Goal: Communication & Community: Answer question/provide support

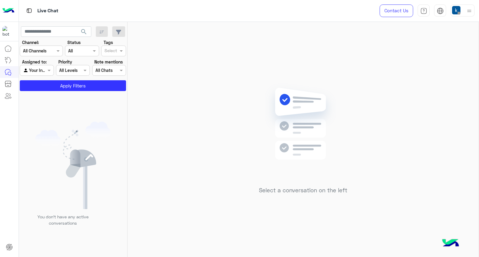
click at [468, 11] on img at bounding box center [469, 10] width 7 height 7
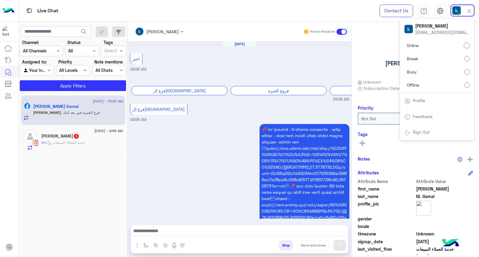
scroll to position [647, 0]
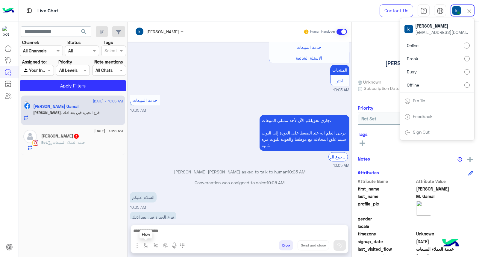
click at [144, 244] on img "button" at bounding box center [145, 245] width 5 height 5
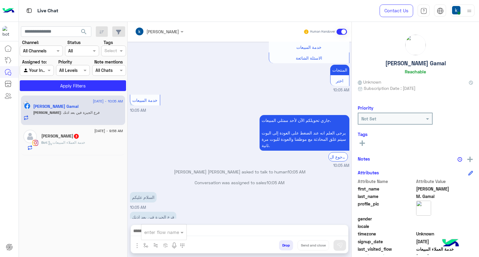
click at [164, 232] on input "text" at bounding box center [156, 232] width 25 height 7
type input "*"
type input "**"
click at [161, 199] on span "فروع الجيزة" at bounding box center [155, 198] width 23 height 5
type textarea "**********"
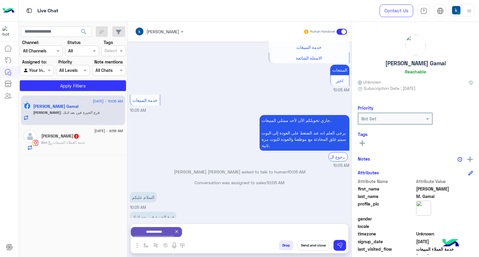
click at [311, 246] on button "Send and close" at bounding box center [313, 245] width 31 height 10
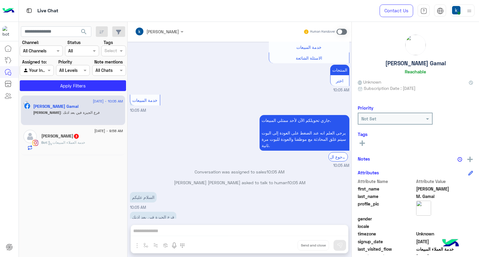
scroll to position [658, 0]
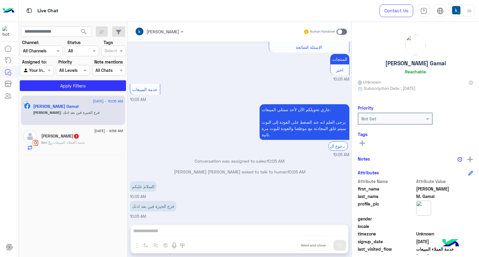
click at [84, 139] on div "Mohamed Maher 3" at bounding box center [82, 137] width 82 height 6
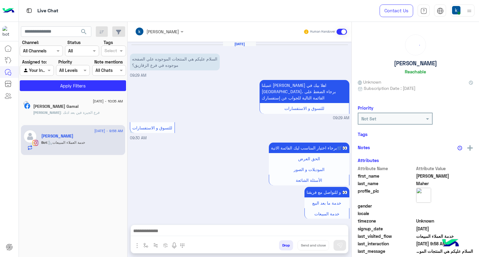
scroll to position [98, 0]
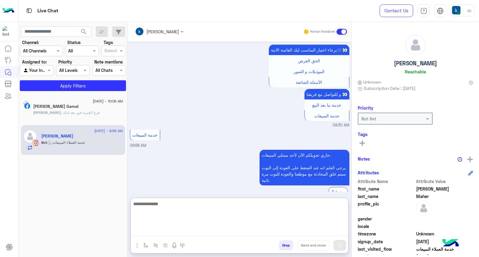
click at [166, 235] on textarea at bounding box center [239, 218] width 217 height 36
paste textarea "**********"
type textarea "**********"
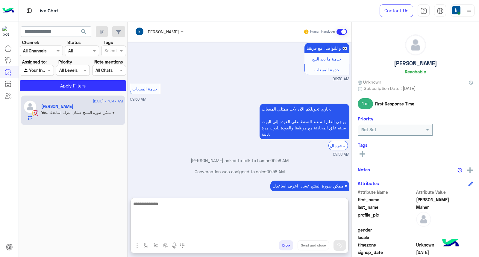
scroll to position [155, 0]
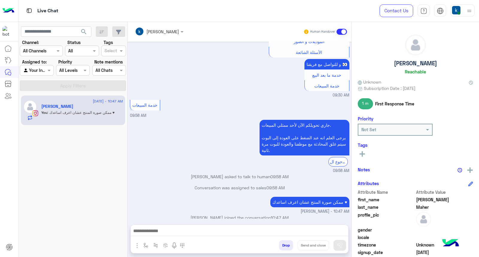
click at [240, 184] on div "Conversation was assigned to sales 09:58 AM" at bounding box center [239, 189] width 219 height 11
click at [243, 184] on p "Conversation was assigned to sales 09:58 AM" at bounding box center [239, 187] width 219 height 6
click at [243, 195] on div "ممكن صورة المنتج عشان اعرف اساعدك ♥ khaled mohamed - 10:47 AM" at bounding box center [239, 204] width 219 height 19
click at [250, 184] on p "Conversation was assigned to sales 09:58 AM" at bounding box center [239, 187] width 219 height 6
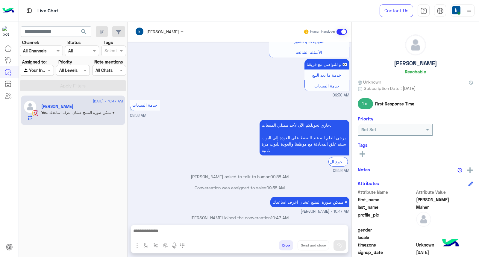
click at [250, 184] on p "Conversation was assigned to sales 09:58 AM" at bounding box center [239, 187] width 219 height 6
click at [251, 187] on div "Conversation was assigned to sales 09:58 AM" at bounding box center [239, 189] width 219 height 11
click at [258, 184] on div "Conversation was assigned to sales 09:58 AM" at bounding box center [239, 189] width 219 height 11
click at [259, 184] on p "Conversation was assigned to sales 09:58 AM" at bounding box center [239, 187] width 219 height 6
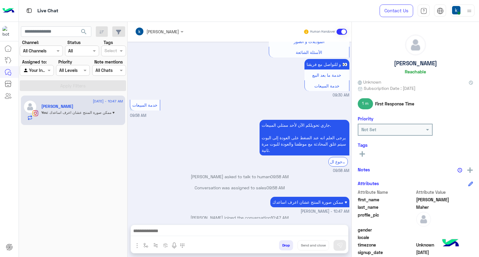
click at [259, 184] on p "Conversation was assigned to sales 09:58 AM" at bounding box center [239, 187] width 219 height 6
click at [260, 187] on div "Conversation was assigned to sales 09:58 AM" at bounding box center [239, 189] width 219 height 11
click at [270, 185] on span "09:58 AM" at bounding box center [276, 187] width 18 height 5
click at [268, 185] on span "09:58 AM" at bounding box center [276, 187] width 18 height 5
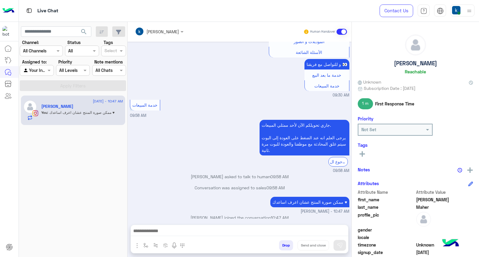
drag, startPoint x: 268, startPoint y: 183, endPoint x: 273, endPoint y: 183, distance: 4.8
click at [273, 185] on span "09:58 AM" at bounding box center [276, 187] width 18 height 5
click at [265, 184] on p "Conversation was assigned to sales 09:58 AM" at bounding box center [239, 187] width 219 height 6
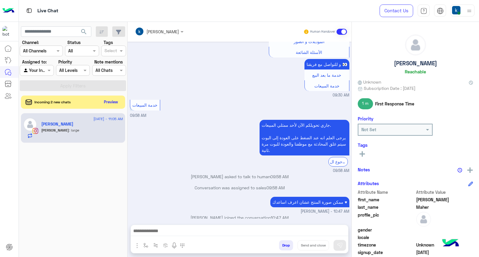
scroll to position [193, 0]
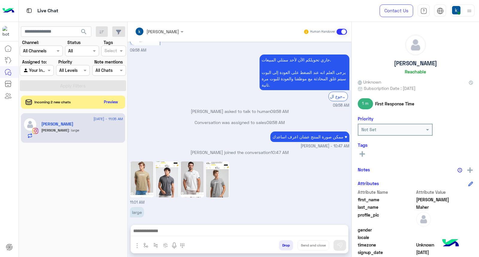
click at [207, 119] on p "Conversation was assigned to sales 09:58 AM" at bounding box center [239, 122] width 219 height 6
click at [219, 119] on p "Conversation was assigned to sales 09:58 AM" at bounding box center [239, 122] width 219 height 6
click at [223, 119] on p "Conversation was assigned to sales 09:58 AM" at bounding box center [239, 122] width 219 height 6
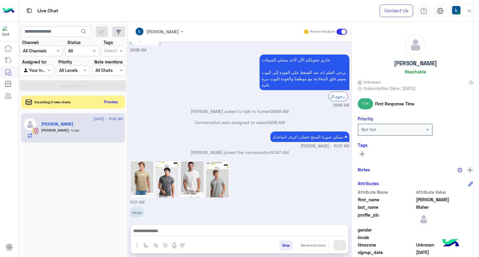
click at [237, 119] on p "Conversation was assigned to sales 09:58 AM" at bounding box center [239, 122] width 219 height 6
click at [228, 120] on div "Conversation was assigned to sales 09:58 AM" at bounding box center [239, 124] width 219 height 11
click at [145, 179] on img at bounding box center [142, 179] width 24 height 36
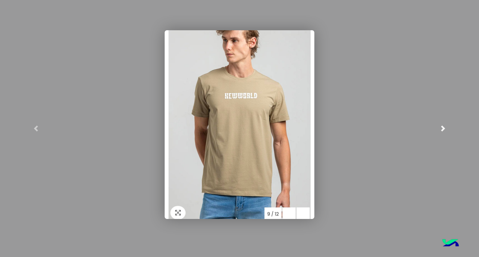
click at [470, 122] on link at bounding box center [443, 128] width 72 height 257
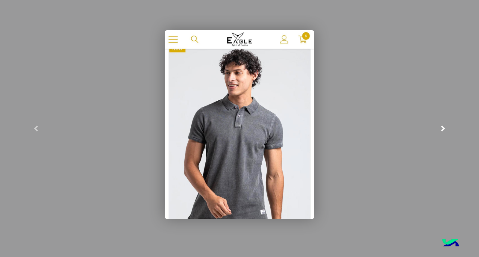
click at [470, 122] on link at bounding box center [443, 128] width 72 height 257
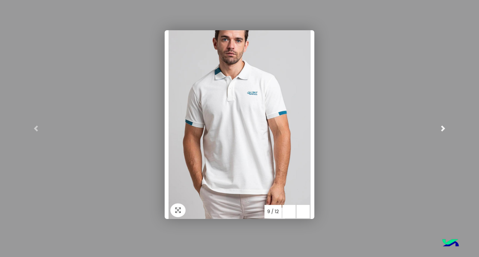
click at [470, 122] on link at bounding box center [443, 128] width 72 height 257
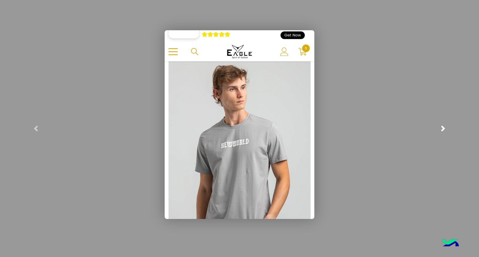
click at [470, 122] on link at bounding box center [443, 128] width 72 height 257
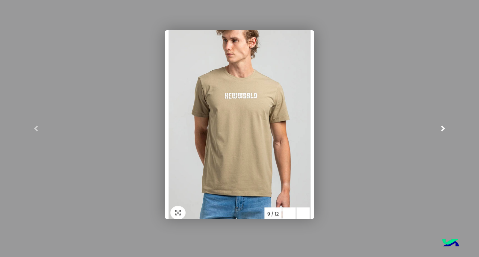
click at [470, 122] on link at bounding box center [443, 128] width 72 height 257
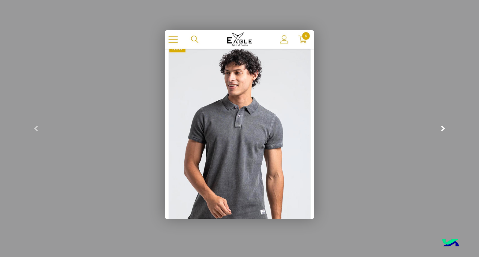
click at [470, 122] on link at bounding box center [443, 128] width 72 height 257
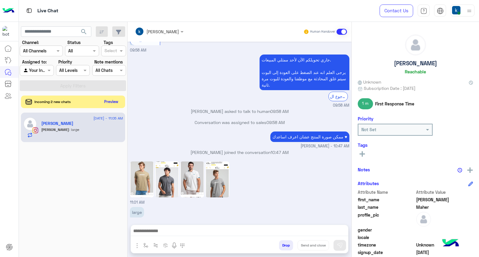
click at [108, 103] on button "Preview" at bounding box center [111, 102] width 19 height 8
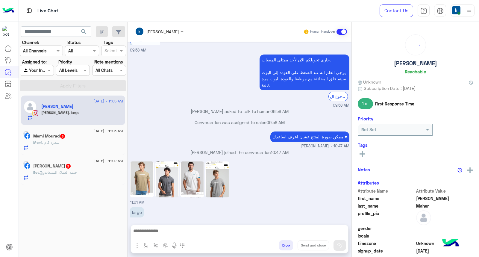
click at [86, 145] on div "Memi : سعره كام" at bounding box center [78, 145] width 90 height 10
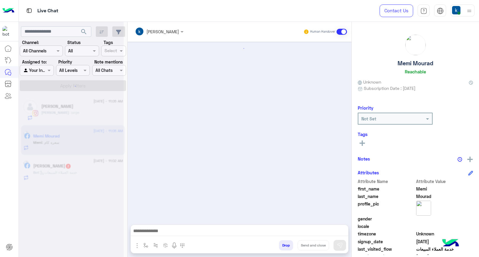
scroll to position [613, 0]
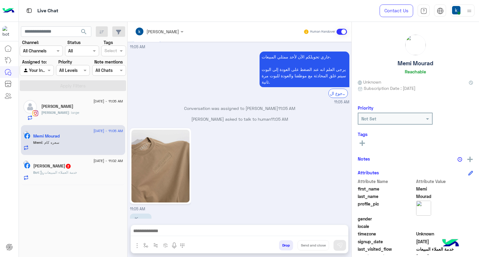
click at [158, 171] on img at bounding box center [160, 166] width 58 height 73
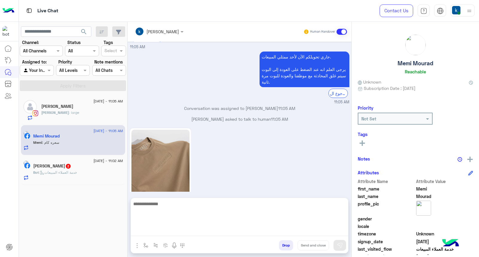
click at [172, 232] on textarea at bounding box center [239, 218] width 217 height 36
type textarea "*"
type textarea "***"
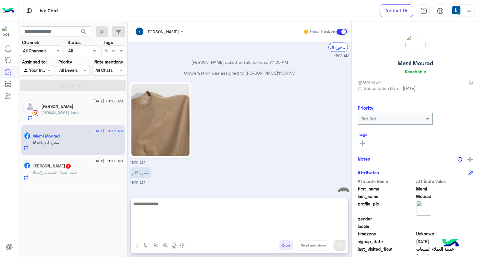
scroll to position [670, 0]
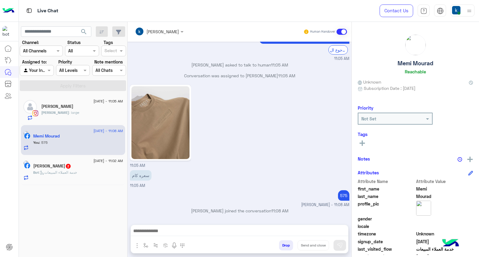
click at [64, 166] on div "عماد نمر 2" at bounding box center [78, 166] width 90 height 6
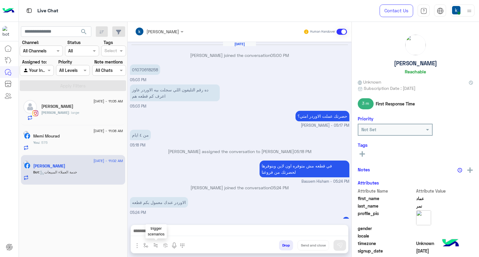
scroll to position [315, 0]
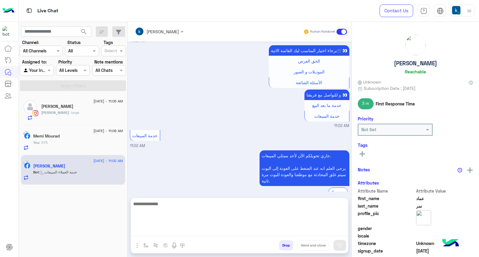
click at [172, 235] on textarea at bounding box center [239, 218] width 217 height 36
paste textarea "**********"
type textarea "**********"
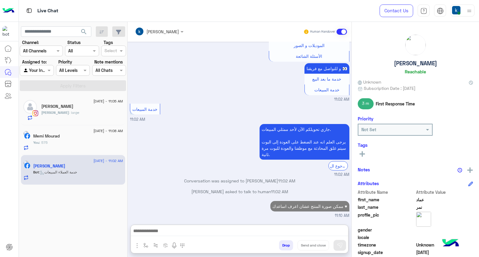
click at [81, 109] on div "Mohamed Maher" at bounding box center [82, 107] width 82 height 6
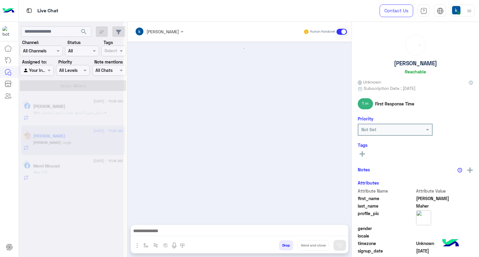
scroll to position [193, 0]
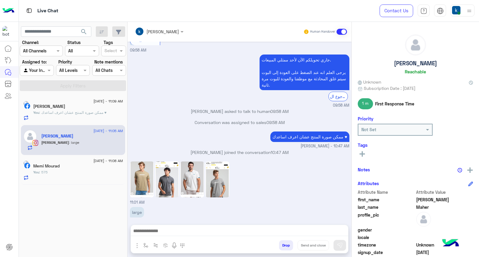
click at [139, 175] on img at bounding box center [142, 179] width 24 height 36
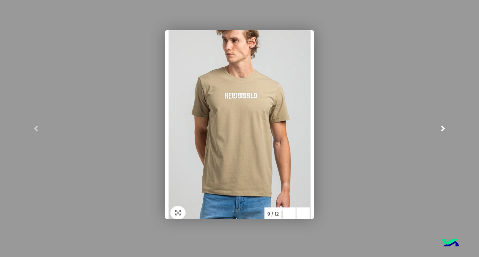
click at [442, 130] on span at bounding box center [443, 128] width 6 height 6
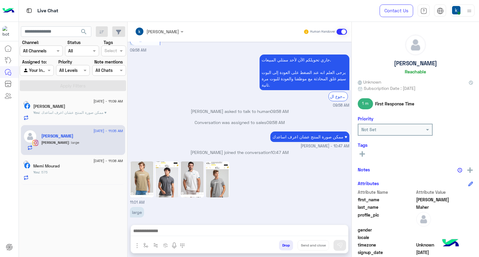
click at [147, 179] on img at bounding box center [142, 179] width 24 height 36
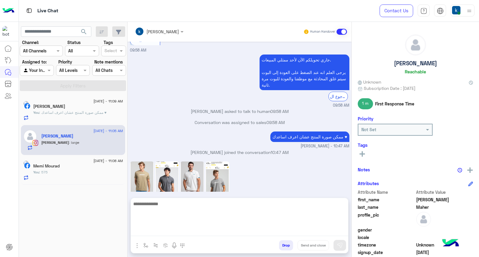
click at [165, 232] on textarea at bounding box center [239, 218] width 217 height 36
paste textarea "**********"
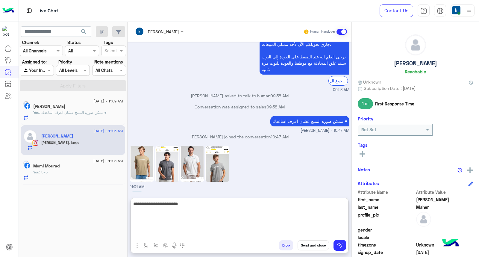
scroll to position [220, 0]
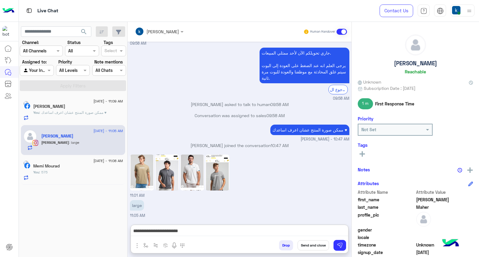
click at [169, 155] on img at bounding box center [167, 173] width 24 height 36
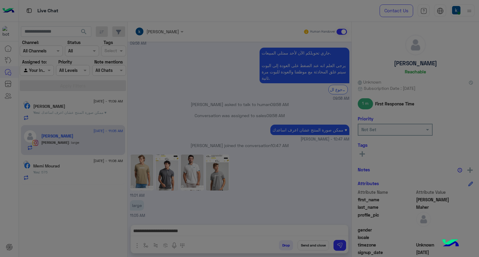
scroll to position [193, 0]
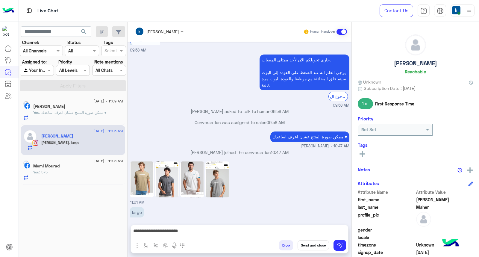
click at [177, 226] on div "**********" at bounding box center [239, 232] width 217 height 15
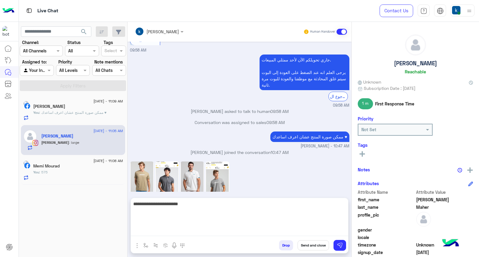
click at [186, 231] on textarea "**********" at bounding box center [239, 218] width 217 height 36
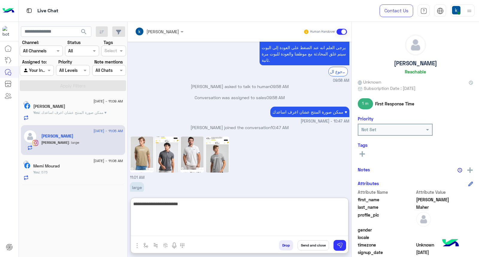
scroll to position [220, 0]
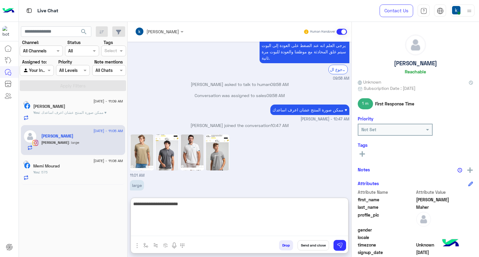
click at [176, 224] on textarea "**********" at bounding box center [239, 218] width 217 height 36
paste textarea "**********"
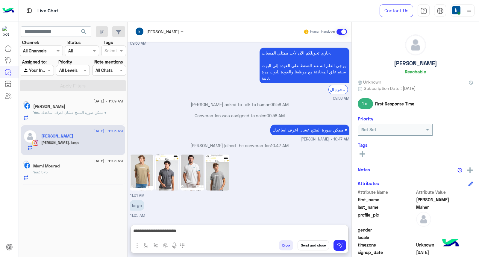
click at [191, 155] on img at bounding box center [192, 173] width 24 height 36
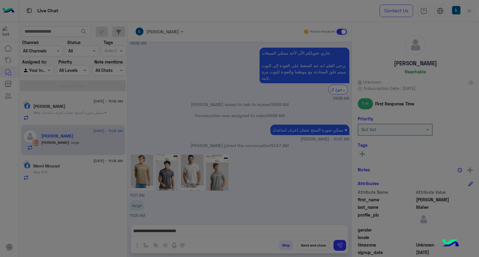
scroll to position [193, 0]
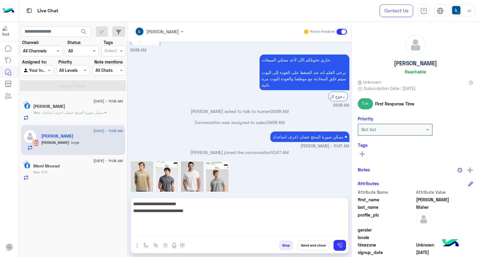
click at [190, 232] on textarea "**********" at bounding box center [239, 218] width 217 height 36
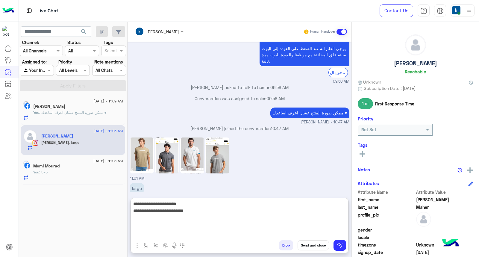
scroll to position [220, 0]
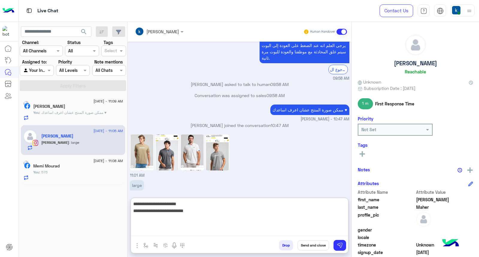
click at [184, 229] on textarea "**********" at bounding box center [239, 218] width 217 height 36
paste textarea "**********"
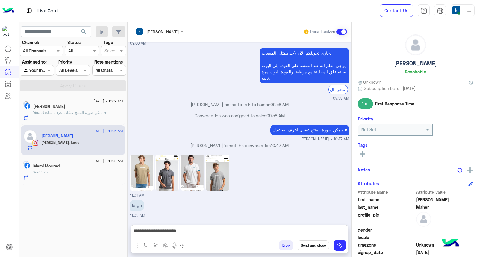
click at [222, 155] on img at bounding box center [217, 173] width 24 height 36
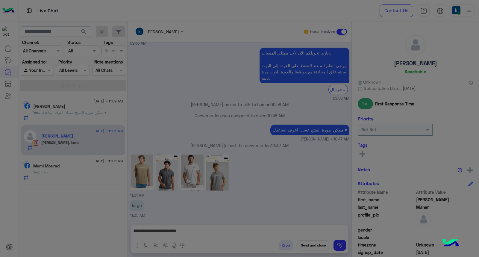
scroll to position [193, 0]
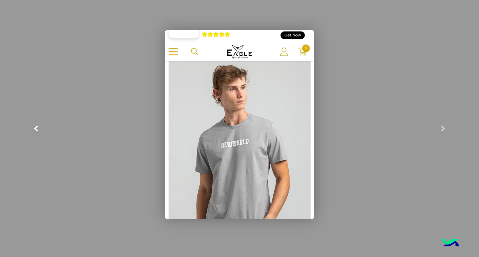
click at [0, 145] on link at bounding box center [36, 128] width 72 height 257
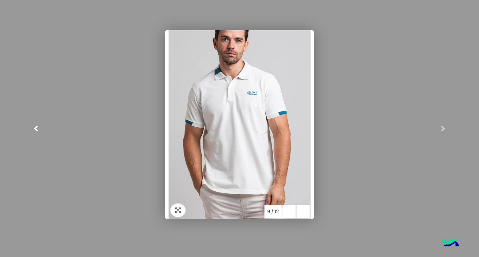
click at [0, 145] on link at bounding box center [36, 128] width 72 height 257
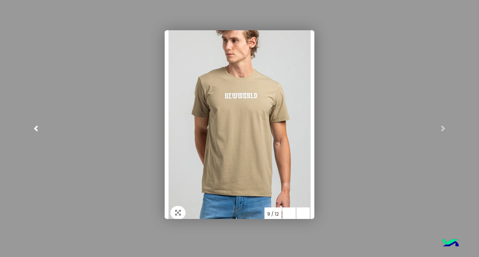
click at [3, 147] on link at bounding box center [36, 128] width 72 height 257
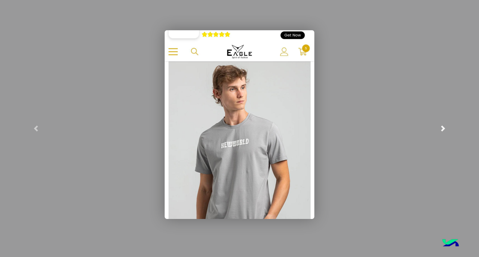
click at [429, 135] on link at bounding box center [443, 128] width 72 height 257
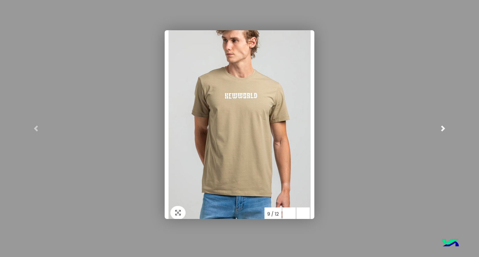
click at [429, 135] on link at bounding box center [443, 128] width 72 height 257
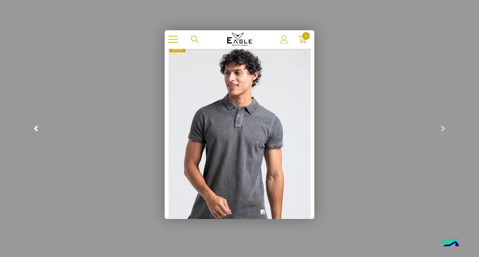
click at [37, 129] on span at bounding box center [36, 128] width 6 height 6
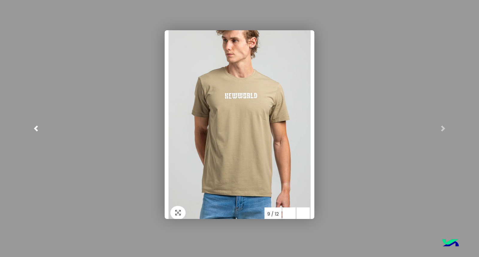
click at [37, 128] on span at bounding box center [36, 128] width 6 height 6
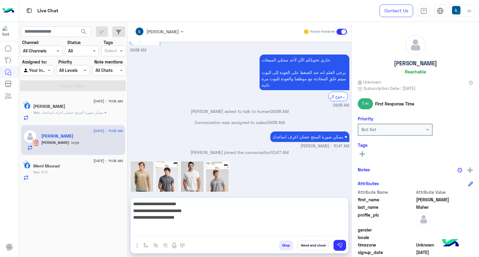
click at [190, 231] on textarea "**********" at bounding box center [239, 218] width 217 height 36
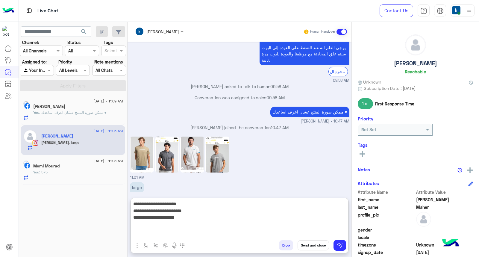
scroll to position [220, 0]
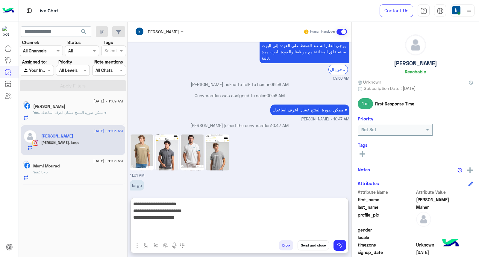
click at [180, 229] on textarea "**********" at bounding box center [239, 218] width 217 height 36
type textarea "**********"
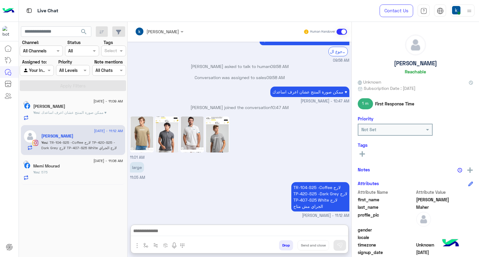
click at [232, 104] on p "khaled mohamed joined the conversation 10:47 AM" at bounding box center [239, 107] width 219 height 6
click at [232, 85] on div "ممكن صورة المنتج عشان اعرف اساعدك ♥ khaled mohamed - 10:47 AM" at bounding box center [239, 94] width 219 height 19
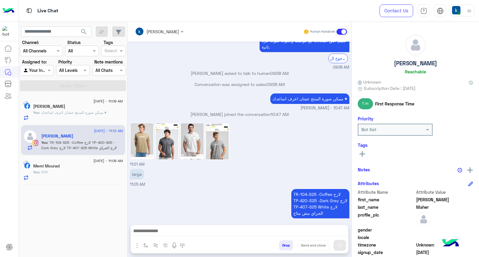
click at [247, 111] on p "khaled mohamed joined the conversation 10:47 AM" at bounding box center [239, 114] width 219 height 6
click at [244, 111] on p "khaled mohamed joined the conversation 10:47 AM" at bounding box center [239, 114] width 219 height 6
click at [238, 111] on p "khaled mohamed joined the conversation 10:47 AM" at bounding box center [239, 114] width 219 height 6
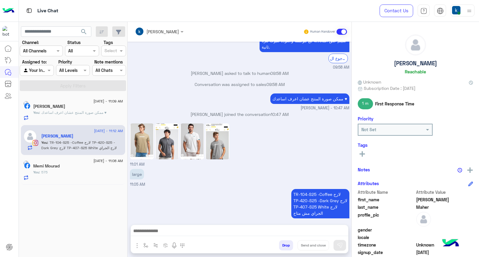
click at [231, 111] on p "khaled mohamed joined the conversation 10:47 AM" at bounding box center [239, 114] width 219 height 6
click at [212, 111] on p "khaled mohamed joined the conversation 10:47 AM" at bounding box center [239, 114] width 219 height 6
click at [189, 111] on p "khaled mohamed joined the conversation 10:47 AM" at bounding box center [239, 114] width 219 height 6
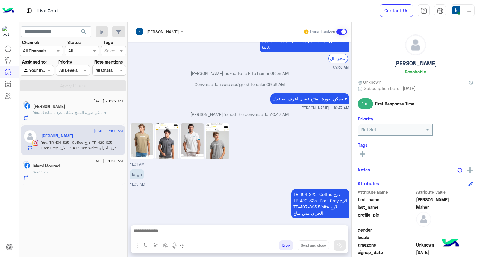
click at [189, 111] on p "khaled mohamed joined the conversation 10:47 AM" at bounding box center [239, 114] width 219 height 6
click at [207, 105] on small "khaled mohamed - 10:47 AM" at bounding box center [239, 108] width 219 height 6
click at [234, 111] on p "khaled mohamed joined the conversation 10:47 AM" at bounding box center [239, 114] width 219 height 6
click at [236, 111] on p "khaled mohamed joined the conversation 10:47 AM" at bounding box center [239, 114] width 219 height 6
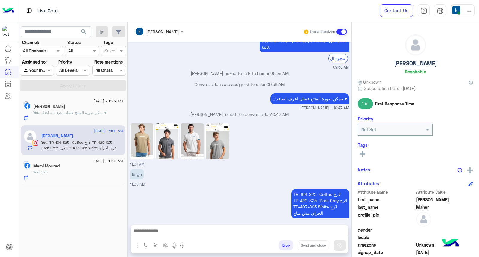
click at [236, 111] on p "khaled mohamed joined the conversation 10:47 AM" at bounding box center [239, 114] width 219 height 6
click at [259, 111] on p "khaled mohamed joined the conversation 10:47 AM" at bounding box center [239, 114] width 219 height 6
click at [285, 112] on div "khaled mohamed joined the conversation 10:47 AM" at bounding box center [239, 116] width 219 height 11
drag, startPoint x: 272, startPoint y: 109, endPoint x: 290, endPoint y: 112, distance: 18.2
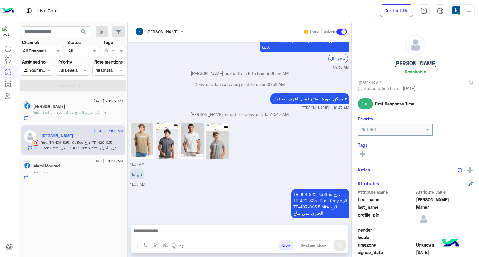
click at [290, 112] on div "khaled mohamed joined the conversation 10:47 AM" at bounding box center [239, 116] width 219 height 11
click at [282, 111] on p "khaled mohamed joined the conversation 10:47 AM" at bounding box center [239, 114] width 219 height 6
click at [266, 111] on p "khaled mohamed joined the conversation 10:47 AM" at bounding box center [239, 114] width 219 height 6
click at [266, 128] on div "11:01 AM" at bounding box center [239, 145] width 219 height 46
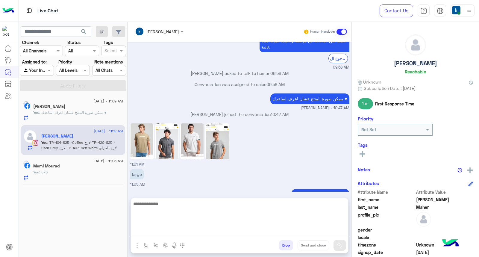
click at [172, 231] on textarea at bounding box center [239, 218] width 217 height 36
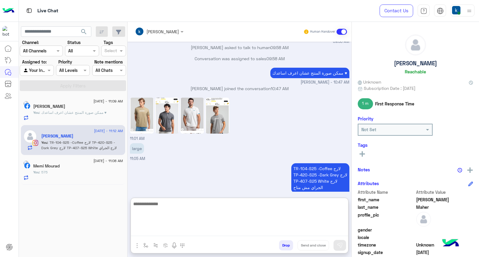
scroll to position [258, 0]
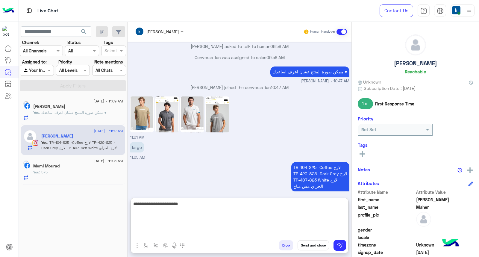
type textarea "**********"
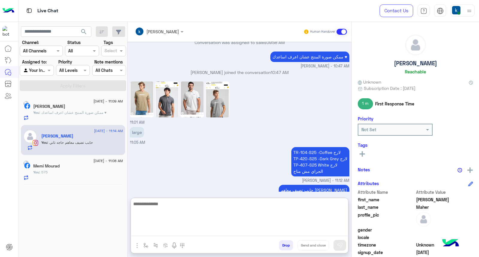
scroll to position [277, 0]
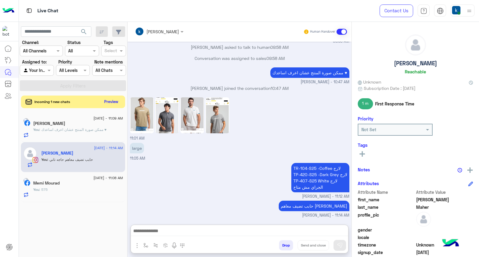
click at [110, 100] on button "Preview" at bounding box center [111, 102] width 19 height 8
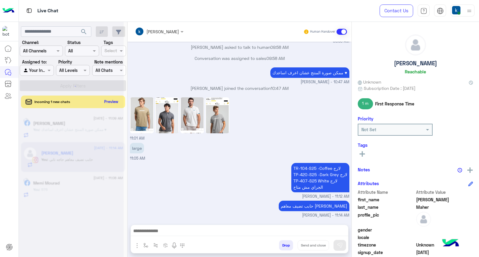
scroll to position [250, 0]
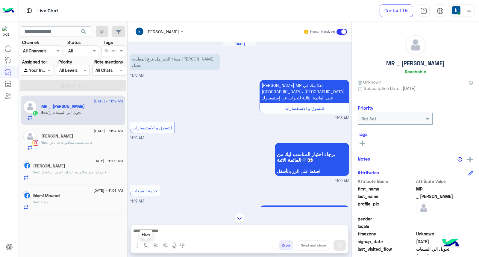
click at [143, 243] on button "button" at bounding box center [146, 245] width 10 height 10
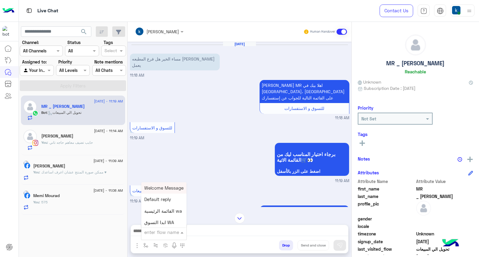
click at [151, 235] on input "text" at bounding box center [156, 232] width 25 height 7
type input "***"
click at [156, 222] on span "مواعيد العمل" at bounding box center [156, 221] width 25 height 5
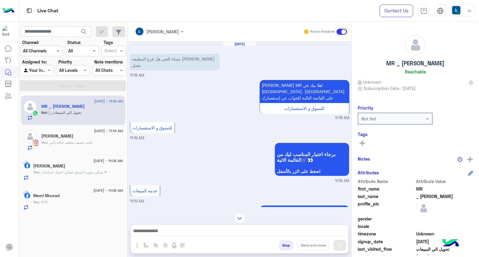
type textarea "**********"
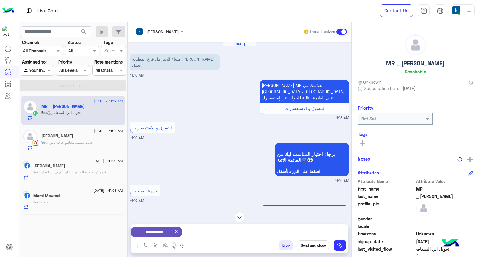
click at [317, 244] on button "Send and close" at bounding box center [313, 245] width 31 height 10
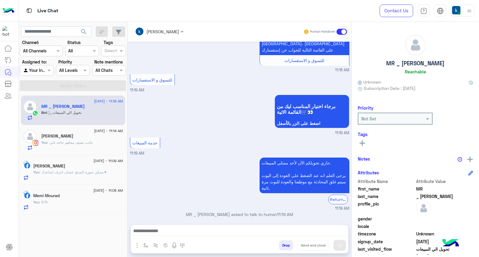
scroll to position [60, 0]
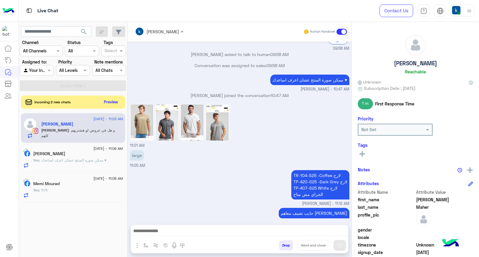
scroll to position [375, 0]
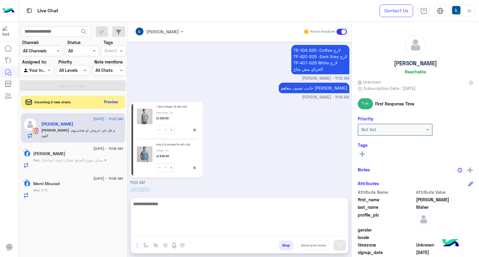
click at [166, 230] on textarea at bounding box center [239, 218] width 217 height 36
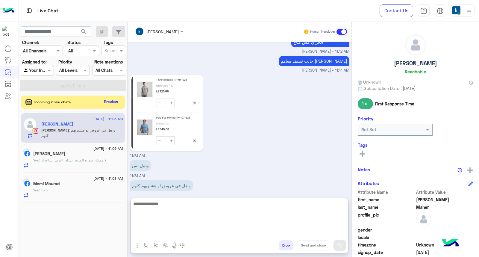
scroll to position [336, 0]
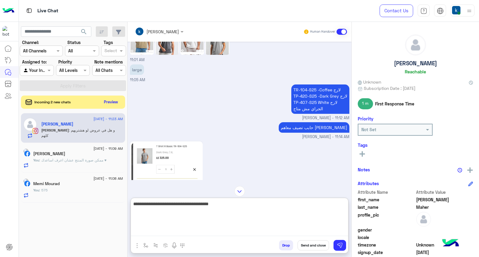
type textarea "**********"
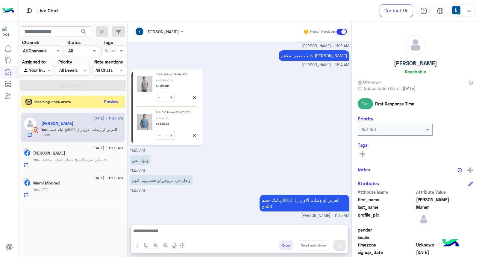
click at [109, 101] on button "Preview" at bounding box center [111, 102] width 19 height 8
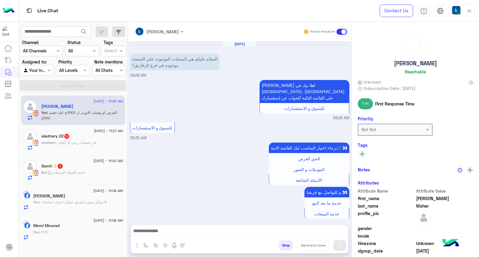
scroll to position [400, 0]
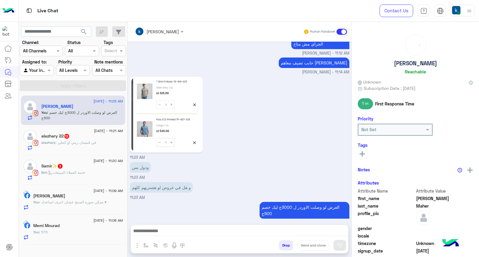
click at [84, 174] on span ": خدمة العملاء المبيعات" at bounding box center [66, 172] width 38 height 4
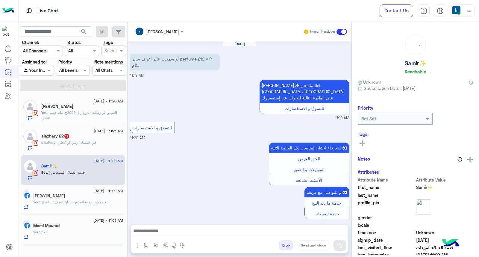
scroll to position [98, 0]
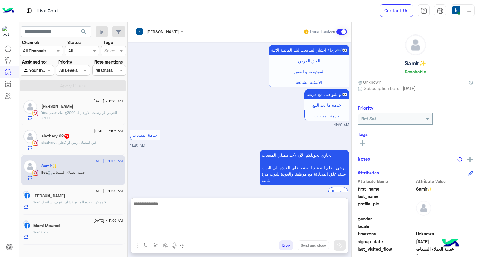
click at [172, 232] on textarea at bounding box center [239, 218] width 217 height 36
paste textarea "**********"
type textarea "**********"
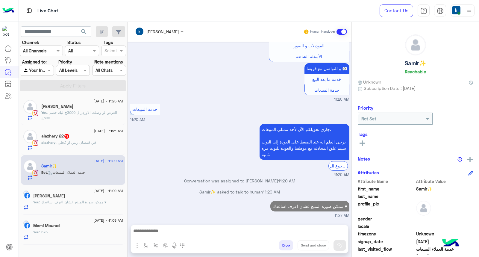
click at [78, 145] on p "alazhary : في قمصان زيتي او كحلي" at bounding box center [68, 142] width 55 height 5
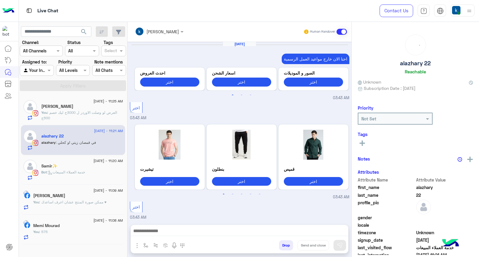
scroll to position [606, 0]
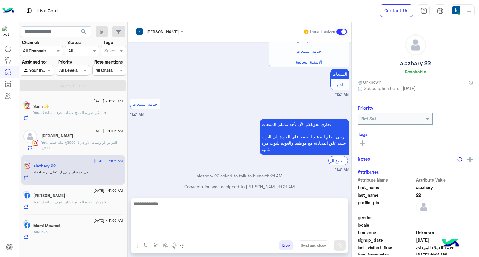
click at [167, 232] on textarea at bounding box center [239, 218] width 217 height 36
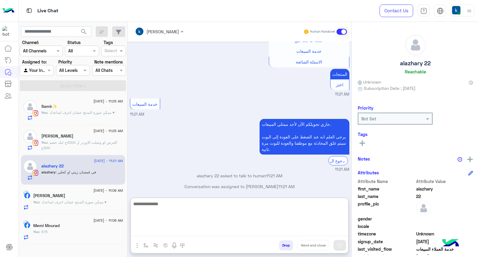
paste textarea "**********"
type textarea "**********"
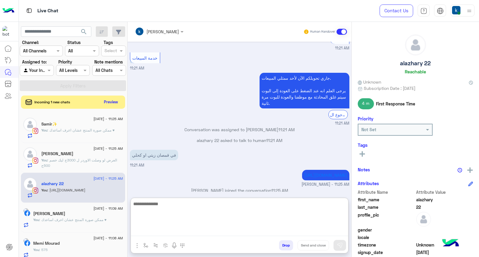
scroll to position [652, 0]
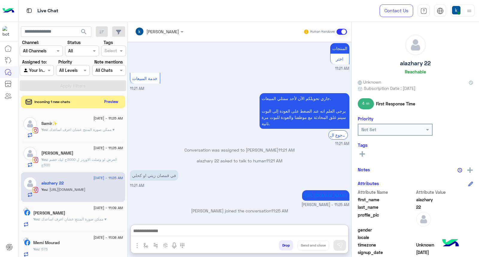
click at [111, 101] on button "Preview" at bounding box center [111, 102] width 19 height 8
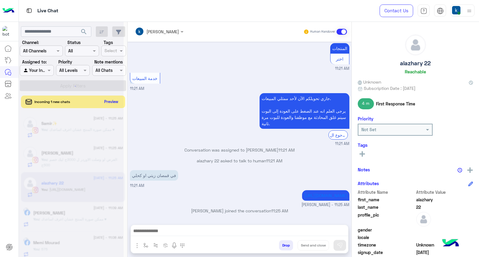
scroll to position [636, 0]
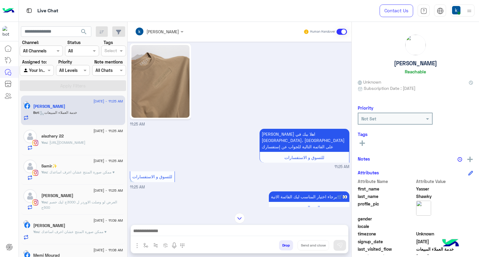
scroll to position [62, 0]
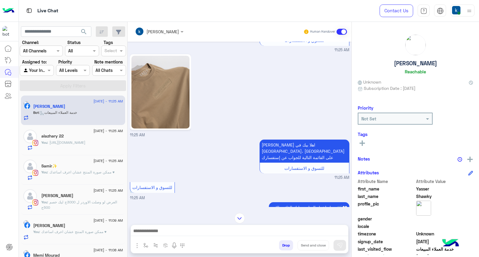
click at [167, 100] on img at bounding box center [160, 92] width 58 height 73
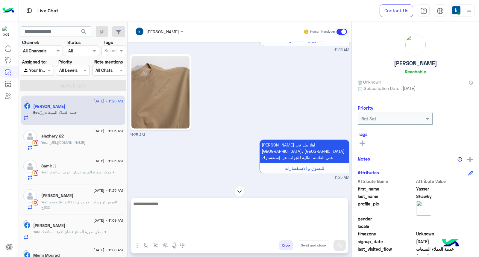
click at [179, 229] on textarea at bounding box center [239, 218] width 217 height 36
type textarea "***"
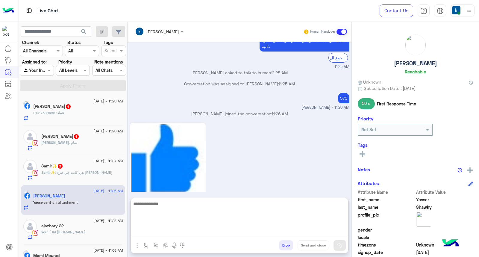
scroll to position [437, 0]
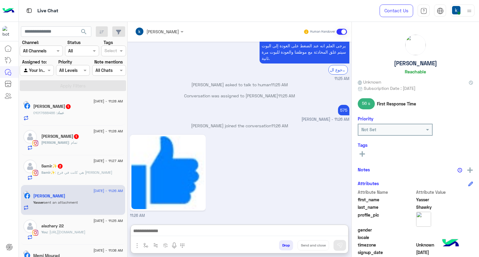
click at [64, 114] on span "عماد" at bounding box center [60, 112] width 7 height 4
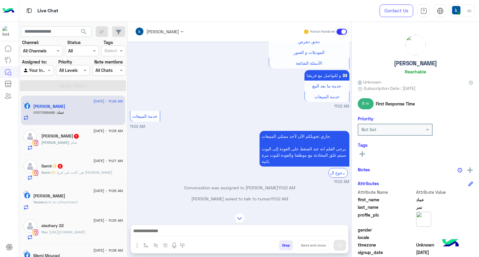
scroll to position [826, 0]
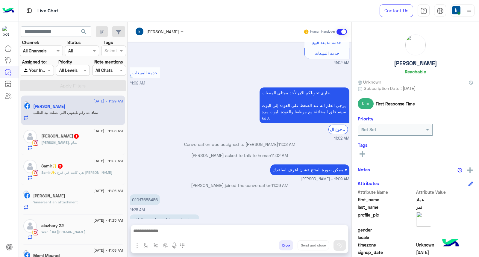
click at [158, 29] on input "text" at bounding box center [151, 31] width 33 height 6
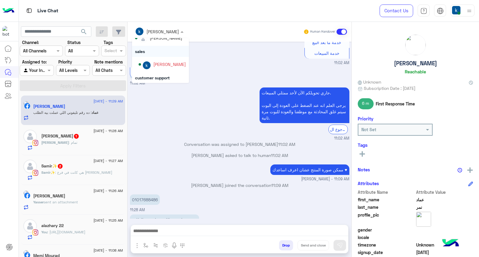
scroll to position [38, 0]
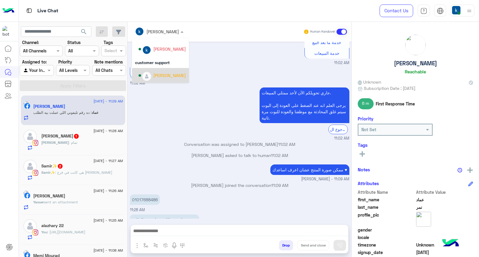
click at [162, 75] on div "Bassem Hisham" at bounding box center [169, 75] width 33 height 6
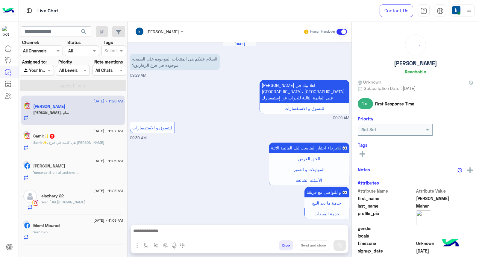
scroll to position [420, 0]
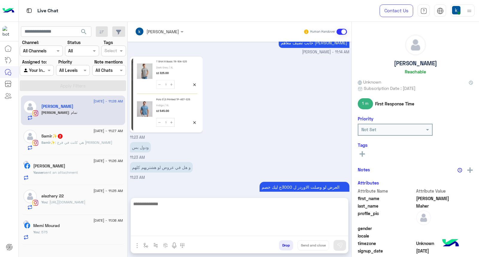
click at [158, 235] on textarea at bounding box center [239, 218] width 217 height 36
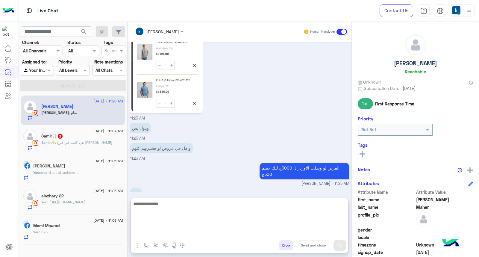
scroll to position [447, 0]
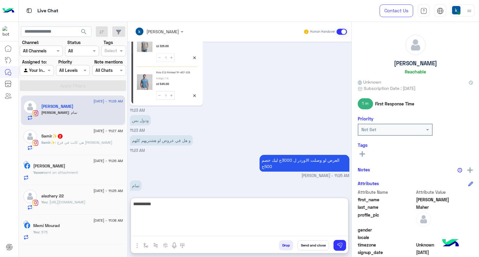
type textarea "**********"
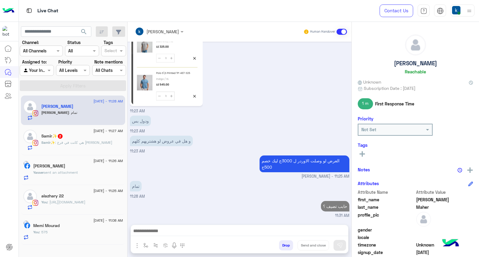
click at [69, 145] on p "Samir✨️ : هي كانت في فرع عباس العقاد" at bounding box center [76, 142] width 71 height 5
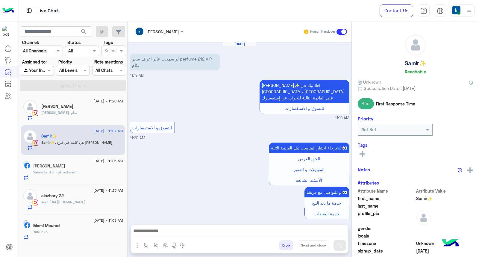
scroll to position [233, 0]
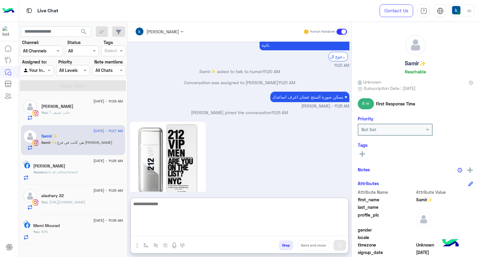
click at [170, 233] on textarea at bounding box center [239, 218] width 217 height 36
type textarea "**"
click at [182, 210] on textarea at bounding box center [239, 218] width 217 height 36
paste textarea "**********"
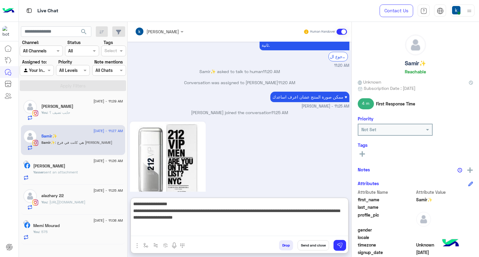
drag, startPoint x: 325, startPoint y: 217, endPoint x: 279, endPoint y: 219, distance: 46.2
click at [279, 219] on textarea "**********" at bounding box center [239, 218] width 217 height 36
type textarea "**********"
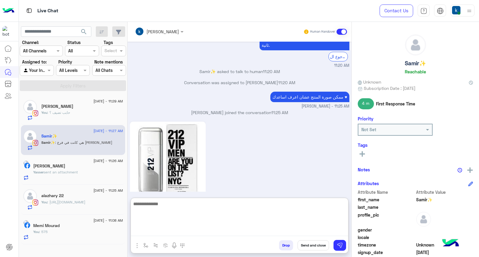
scroll to position [298, 0]
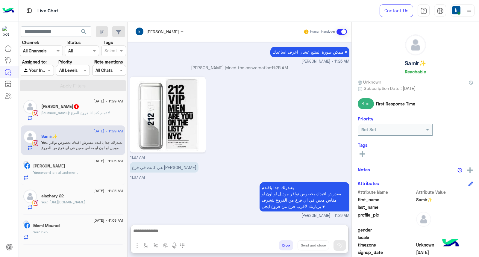
click at [87, 110] on span ": لا تمام كده انا هروح الفرع" at bounding box center [89, 112] width 41 height 4
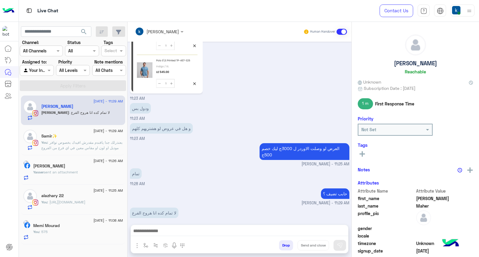
click at [174, 226] on div at bounding box center [239, 232] width 217 height 15
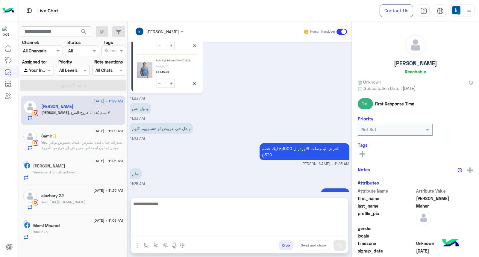
click at [169, 234] on textarea at bounding box center [239, 218] width 217 height 36
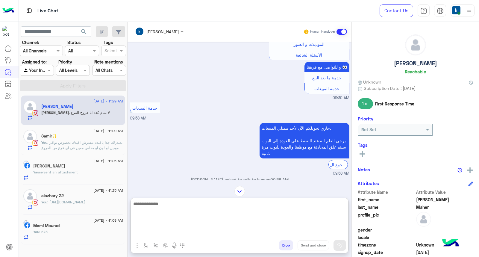
scroll to position [67, 0]
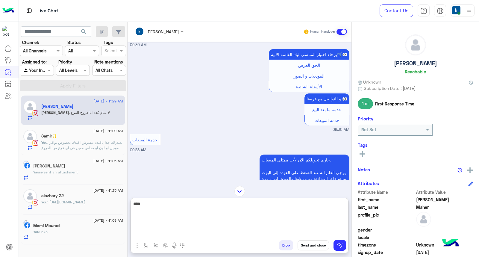
type textarea "****"
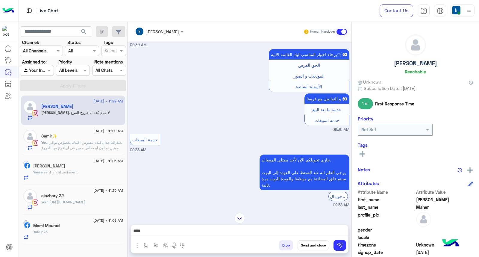
click at [307, 249] on button "Send and close" at bounding box center [313, 245] width 31 height 10
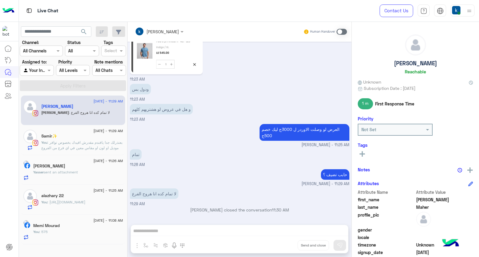
scroll to position [463, 0]
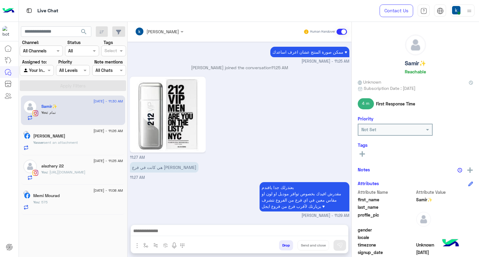
scroll to position [271, 0]
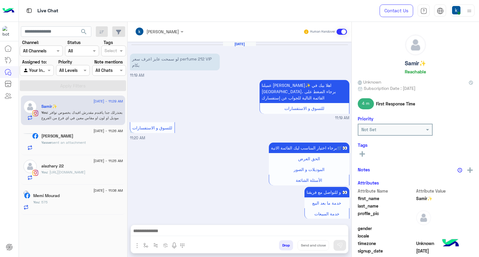
scroll to position [271, 0]
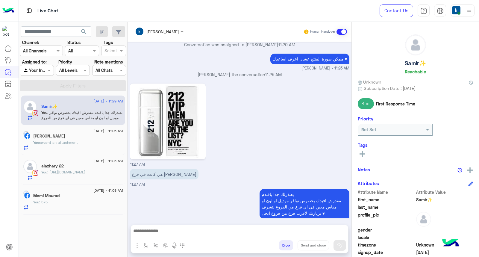
click at [284, 240] on div at bounding box center [239, 232] width 217 height 15
click at [284, 244] on button "Drop" at bounding box center [286, 245] width 14 height 10
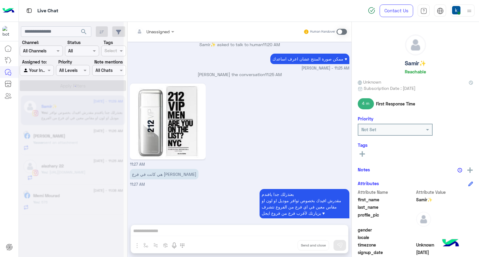
scroll to position [282, 0]
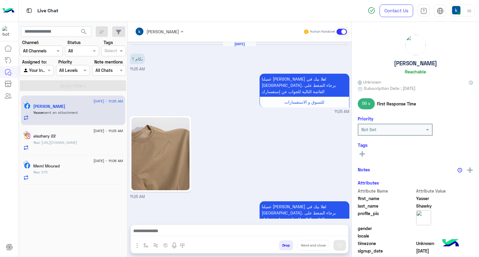
scroll to position [410, 0]
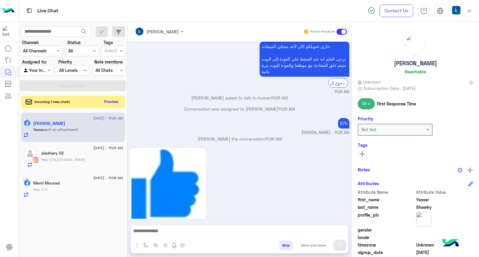
click at [113, 100] on button "Preview" at bounding box center [111, 102] width 19 height 8
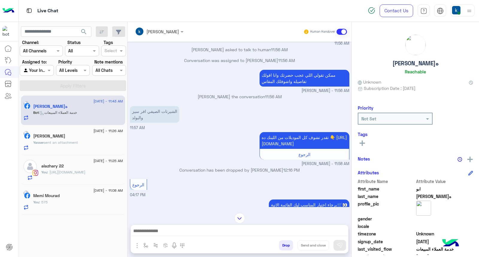
scroll to position [87, 0]
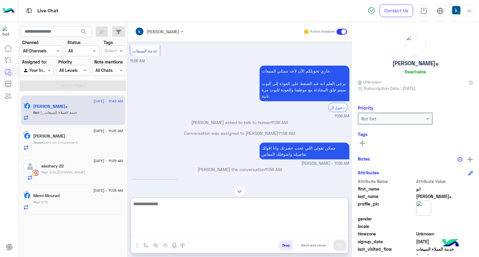
click at [176, 227] on textarea at bounding box center [239, 218] width 217 height 36
paste textarea "**********"
type textarea "**********"
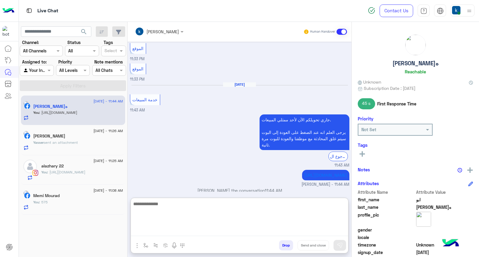
scroll to position [444, 0]
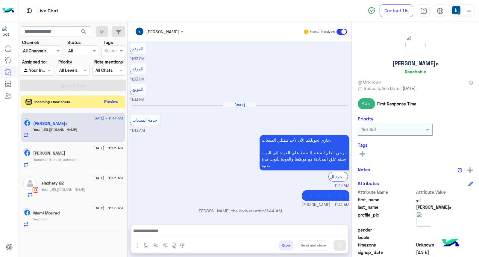
click at [115, 100] on button "Preview" at bounding box center [111, 102] width 19 height 8
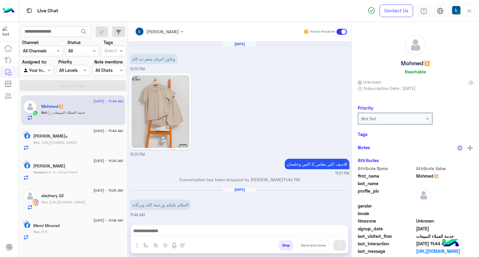
scroll to position [576, 0]
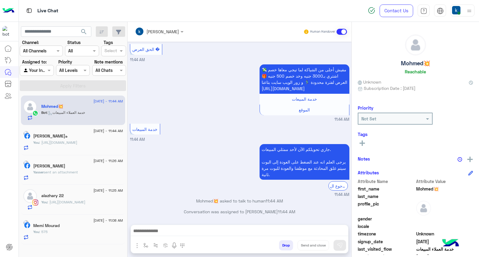
drag, startPoint x: 170, startPoint y: 225, endPoint x: 171, endPoint y: 230, distance: 4.6
click at [170, 225] on div at bounding box center [239, 232] width 217 height 15
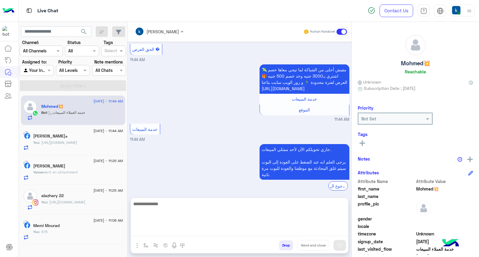
click at [170, 234] on textarea at bounding box center [239, 218] width 217 height 36
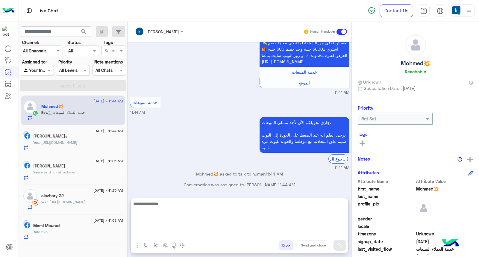
paste textarea "**********"
type textarea "**********"
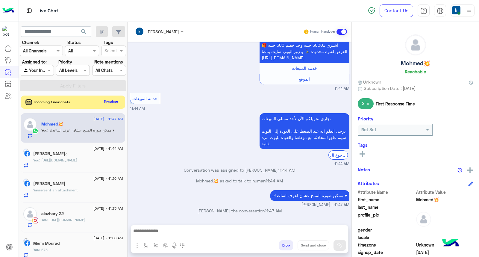
scroll to position [606, 0]
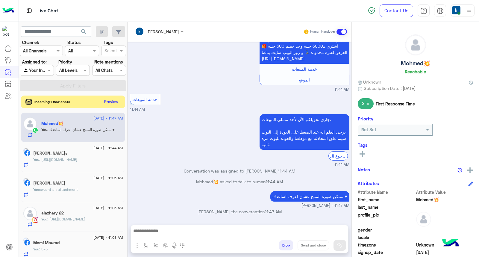
click at [111, 101] on button "Preview" at bounding box center [111, 102] width 19 height 8
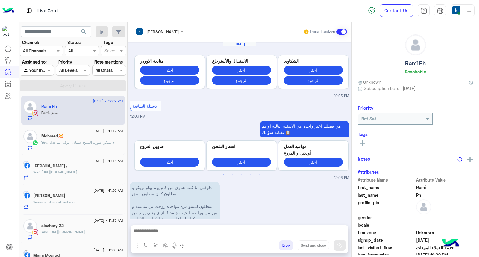
scroll to position [599, 0]
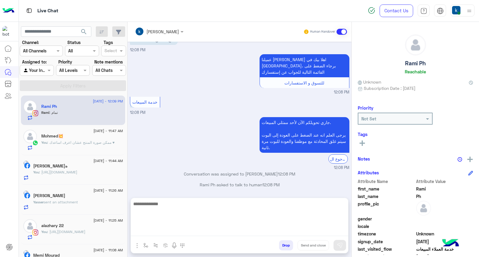
click at [152, 233] on textarea at bounding box center [239, 218] width 217 height 36
paste textarea "**********"
type textarea "**********"
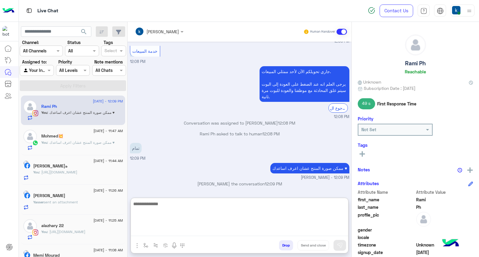
scroll to position [720, 0]
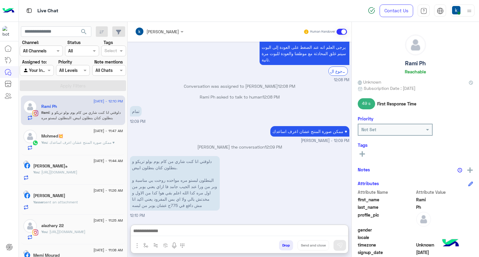
click at [150, 26] on div "[PERSON_NAME]" at bounding box center [157, 31] width 44 height 12
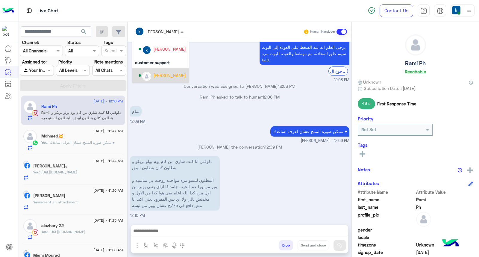
click at [158, 72] on div "[PERSON_NAME]" at bounding box center [169, 75] width 33 height 6
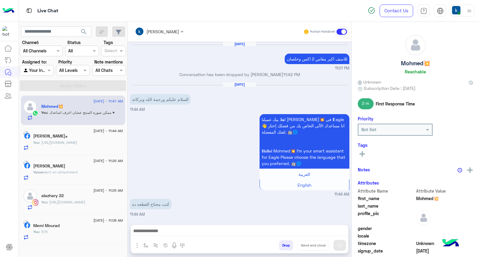
scroll to position [501, 0]
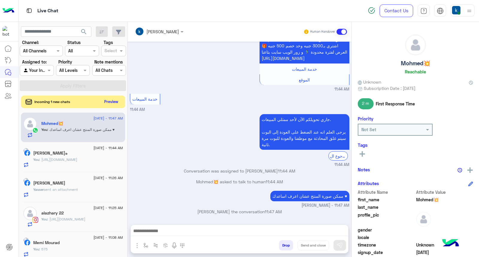
click at [116, 100] on button "Preview" at bounding box center [111, 102] width 19 height 8
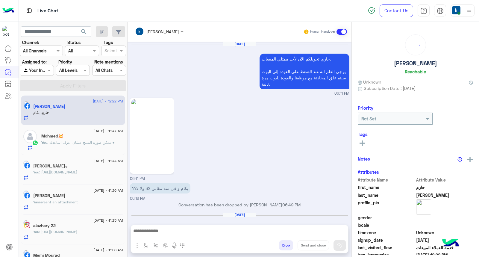
scroll to position [725, 0]
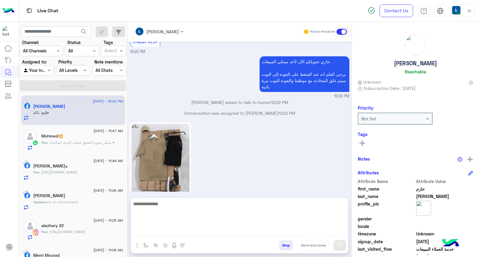
click at [175, 234] on textarea at bounding box center [239, 218] width 217 height 36
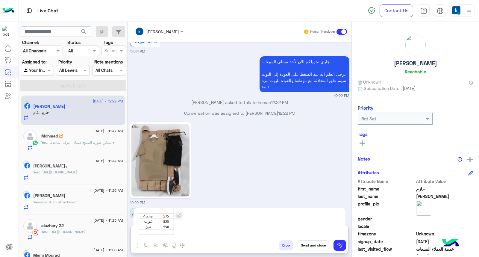
click at [177, 217] on span "×" at bounding box center [178, 213] width 6 height 13
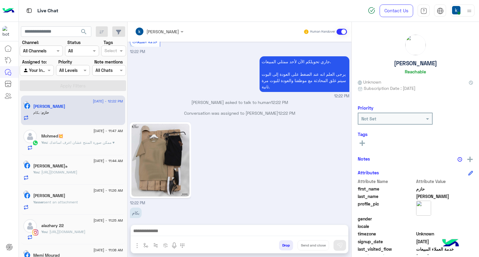
click at [171, 226] on div at bounding box center [239, 232] width 217 height 15
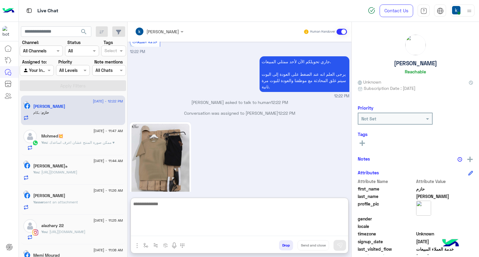
click at [171, 231] on textarea at bounding box center [239, 218] width 217 height 36
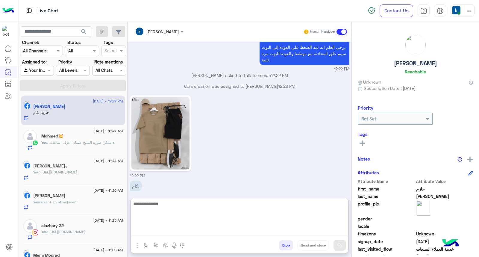
click at [159, 212] on textarea at bounding box center [239, 218] width 217 height 36
paste textarea "**********"
type textarea "**********"
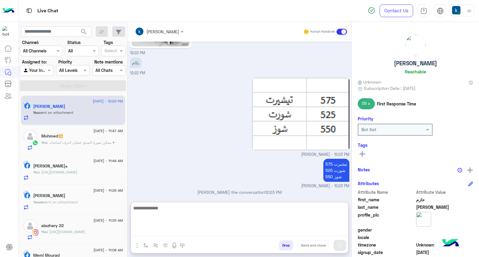
scroll to position [876, 0]
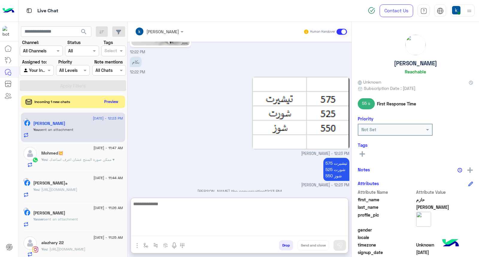
click at [107, 103] on button "Preview" at bounding box center [111, 102] width 19 height 8
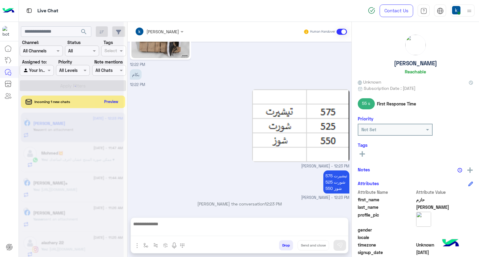
scroll to position [849, 0]
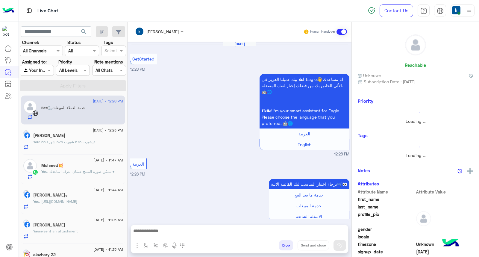
scroll to position [130, 0]
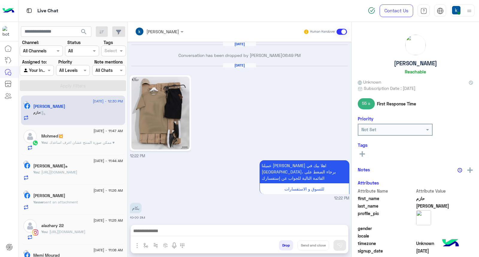
scroll to position [700, 0]
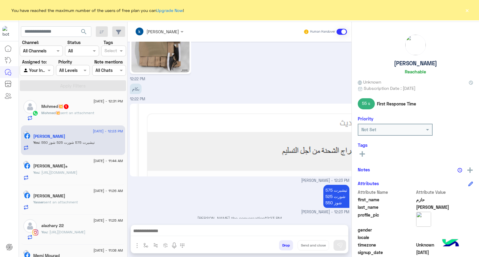
click at [464, 11] on button "×" at bounding box center [467, 10] width 6 height 6
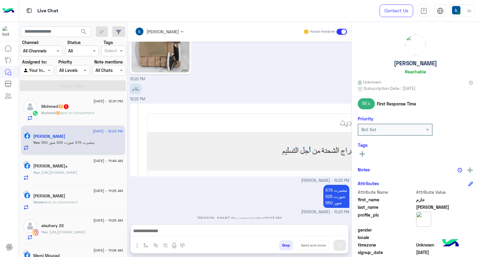
click at [82, 108] on div "Mohmed💥 1" at bounding box center [82, 107] width 82 height 6
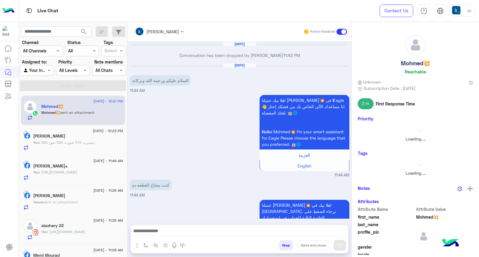
scroll to position [567, 0]
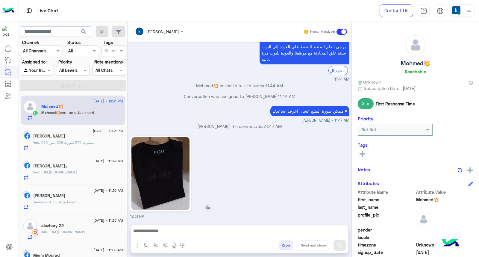
click at [176, 174] on img at bounding box center [160, 173] width 58 height 73
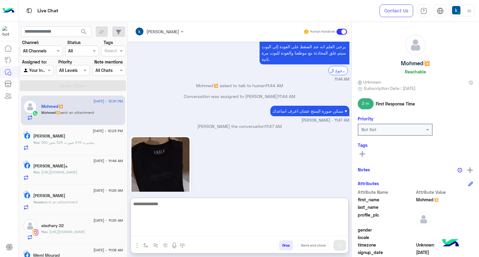
click at [179, 229] on textarea at bounding box center [239, 218] width 217 height 36
type textarea "***"
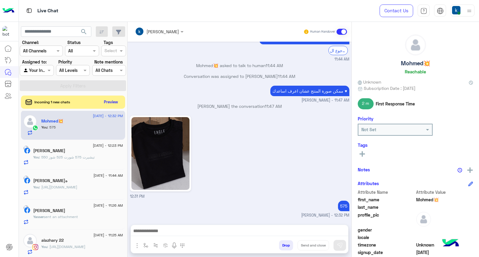
scroll to position [586, 0]
click at [117, 101] on button "Preview" at bounding box center [111, 102] width 19 height 8
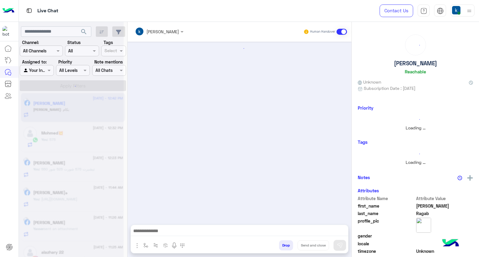
scroll to position [639, 0]
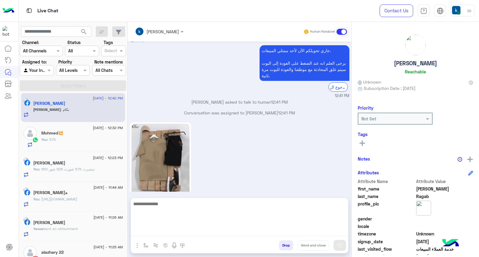
click at [162, 231] on textarea at bounding box center [239, 218] width 217 height 36
paste textarea "**********"
type textarea "**********"
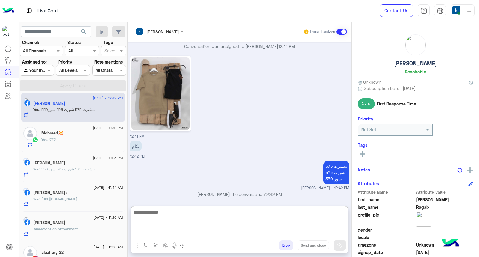
scroll to position [708, 0]
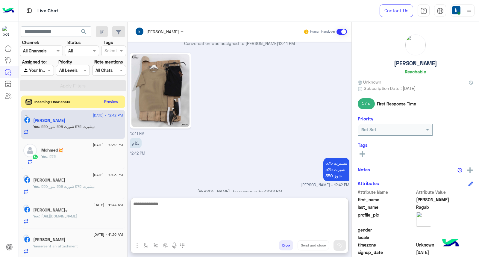
click at [109, 98] on button "Preview" at bounding box center [111, 102] width 19 height 8
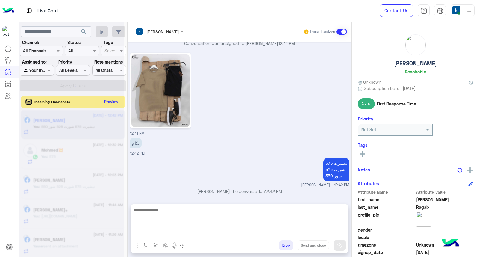
scroll to position [682, 0]
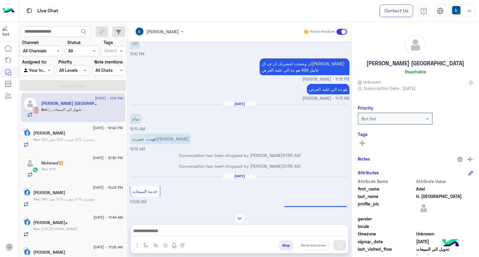
scroll to position [465, 0]
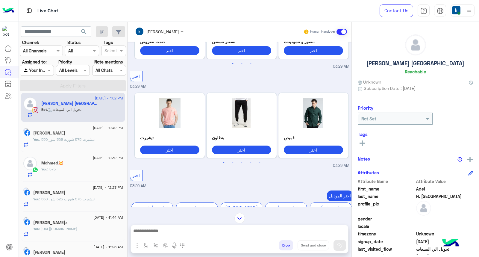
click at [167, 236] on textarea at bounding box center [239, 231] width 217 height 9
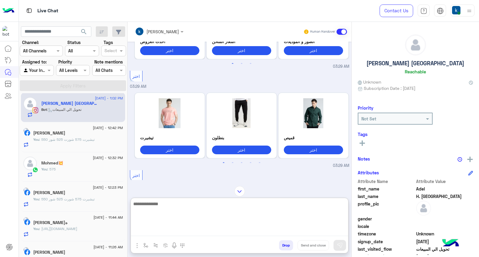
scroll to position [1044, 0]
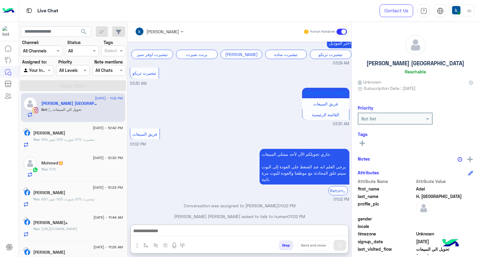
click at [173, 232] on textarea at bounding box center [239, 231] width 217 height 9
paste textarea "**********"
type textarea "**********"
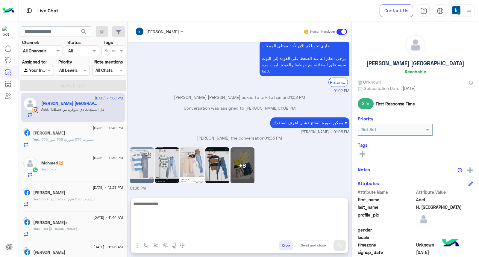
scroll to position [1139, 0]
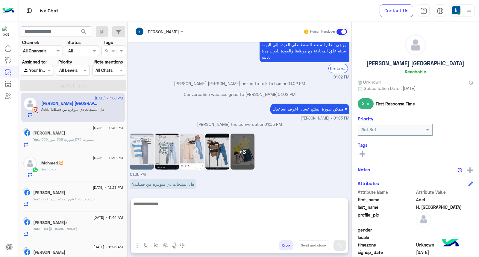
click at [133, 138] on img at bounding box center [142, 152] width 24 height 36
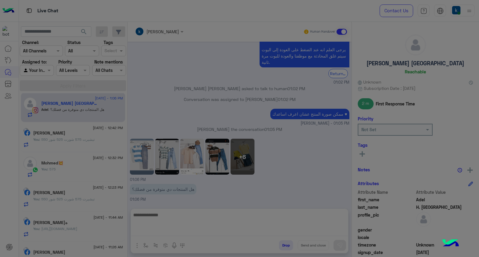
scroll to position [1112, 0]
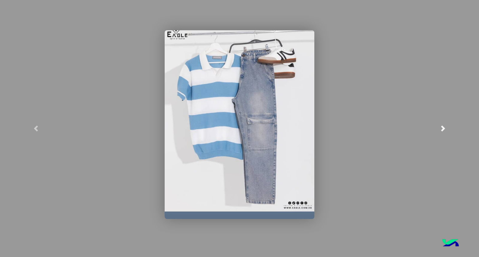
click at [438, 123] on link at bounding box center [443, 128] width 72 height 257
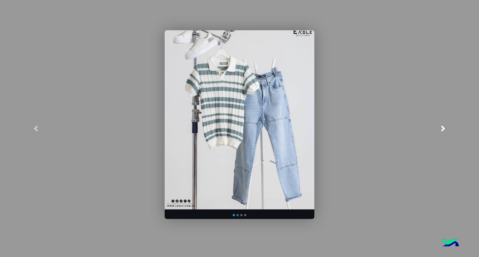
click at [438, 123] on link at bounding box center [443, 128] width 72 height 257
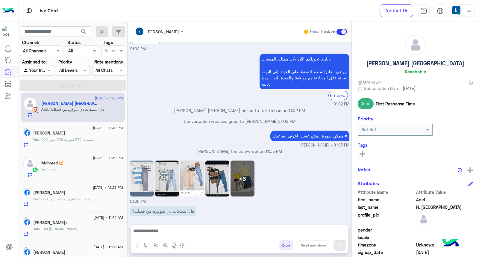
click at [237, 179] on div "+6" at bounding box center [243, 179] width 24 height 36
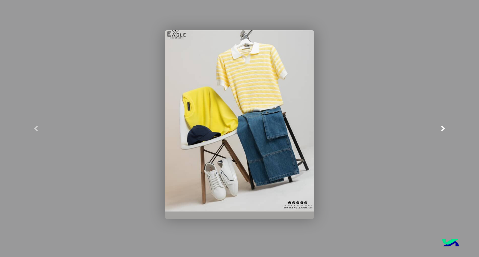
click at [436, 127] on link at bounding box center [443, 128] width 72 height 257
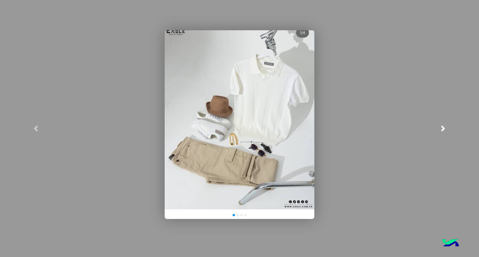
click at [436, 127] on link at bounding box center [443, 128] width 72 height 257
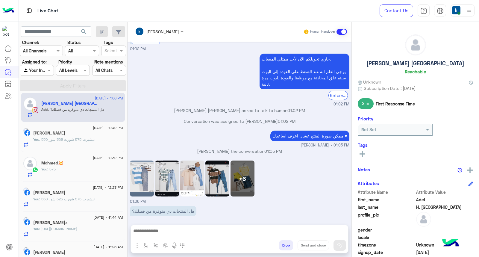
click at [181, 233] on textarea at bounding box center [239, 231] width 217 height 9
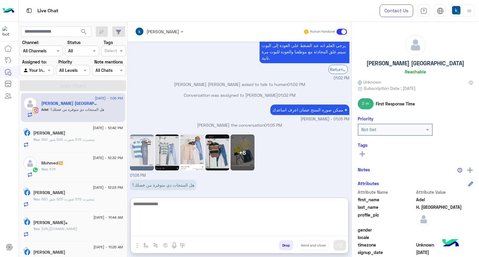
scroll to position [1139, 0]
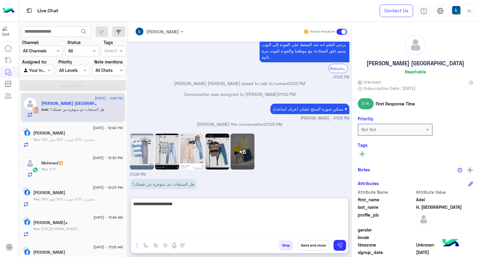
type textarea "**********"
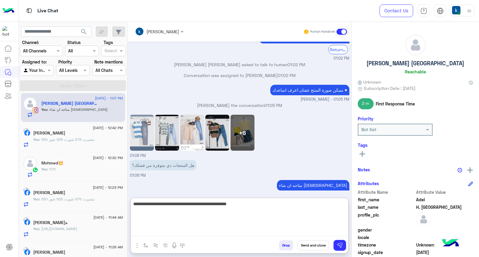
type textarea "**********"
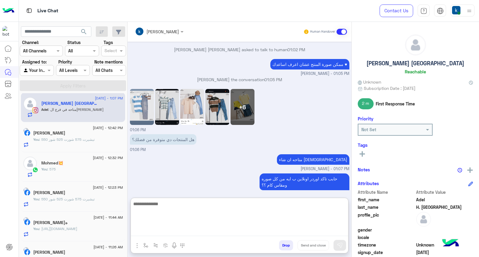
scroll to position [1203, 0]
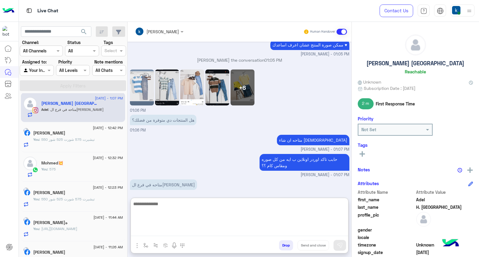
click at [165, 209] on textarea at bounding box center [239, 218] width 217 height 36
type textarea "**********"
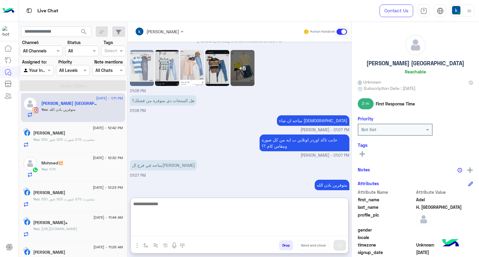
scroll to position [77, 0]
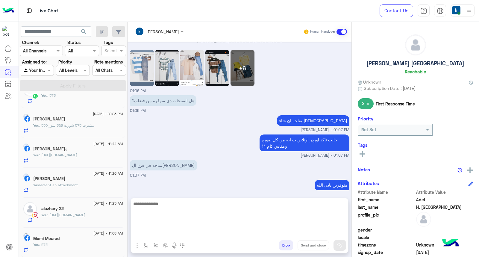
click at [60, 237] on h5 "Memi Mourad" at bounding box center [46, 238] width 26 height 5
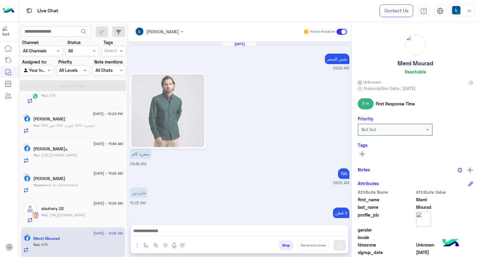
scroll to position [542, 0]
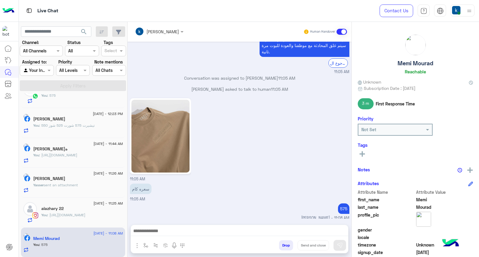
click at [285, 245] on button "Drop" at bounding box center [286, 245] width 14 height 10
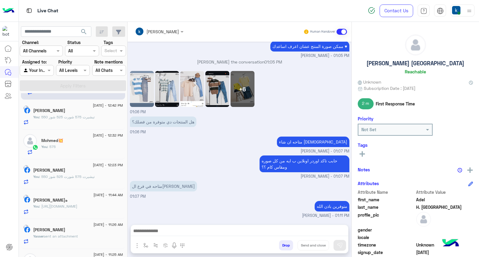
scroll to position [47, 0]
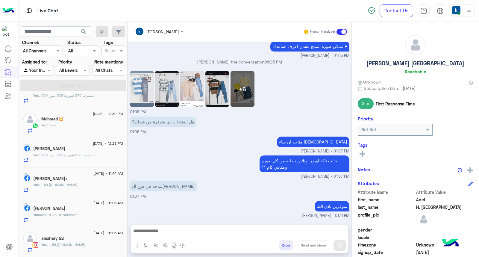
click at [82, 242] on p "You : https://eagle.com.eg/collections/shirt" at bounding box center [63, 244] width 44 height 5
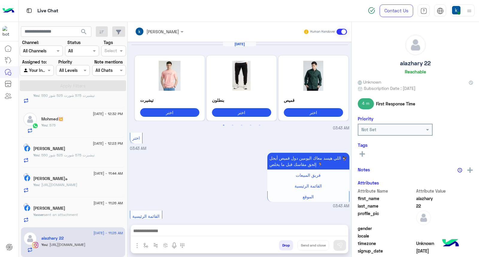
scroll to position [567, 0]
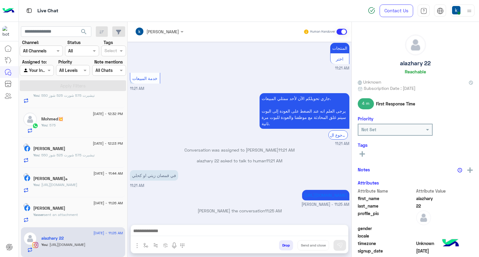
click at [285, 247] on button "Drop" at bounding box center [286, 245] width 14 height 10
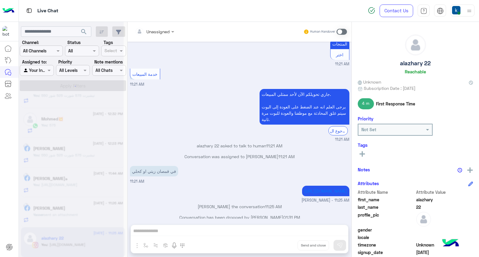
scroll to position [578, 0]
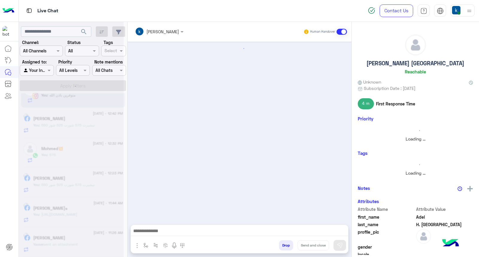
click at [81, 244] on div at bounding box center [71, 130] width 105 height 257
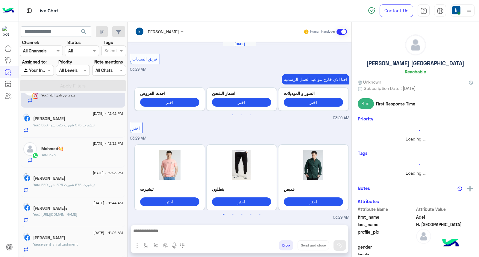
scroll to position [396, 0]
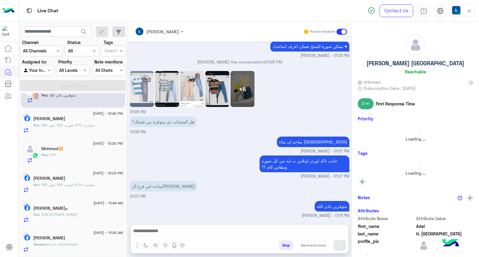
click at [78, 244] on span "sent an attachment" at bounding box center [61, 244] width 34 height 4
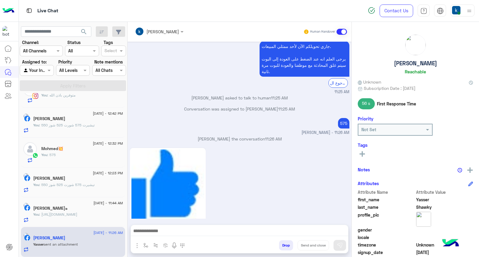
click at [155, 229] on textarea at bounding box center [239, 231] width 217 height 9
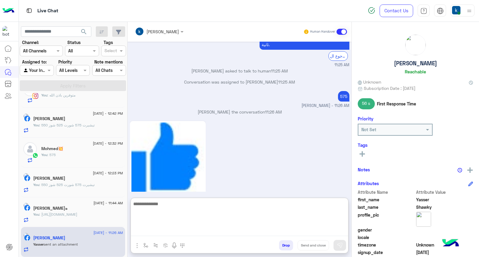
click at [282, 243] on button "Drop" at bounding box center [286, 245] width 14 height 10
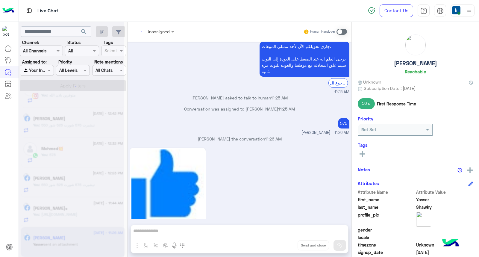
scroll to position [421, 0]
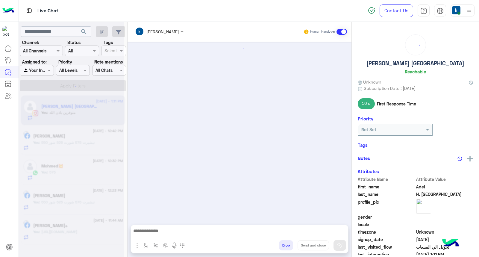
scroll to position [396, 0]
click at [65, 228] on div "ابو ابو حلوه" at bounding box center [78, 226] width 90 height 6
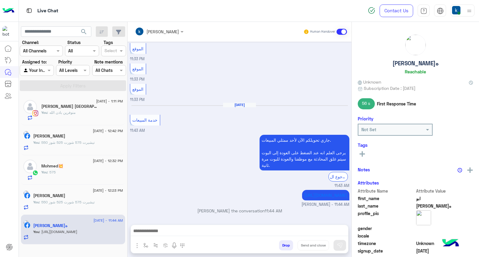
click at [284, 244] on button "Drop" at bounding box center [286, 245] width 14 height 10
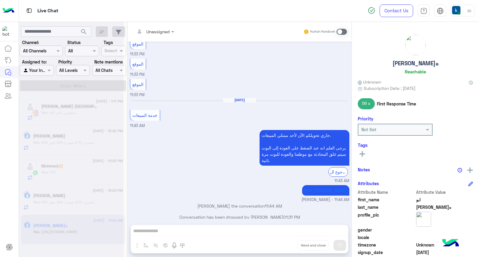
scroll to position [397, 0]
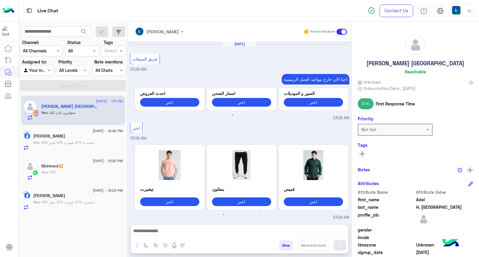
scroll to position [396, 0]
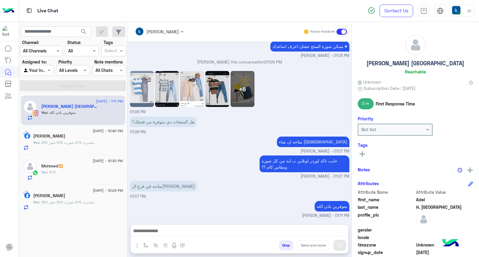
click at [79, 163] on div "Mohmed💥" at bounding box center [82, 166] width 82 height 6
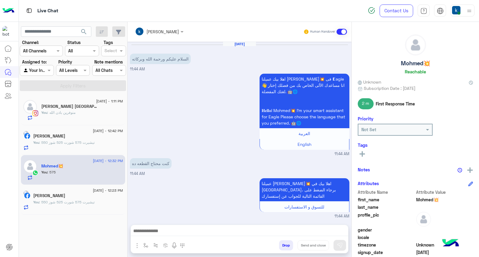
scroll to position [565, 0]
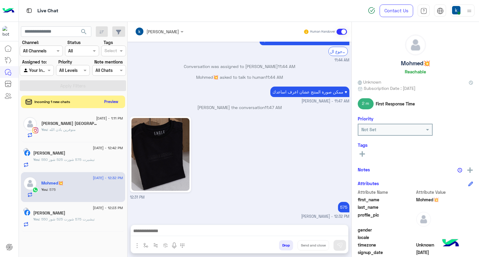
click at [106, 102] on button "Preview" at bounding box center [111, 102] width 19 height 8
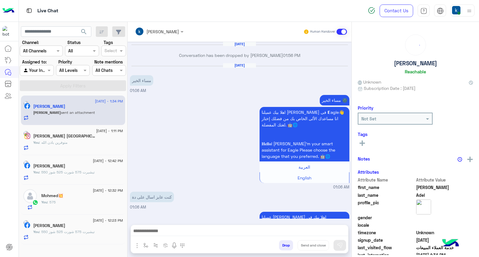
scroll to position [679, 0]
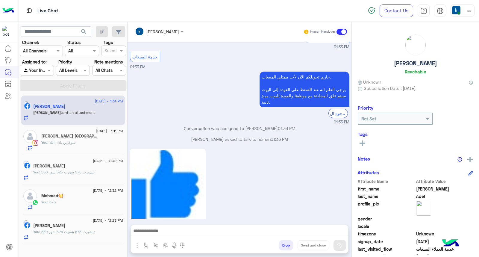
click at [163, 233] on textarea at bounding box center [239, 231] width 217 height 9
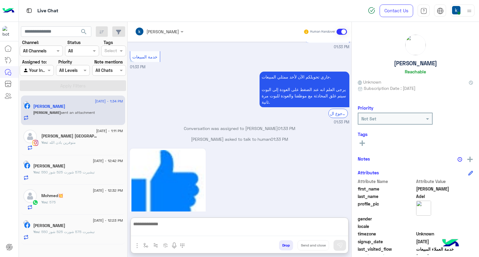
paste textarea "**********"
type textarea "**********"
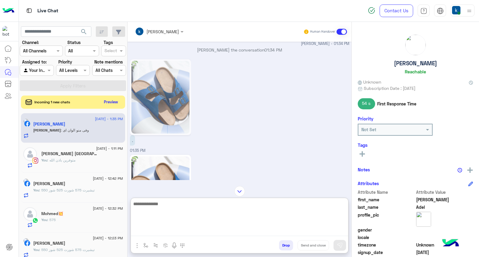
scroll to position [857, 0]
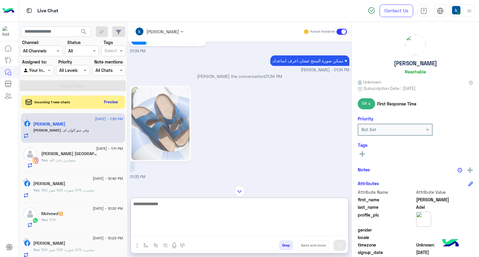
click at [163, 214] on textarea at bounding box center [239, 218] width 217 height 36
type textarea "**********"
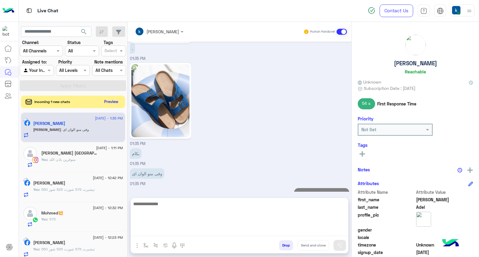
click at [109, 103] on button "Preview" at bounding box center [111, 102] width 19 height 8
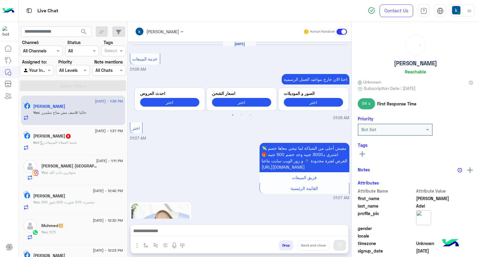
scroll to position [660, 0]
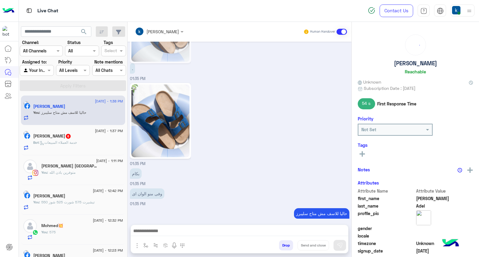
click at [98, 143] on div "Bot : خدمة العملاء المبيعات" at bounding box center [78, 145] width 90 height 10
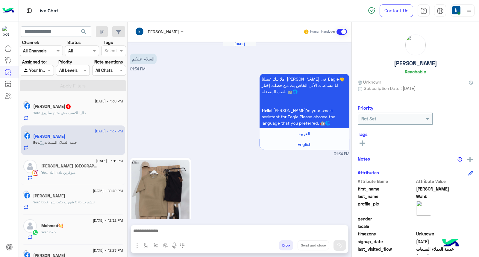
scroll to position [373, 0]
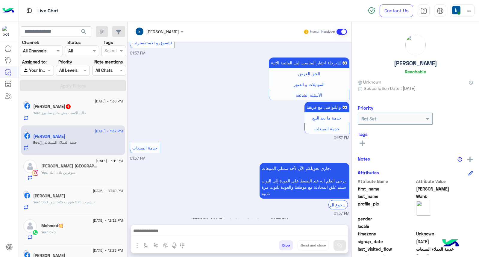
click at [164, 232] on textarea at bounding box center [239, 231] width 217 height 9
paste textarea "**********"
type textarea "**********"
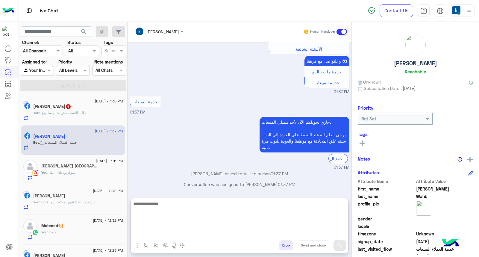
scroll to position [430, 0]
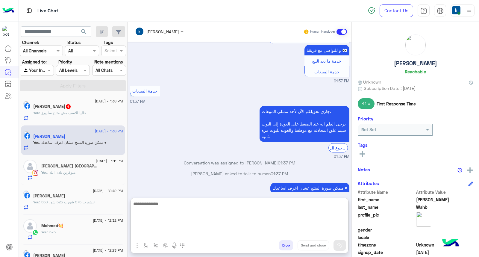
click at [81, 111] on span ": حاليا للاسف مش متاح سليبرز" at bounding box center [62, 112] width 47 height 4
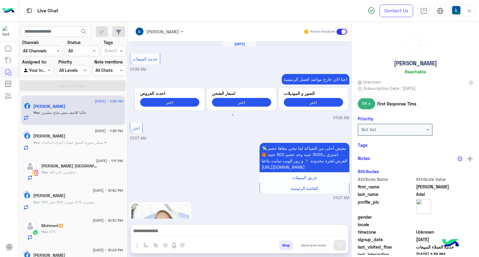
scroll to position [660, 0]
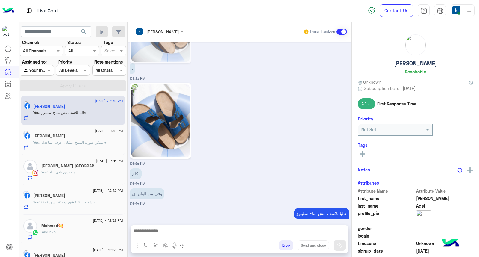
click at [84, 167] on div "Adel H. Elbakry" at bounding box center [82, 166] width 82 height 6
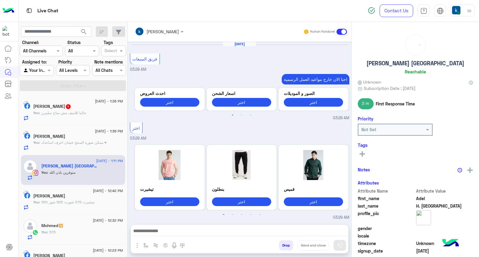
scroll to position [396, 0]
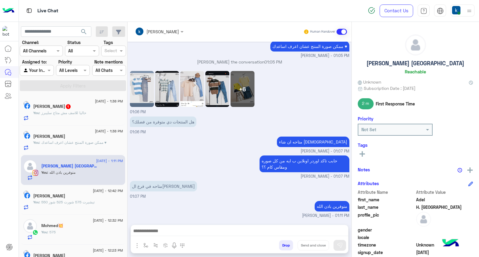
click at [285, 243] on button "Drop" at bounding box center [286, 245] width 14 height 10
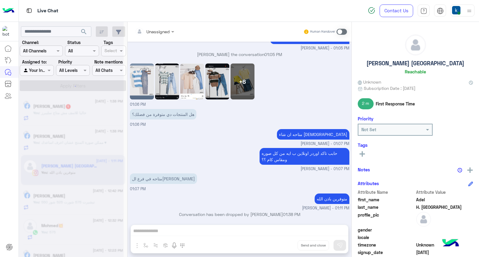
scroll to position [408, 0]
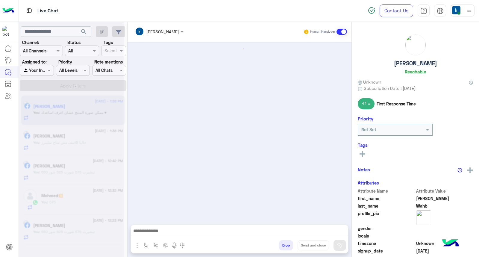
scroll to position [403, 0]
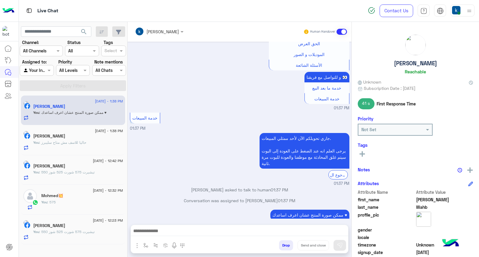
click at [74, 235] on div "You : تيشيرت 575 شورت 525 شوز 550" at bounding box center [78, 234] width 90 height 10
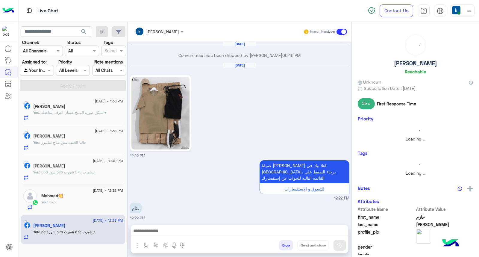
scroll to position [700, 0]
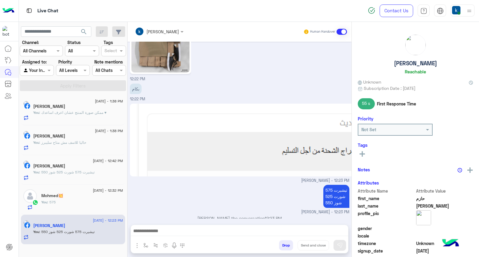
click at [282, 243] on button "Drop" at bounding box center [286, 245] width 14 height 10
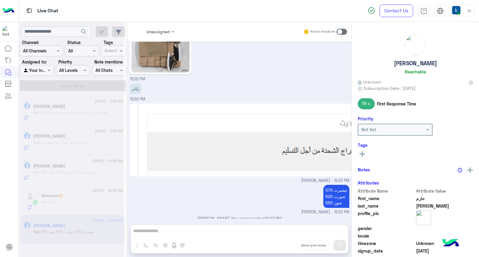
scroll to position [711, 0]
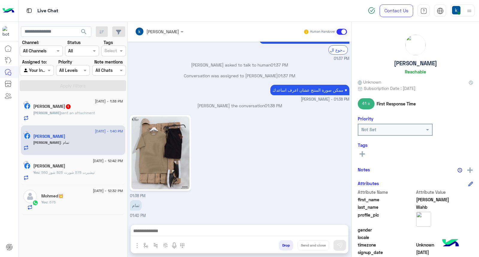
scroll to position [508, 0]
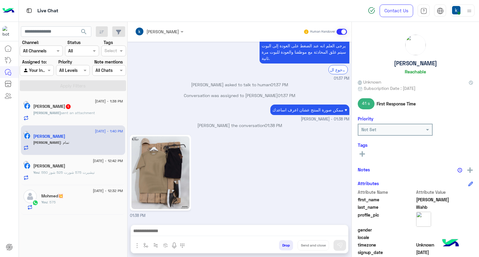
click at [156, 231] on textarea at bounding box center [239, 231] width 217 height 9
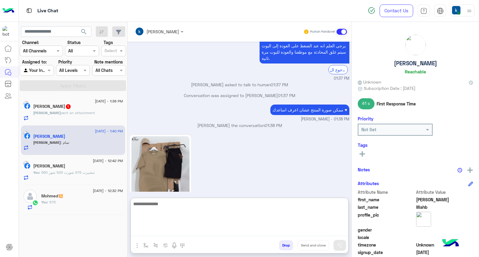
paste textarea "**********"
type textarea "**********"
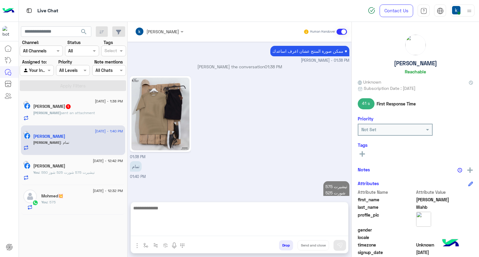
click at [67, 113] on span "sent an attachment" at bounding box center [78, 112] width 34 height 4
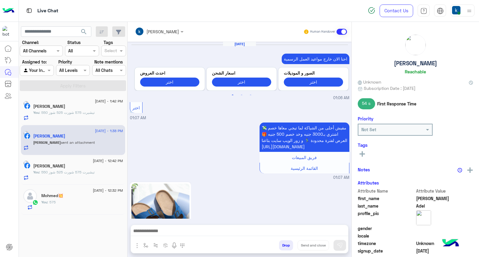
scroll to position [725, 0]
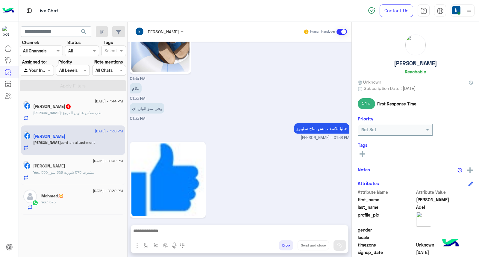
click at [88, 105] on div "Ahmed Wahb 1" at bounding box center [78, 107] width 90 height 6
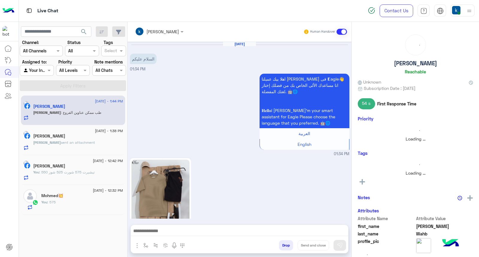
scroll to position [560, 0]
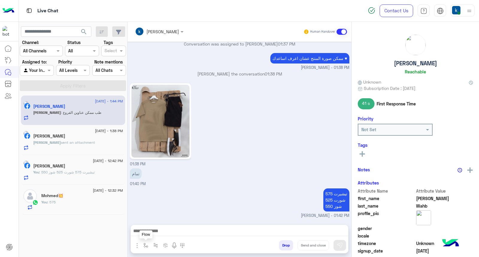
click at [148, 245] on img "button" at bounding box center [145, 245] width 5 height 5
click at [157, 235] on div "enter flow name" at bounding box center [161, 232] width 35 height 7
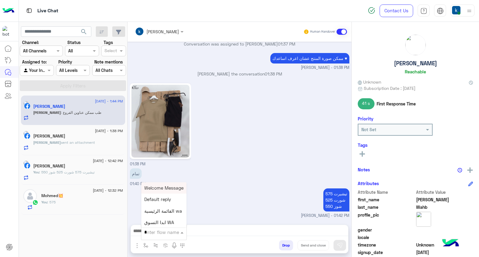
type input "**"
click at [166, 202] on div "عناوين الفروع" at bounding box center [163, 200] width 44 height 12
type textarea "**********"
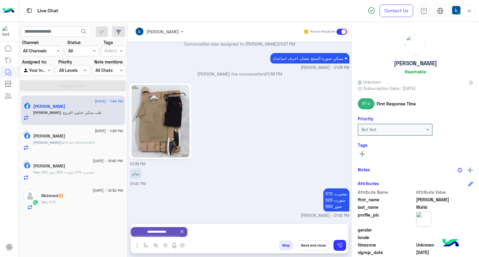
click at [316, 246] on button "Send and close" at bounding box center [313, 245] width 31 height 10
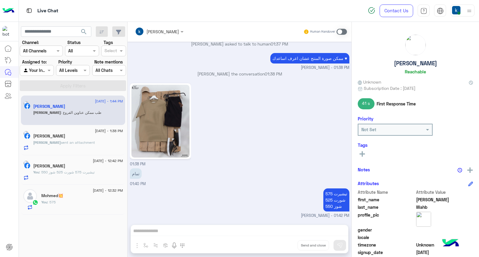
scroll to position [571, 0]
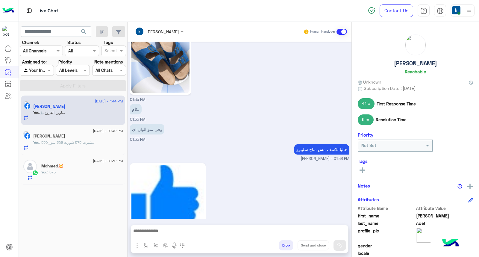
scroll to position [1412, 0]
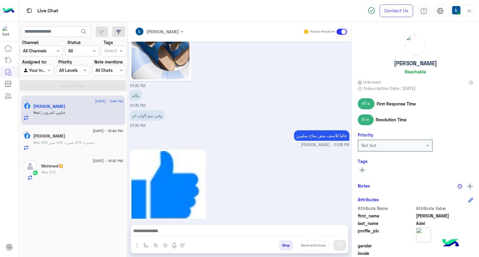
click at [286, 246] on button "Drop" at bounding box center [286, 245] width 14 height 10
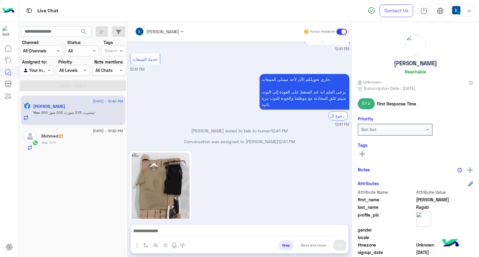
scroll to position [1376, 0]
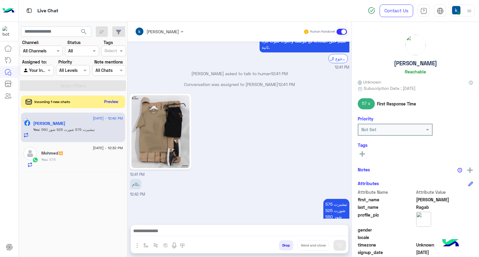
click at [113, 105] on button "Preview" at bounding box center [111, 102] width 19 height 8
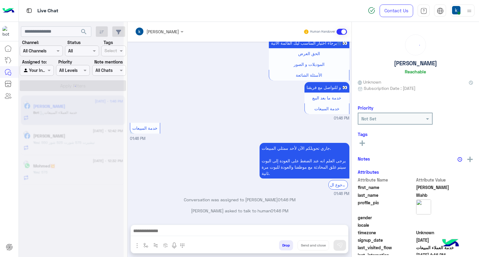
scroll to position [432, 0]
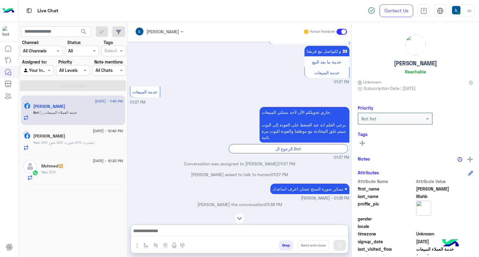
click at [158, 230] on textarea at bounding box center [239, 231] width 217 height 9
paste textarea "**********"
type textarea "**********"
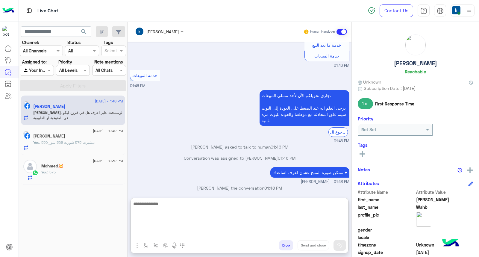
scroll to position [944, 0]
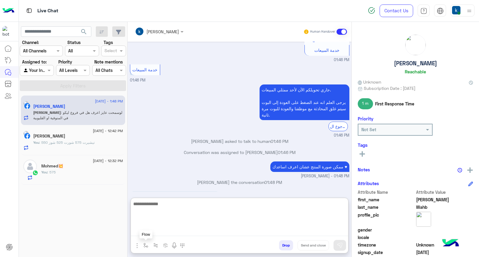
click at [148, 246] on img "button" at bounding box center [145, 245] width 5 height 5
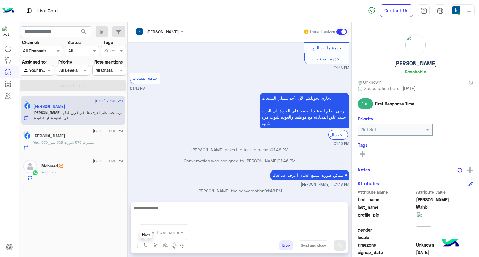
scroll to position [917, 0]
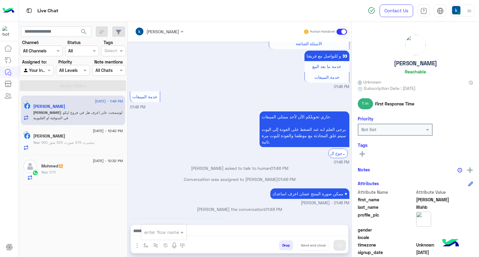
click at [162, 232] on input "text" at bounding box center [156, 232] width 25 height 7
click at [154, 232] on input "*" at bounding box center [156, 232] width 24 height 7
type input "**"
click at [162, 199] on span "عناوين الفروع" at bounding box center [157, 199] width 26 height 5
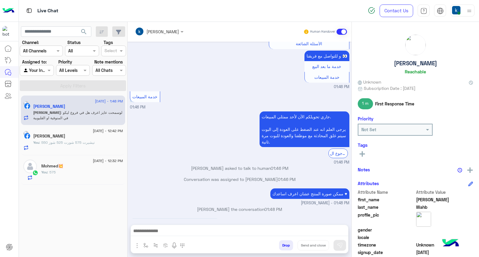
type textarea "**********"
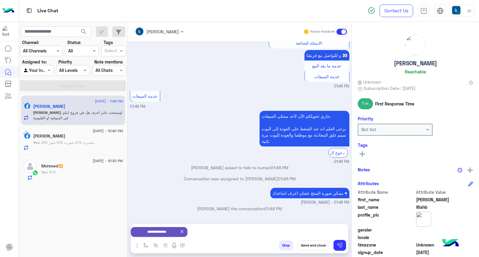
click at [314, 245] on button "Send and close" at bounding box center [313, 245] width 31 height 10
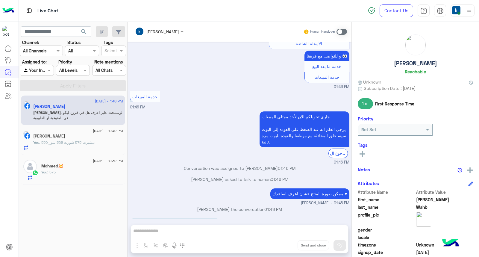
scroll to position [928, 0]
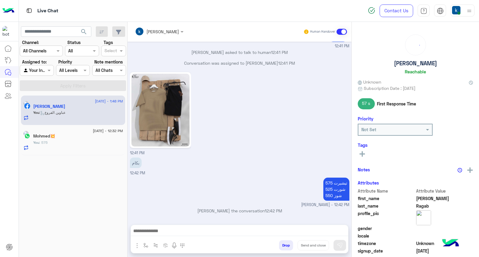
scroll to position [625, 0]
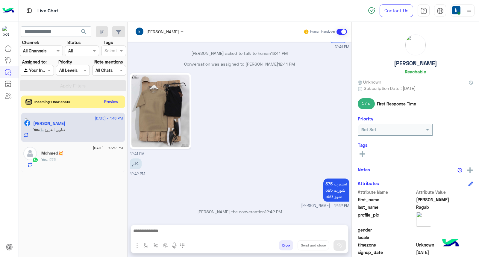
click at [114, 101] on button "Preview" at bounding box center [111, 102] width 19 height 8
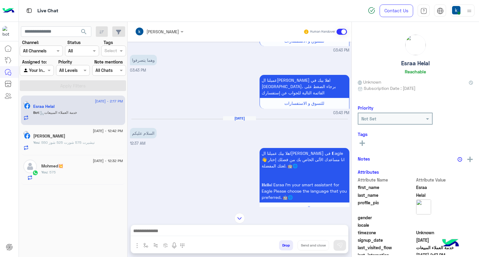
scroll to position [131, 0]
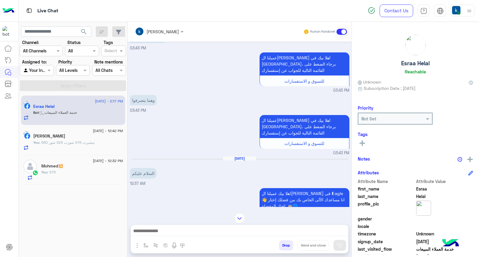
click at [167, 232] on textarea at bounding box center [239, 231] width 217 height 9
paste textarea "**********"
type textarea "**********"
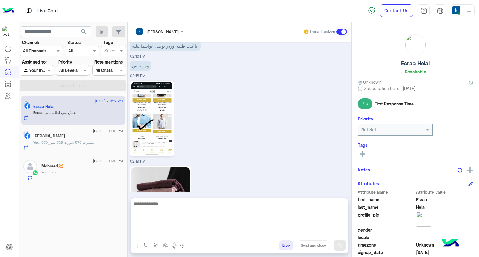
scroll to position [717, 0]
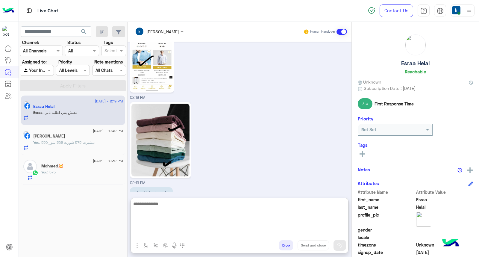
click at [175, 213] on textarea at bounding box center [239, 218] width 217 height 36
type textarea "*"
click at [169, 206] on textarea at bounding box center [239, 218] width 217 height 36
type textarea "*"
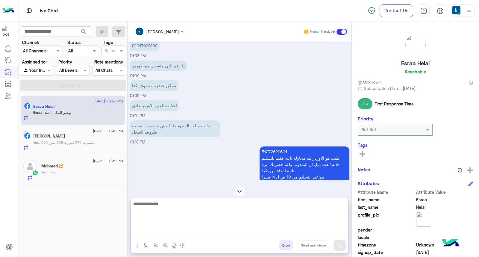
scroll to position [420, 0]
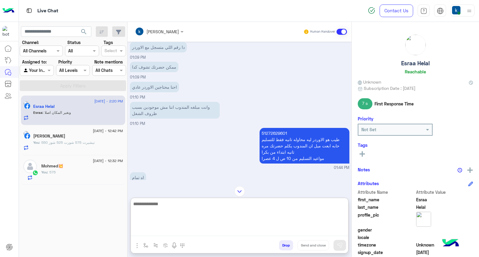
click at [273, 136] on p "51272629601 طيب هو الاوردر ليه محاوله تانيه فقط للتسليم حابه ابعت ميل ان المندو…" at bounding box center [305, 146] width 90 height 36
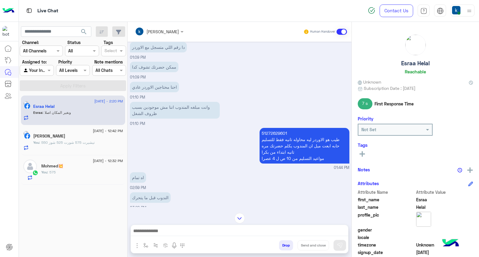
copy p "51272629601"
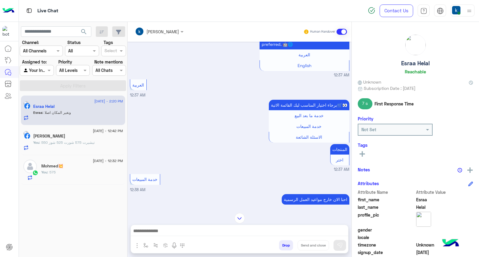
scroll to position [1052, 0]
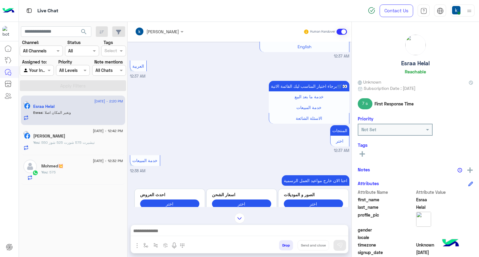
click at [164, 30] on input "text" at bounding box center [151, 31] width 33 height 6
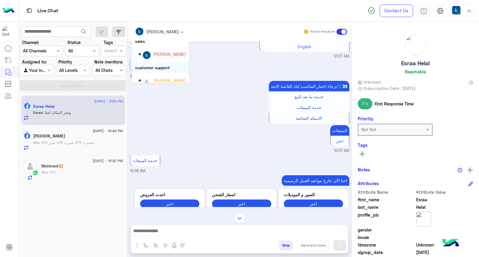
scroll to position [38, 0]
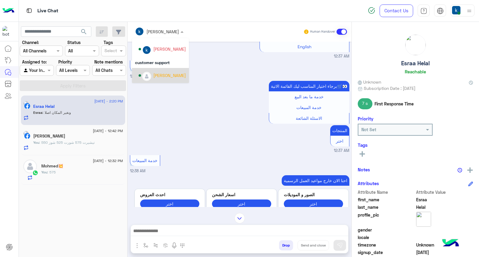
click at [162, 75] on div "Bassem Hisham" at bounding box center [169, 75] width 33 height 6
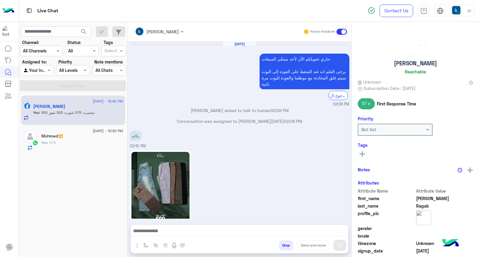
scroll to position [625, 0]
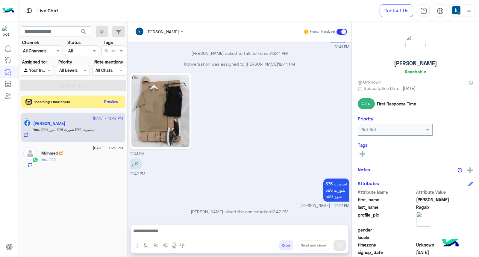
click at [119, 101] on button "Preview" at bounding box center [111, 102] width 19 height 8
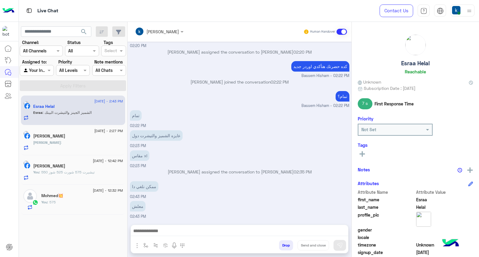
scroll to position [325, 0]
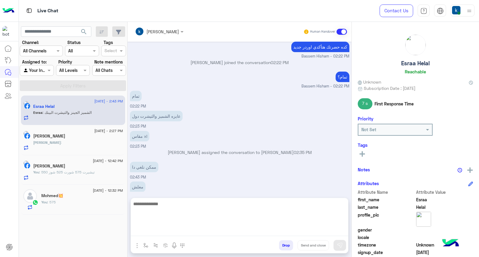
click at [170, 227] on textarea at bounding box center [239, 218] width 217 height 36
type textarea "**********"
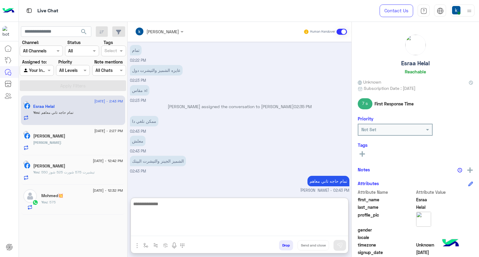
scroll to position [371, 0]
paste textarea "**********"
type textarea "**********"
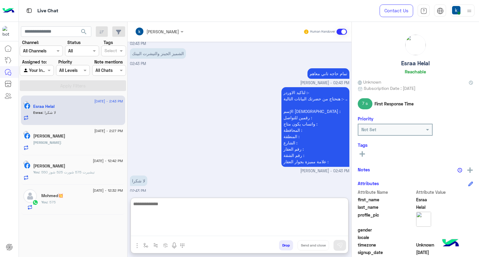
scroll to position [479, 0]
click at [176, 203] on textarea at bounding box center [239, 218] width 217 height 36
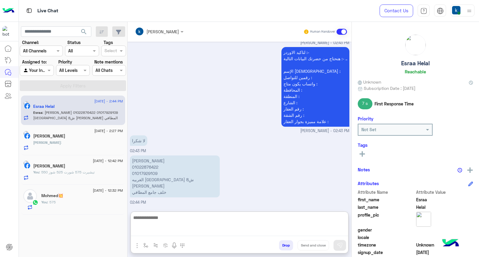
scroll to position [524, 0]
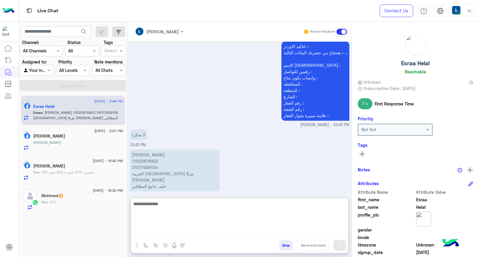
click at [145, 155] on p "[PERSON_NAME] 01022876422 01017929109 [GEOGRAPHIC_DATA] 8ش [PERSON_NAME] المطافي" at bounding box center [175, 170] width 90 height 42
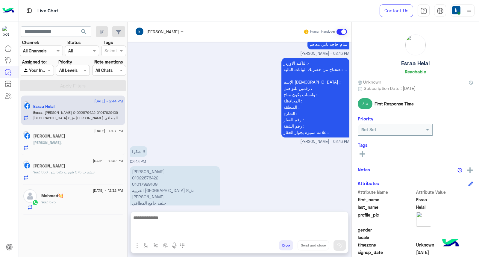
click at [145, 155] on div "لا شكرا 02:43 PM" at bounding box center [239, 155] width 219 height 20
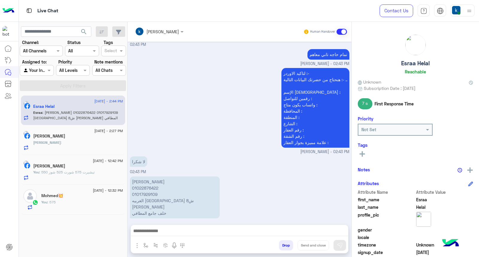
click at [142, 178] on p "[PERSON_NAME] 01022876422 01017929109 [GEOGRAPHIC_DATA] 8ش [PERSON_NAME] المطافي" at bounding box center [175, 197] width 90 height 42
copy p "[PERSON_NAME]"
click at [145, 199] on p "[PERSON_NAME] 01022876422 01017929109 [GEOGRAPHIC_DATA] 8ش [PERSON_NAME] المطافي" at bounding box center [175, 197] width 90 height 42
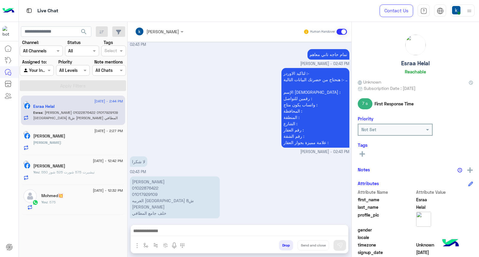
click at [145, 199] on p "[PERSON_NAME] 01022876422 01017929109 [GEOGRAPHIC_DATA] 8ش [PERSON_NAME] المطافي" at bounding box center [175, 197] width 90 height 42
copy p "الغربيه [GEOGRAPHIC_DATA] 8ش [PERSON_NAME]"
click at [160, 204] on p "[PERSON_NAME] 01022876422 01017929109 [GEOGRAPHIC_DATA] 8ش [PERSON_NAME] المطافي" at bounding box center [175, 197] width 90 height 42
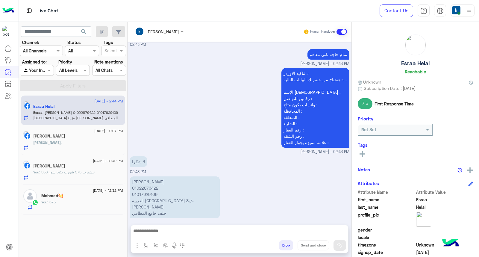
click at [160, 204] on p "[PERSON_NAME] 01022876422 01017929109 [GEOGRAPHIC_DATA] 8ش [PERSON_NAME] المطافي" at bounding box center [175, 197] width 90 height 42
copy app-message "خلف جامع المطافي"
click at [150, 187] on p "[PERSON_NAME] 01022876422 01017929109 [GEOGRAPHIC_DATA] 8ش [PERSON_NAME] المطافي" at bounding box center [175, 197] width 90 height 42
copy p "01022876422"
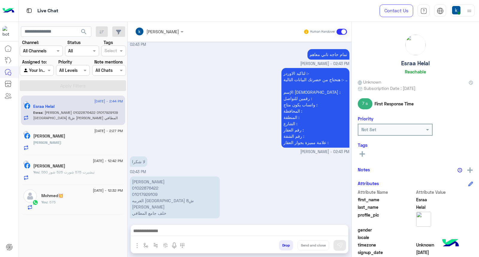
click at [149, 193] on p "[PERSON_NAME] 01022876422 01017929109 [GEOGRAPHIC_DATA] 8ش [PERSON_NAME] المطافي" at bounding box center [175, 197] width 90 height 42
copy p "01017929109"
click at [171, 234] on textarea at bounding box center [239, 231] width 217 height 9
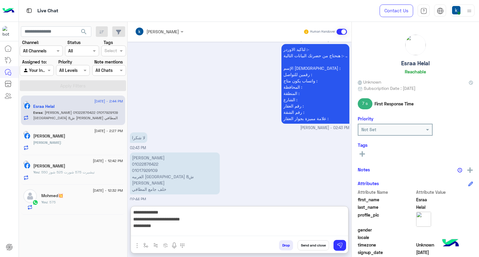
scroll to position [524, 0]
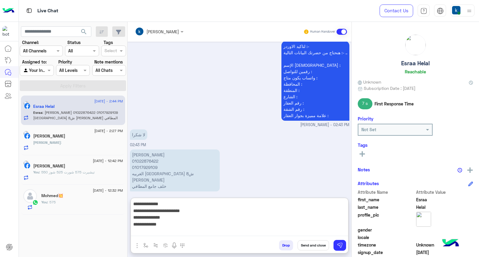
paste textarea "**********"
type textarea "**********"
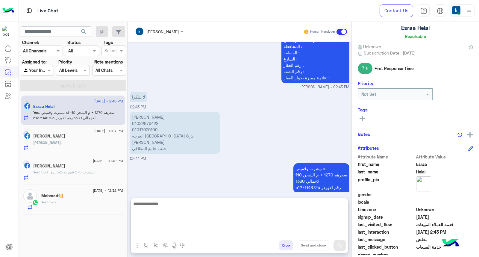
scroll to position [90, 0]
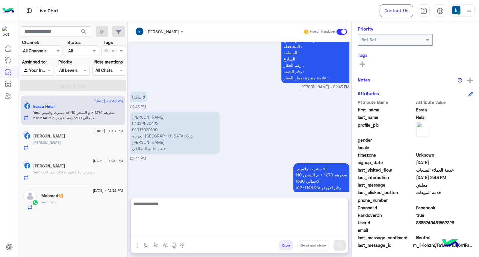
click at [426, 220] on span "8385249461562326" at bounding box center [444, 222] width 57 height 6
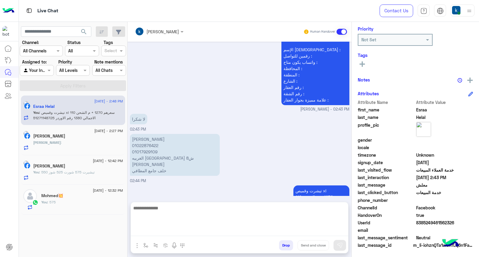
click at [426, 220] on span "8385249461562326" at bounding box center [444, 222] width 57 height 6
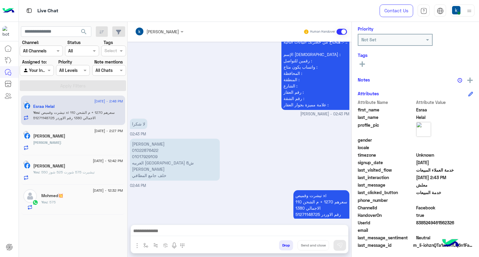
copy span "8385249461562326"
click at [323, 193] on p "تيشرت وقميص xl سعرهم 1270 + م الشحن 110 الاجمالي 1380 رقم الاوردر 51271148725" at bounding box center [321, 204] width 56 height 29
copy p "1270"
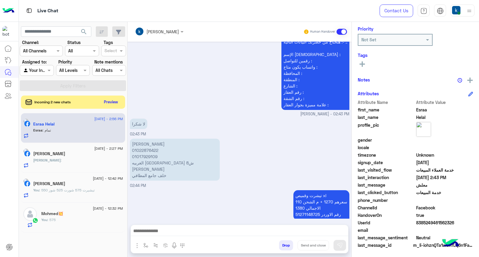
scroll to position [555, 0]
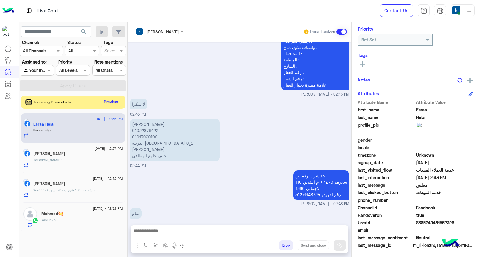
click at [284, 245] on button "Drop" at bounding box center [286, 245] width 14 height 10
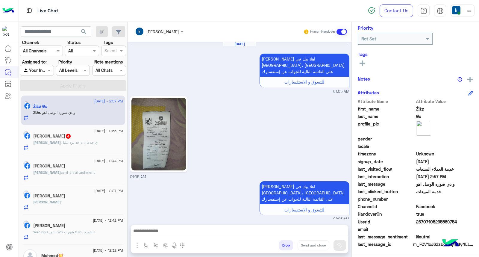
scroll to position [617, 0]
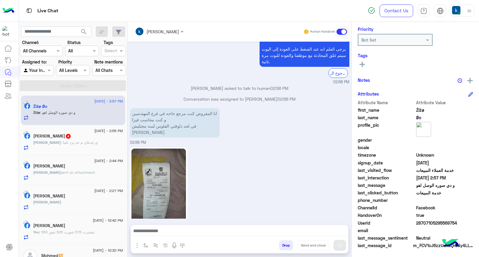
click at [159, 32] on input "text" at bounding box center [151, 31] width 33 height 6
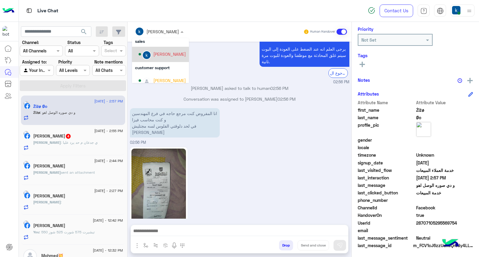
scroll to position [38, 0]
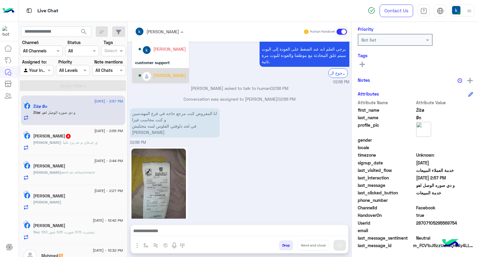
click at [164, 73] on div "[PERSON_NAME]" at bounding box center [169, 75] width 33 height 6
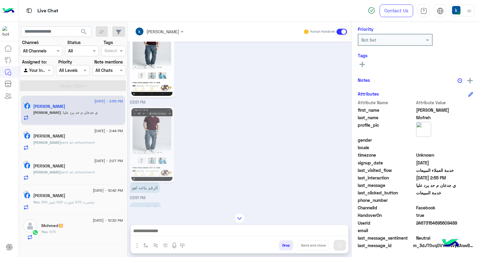
scroll to position [616, 0]
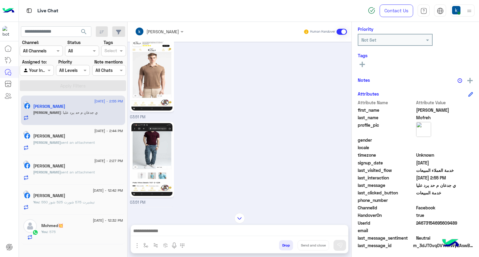
click at [165, 227] on textarea at bounding box center [239, 231] width 217 height 9
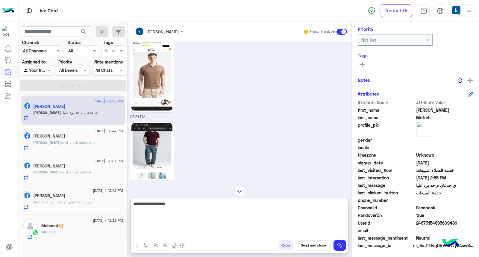
type textarea "**********"
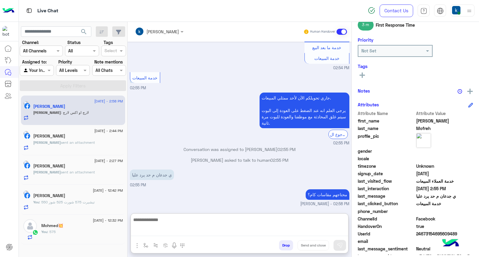
scroll to position [90, 0]
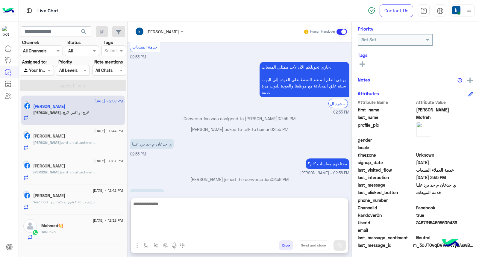
click at [171, 212] on textarea at bounding box center [239, 218] width 217 height 36
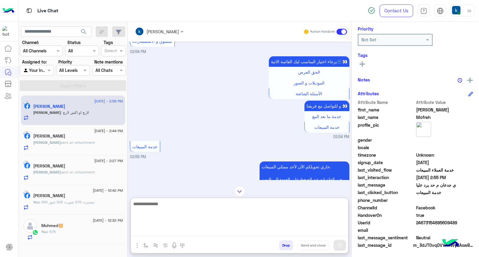
scroll to position [1086, 0]
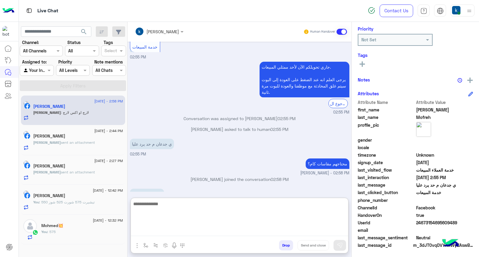
click at [166, 207] on textarea at bounding box center [239, 218] width 217 height 36
type textarea "*********"
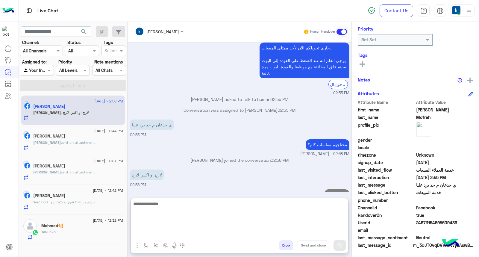
click at [81, 143] on span "sent an attachment" at bounding box center [78, 142] width 34 height 4
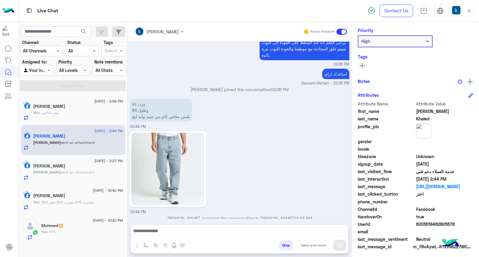
scroll to position [90, 0]
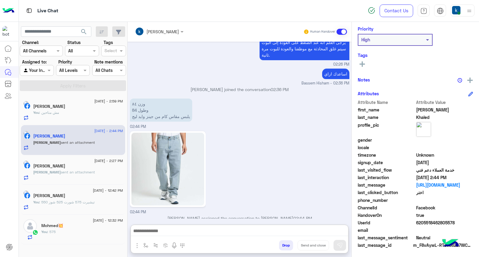
click at [187, 231] on textarea at bounding box center [239, 231] width 217 height 9
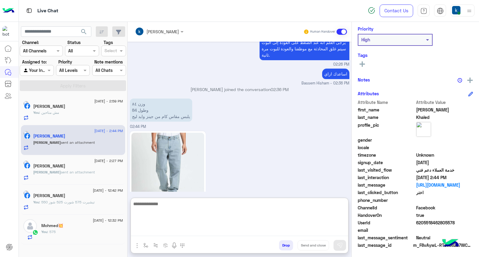
scroll to position [585, 0]
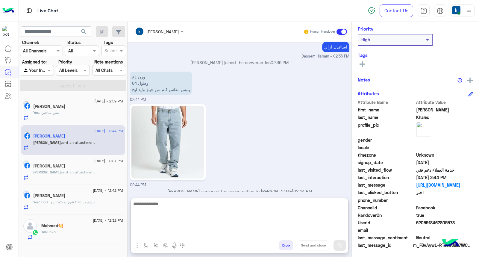
click at [183, 211] on textarea at bounding box center [239, 218] width 217 height 36
type textarea "**"
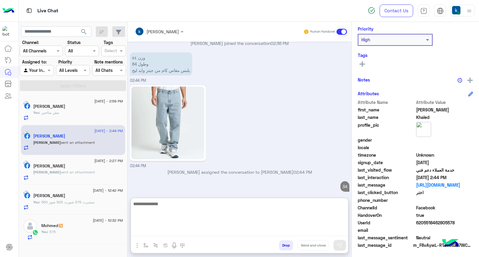
click at [87, 172] on span "sent an attachment" at bounding box center [78, 172] width 34 height 4
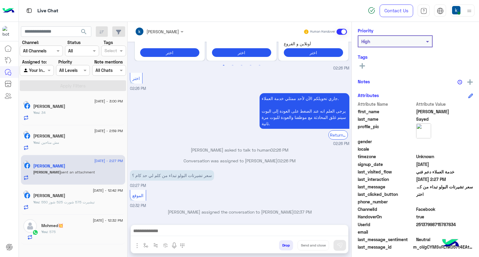
scroll to position [79, 0]
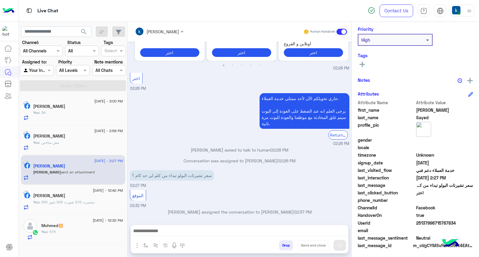
click at [156, 230] on textarea at bounding box center [239, 231] width 217 height 9
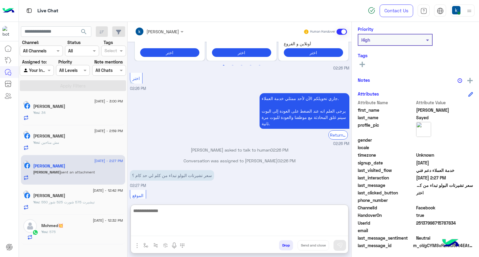
paste textarea "**********"
type textarea "**********"
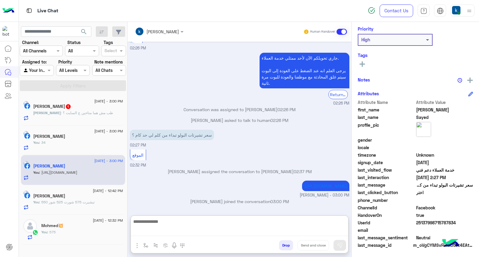
scroll to position [271, 0]
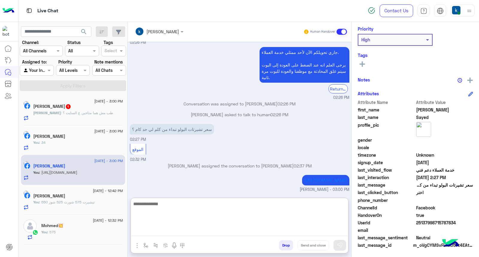
click at [97, 110] on p "Ahmed : طب مش هما متاحين ع السايت ؟" at bounding box center [73, 112] width 80 height 5
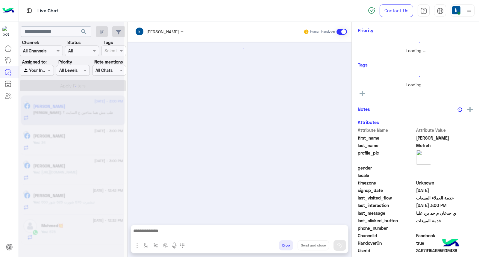
scroll to position [519, 0]
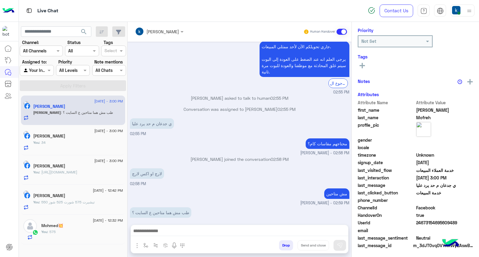
click at [172, 228] on textarea at bounding box center [239, 231] width 217 height 9
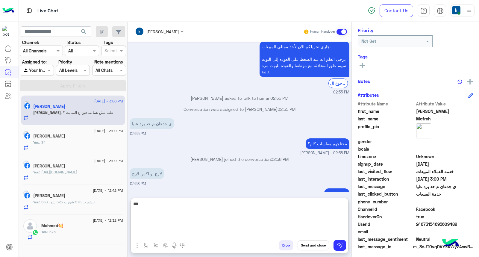
scroll to position [90, 0]
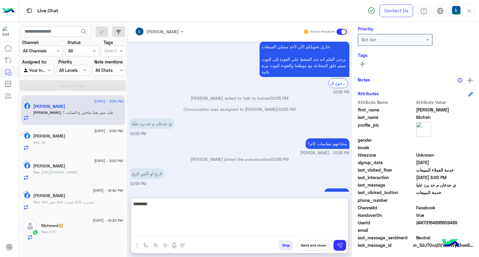
type textarea "********"
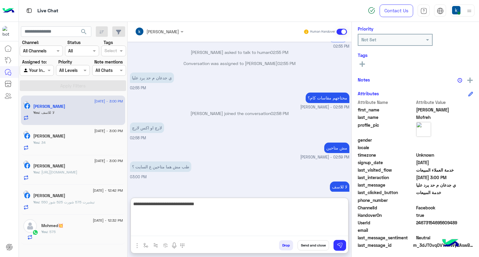
type textarea "**********"
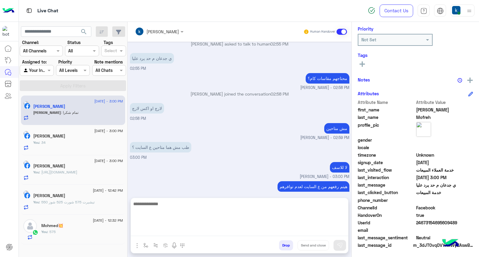
scroll to position [603, 0]
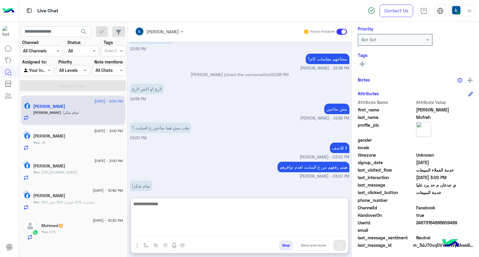
click at [193, 218] on textarea at bounding box center [239, 218] width 217 height 36
type textarea "*****"
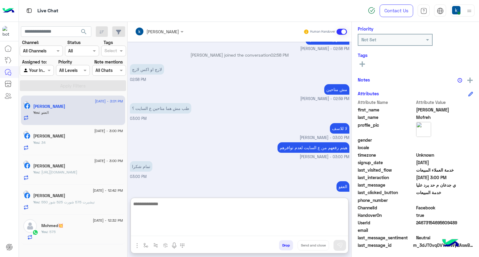
click at [285, 247] on button "Drop" at bounding box center [286, 245] width 14 height 10
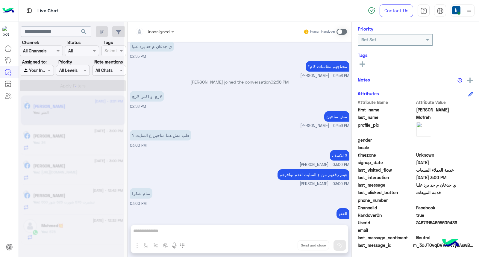
scroll to position [606, 0]
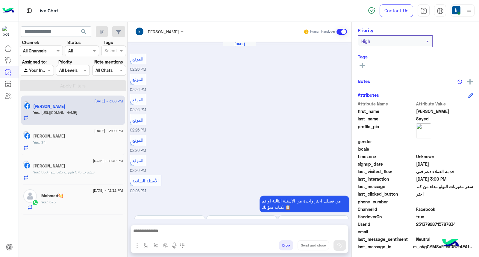
scroll to position [90, 0]
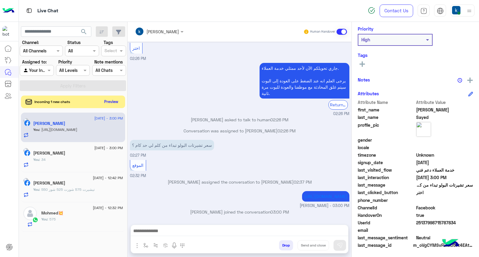
click at [107, 100] on button "Preview" at bounding box center [111, 102] width 19 height 8
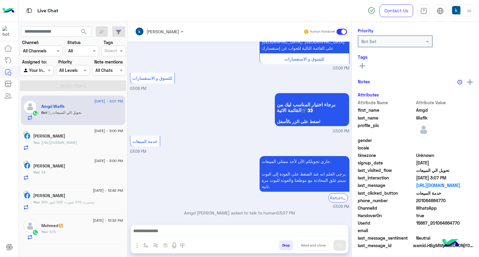
scroll to position [79, 0]
click at [187, 227] on textarea at bounding box center [239, 231] width 217 height 9
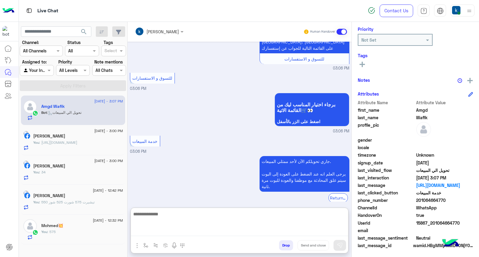
paste textarea "**********"
type textarea "**********"
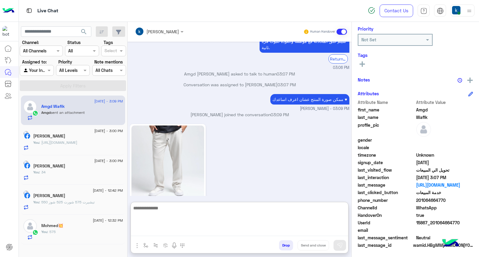
scroll to position [332, 0]
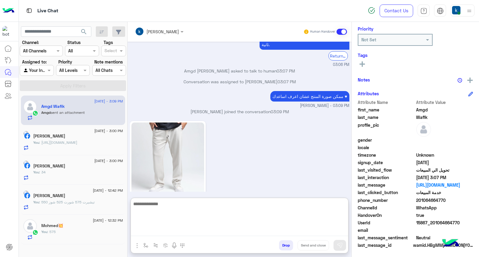
click at [180, 215] on textarea at bounding box center [239, 218] width 217 height 36
type textarea "***"
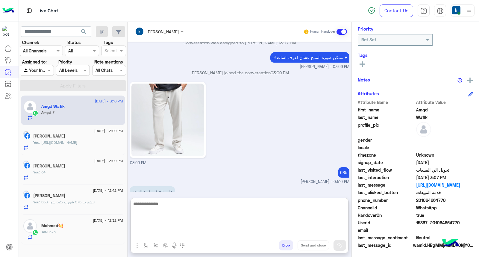
scroll to position [390, 0]
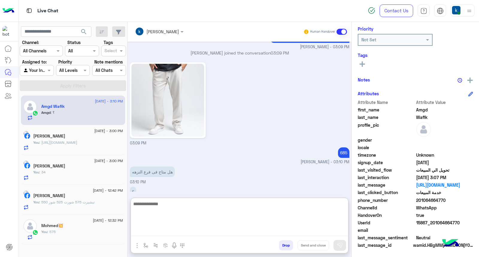
click at [188, 223] on textarea at bounding box center [239, 218] width 217 height 36
paste textarea "**********"
type textarea "**********"
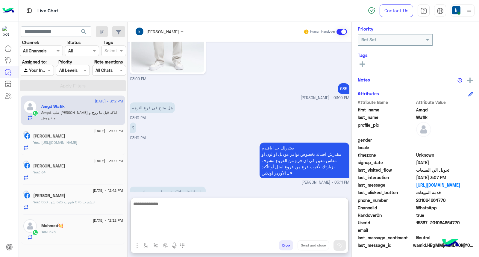
scroll to position [475, 0]
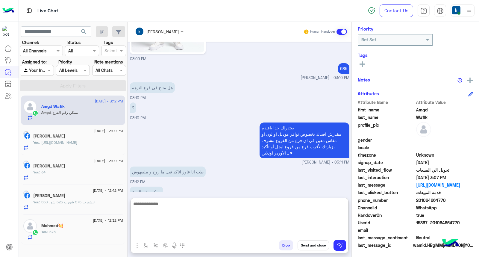
type textarea "*"
click at [148, 244] on button "button" at bounding box center [146, 245] width 10 height 10
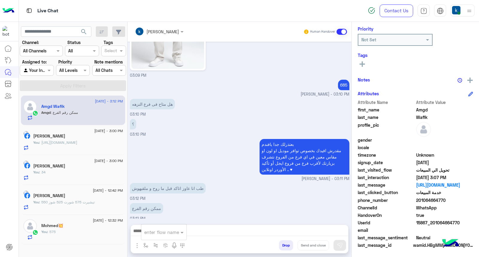
click at [157, 232] on input "text" at bounding box center [156, 232] width 25 height 7
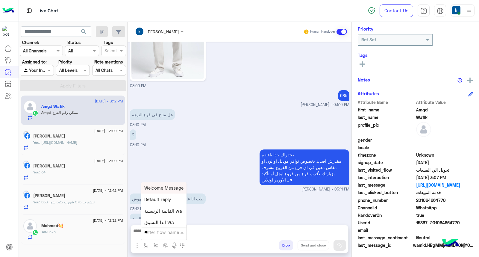
type input "***"
click at [157, 218] on div "ارقام الفروع" at bounding box center [163, 222] width 44 height 12
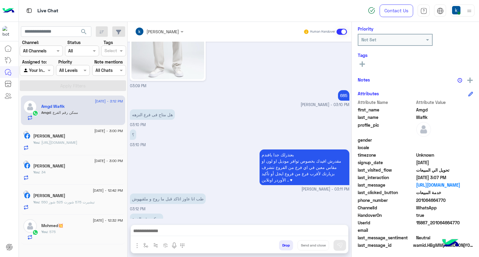
type textarea "**********"
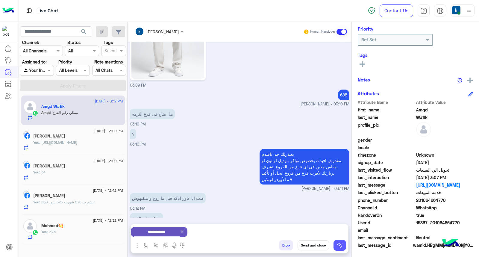
click at [337, 243] on img at bounding box center [340, 245] width 6 height 6
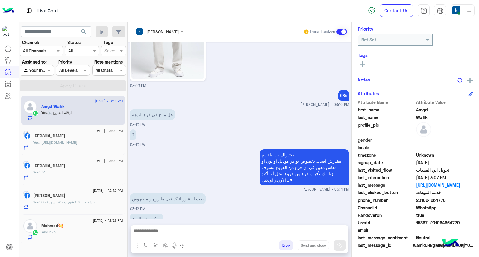
scroll to position [595, 0]
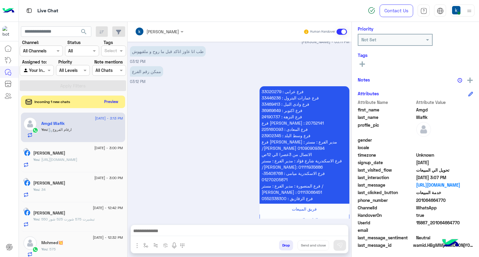
click at [110, 103] on button "Preview" at bounding box center [111, 102] width 19 height 8
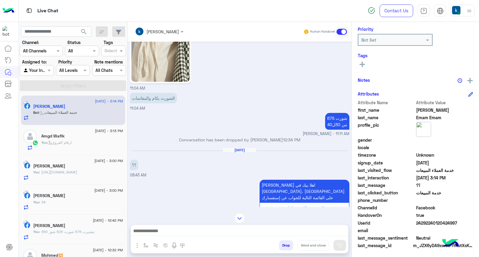
scroll to position [121, 0]
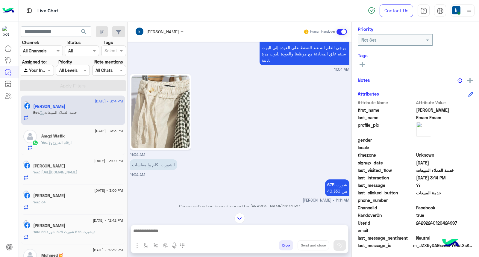
click at [163, 232] on textarea at bounding box center [239, 231] width 217 height 9
paste textarea "**********"
type textarea "**********"
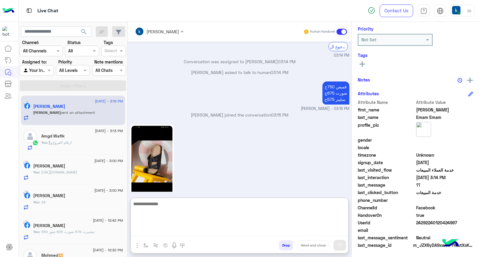
scroll to position [609, 0]
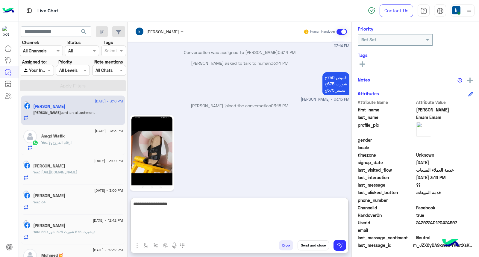
type textarea "**********"
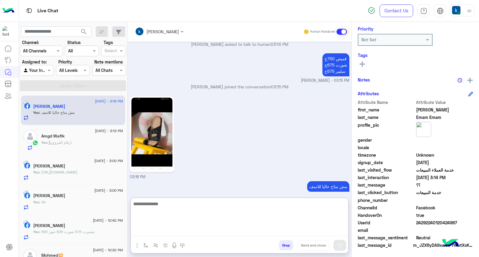
scroll to position [713, 0]
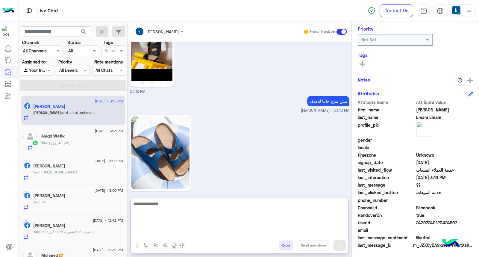
click at [172, 202] on textarea at bounding box center [239, 218] width 217 height 36
type textarea "**********"
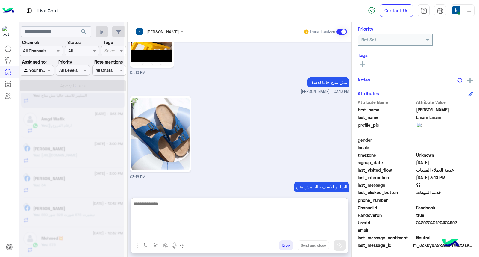
scroll to position [3, 0]
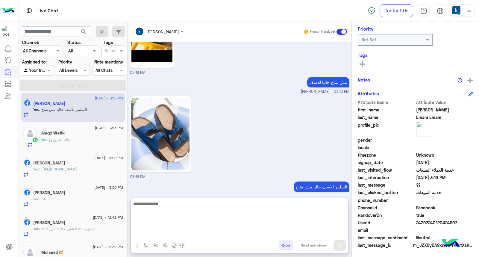
click at [74, 133] on div "Amgd Wafik" at bounding box center [82, 134] width 82 height 6
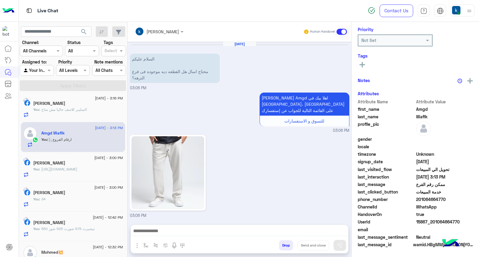
scroll to position [88, 0]
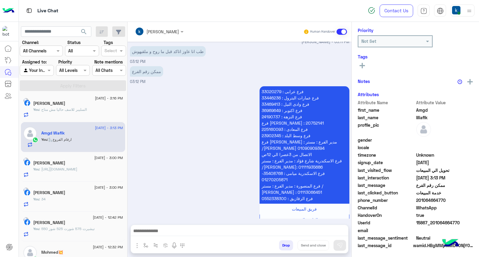
click at [287, 241] on button "Drop" at bounding box center [286, 245] width 14 height 10
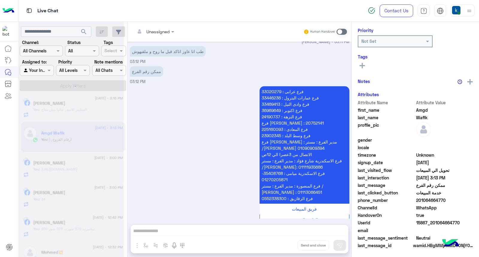
scroll to position [606, 0]
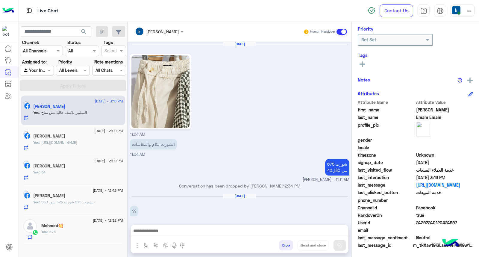
scroll to position [564, 0]
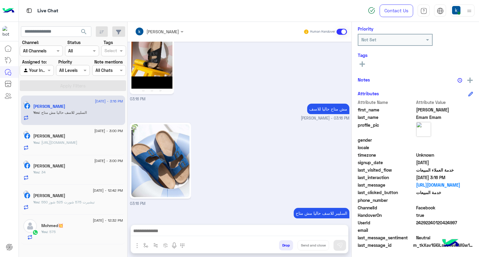
click at [65, 228] on div "Mohmed💥" at bounding box center [82, 226] width 82 height 6
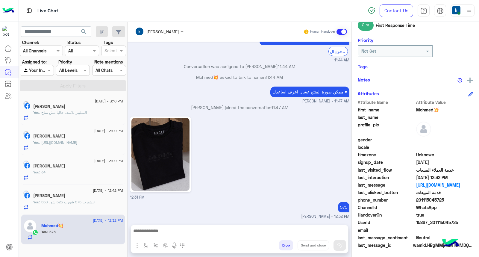
scroll to position [90, 0]
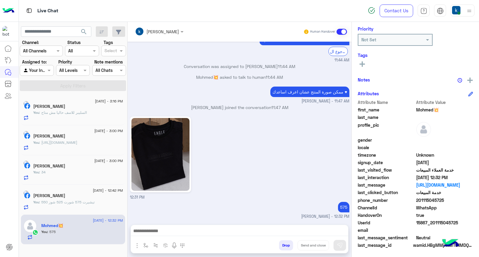
click at [285, 244] on button "Drop" at bounding box center [286, 245] width 14 height 10
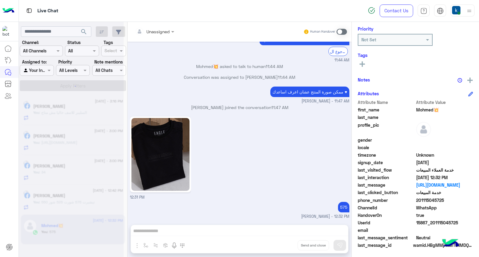
scroll to position [576, 0]
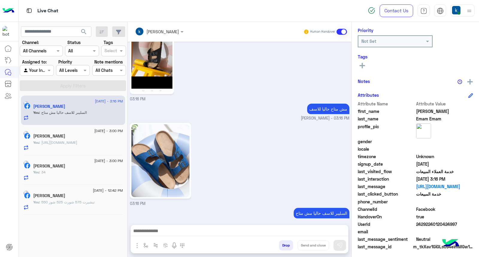
scroll to position [90, 0]
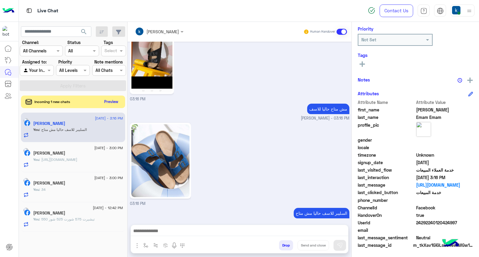
click at [108, 104] on button "Preview" at bounding box center [111, 102] width 19 height 8
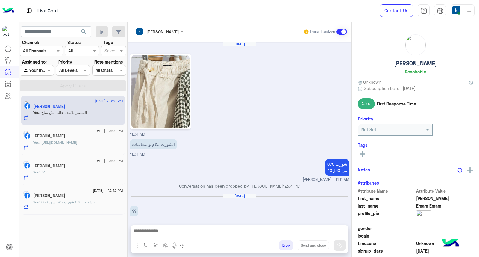
scroll to position [564, 0]
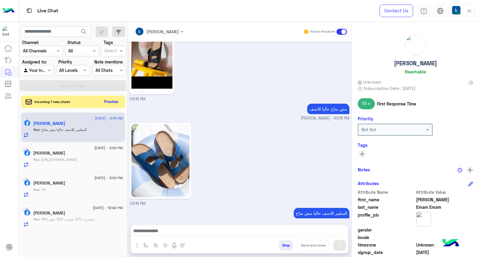
click at [110, 105] on button "Preview" at bounding box center [111, 102] width 19 height 8
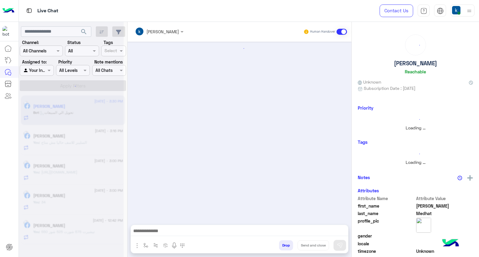
scroll to position [93, 0]
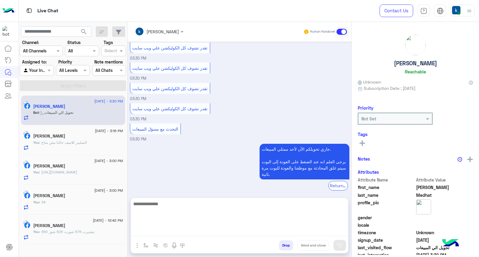
click at [167, 230] on textarea at bounding box center [239, 218] width 217 height 36
paste textarea "**********"
type textarea "**********"
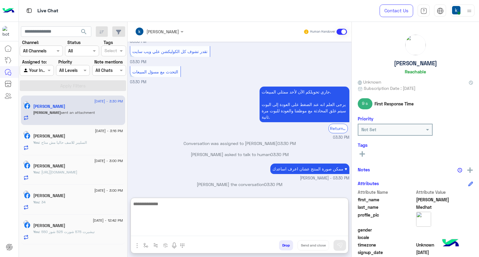
scroll to position [235, 0]
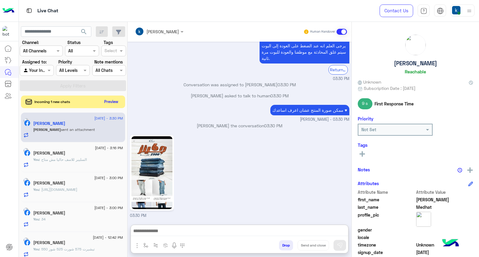
click at [108, 104] on button "Preview" at bounding box center [111, 102] width 19 height 8
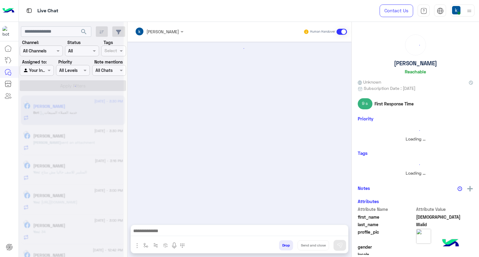
scroll to position [130, 0]
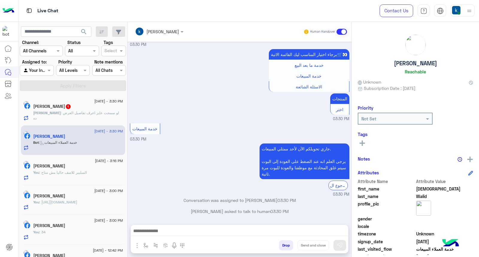
click at [189, 226] on div at bounding box center [239, 232] width 217 height 15
drag, startPoint x: 180, startPoint y: 236, endPoint x: 180, endPoint y: 231, distance: 4.5
click at [180, 235] on div at bounding box center [239, 232] width 217 height 15
click at [178, 231] on textarea at bounding box center [239, 231] width 217 height 9
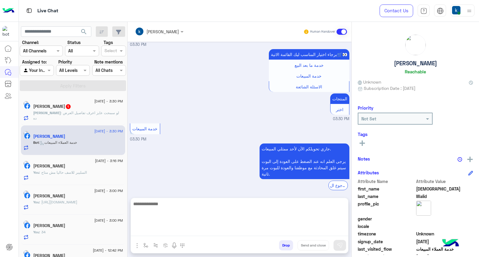
paste textarea "**********"
type textarea "**********"
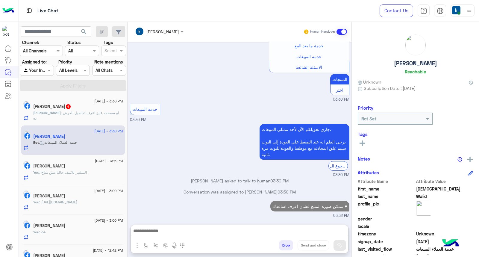
click at [65, 113] on span ": لو سمحت عايز اعرف تفاصيل العرض ده" at bounding box center [76, 115] width 86 height 10
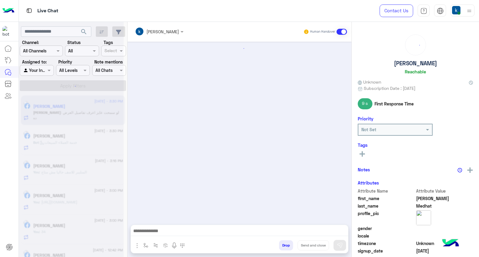
scroll to position [228, 0]
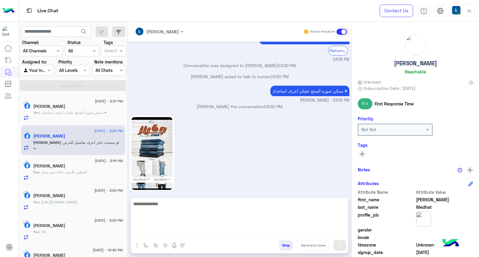
click at [184, 231] on textarea at bounding box center [239, 218] width 217 height 36
paste textarea "**********"
type textarea "**********"
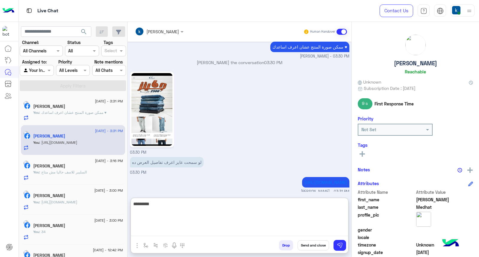
scroll to position [274, 0]
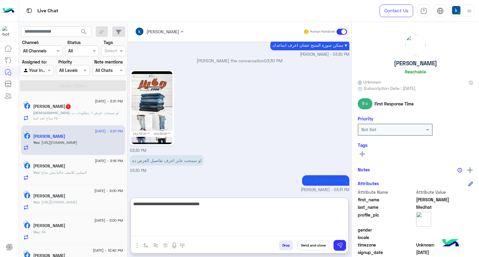
type textarea "**********"
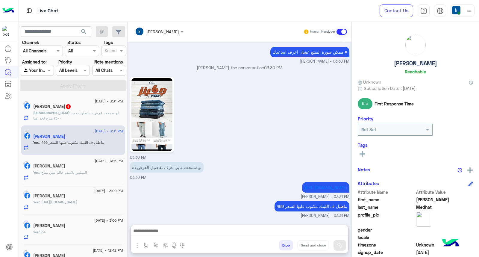
click at [80, 114] on span ": لو سمحت عرض ٦ بنطلونات ب ٢٥٠٠ متاح لحد امتا" at bounding box center [76, 115] width 86 height 10
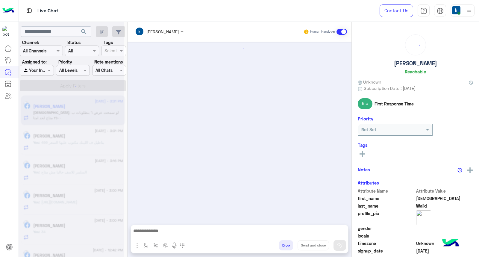
scroll to position [180, 0]
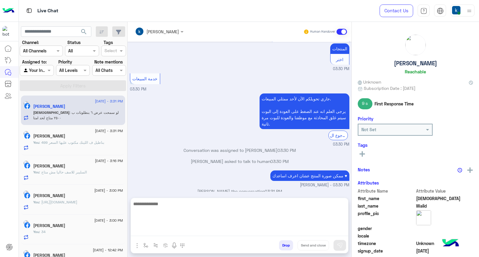
click at [159, 231] on textarea at bounding box center [239, 218] width 217 height 36
type textarea "*"
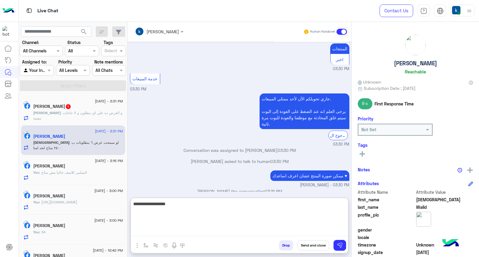
type textarea "**********"
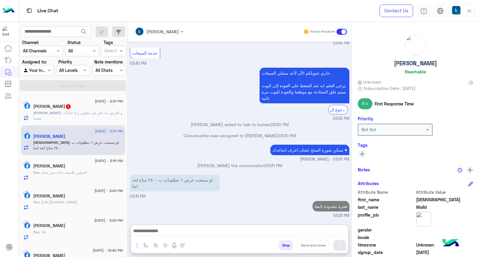
click at [67, 124] on div "[DATE] - 3:31 PM [PERSON_NAME] 1 [PERSON_NAME] : و العرض ده [PERSON_NAME] و لا …" at bounding box center [73, 111] width 104 height 30
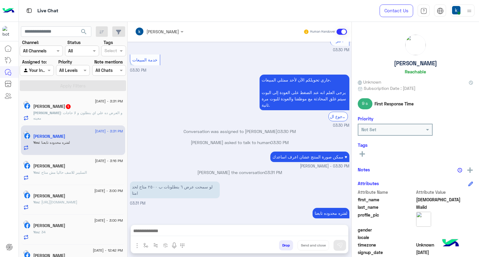
click at [75, 116] on p "[PERSON_NAME] : و العرض ده [PERSON_NAME] و لا حاجات معينه" at bounding box center [78, 115] width 90 height 11
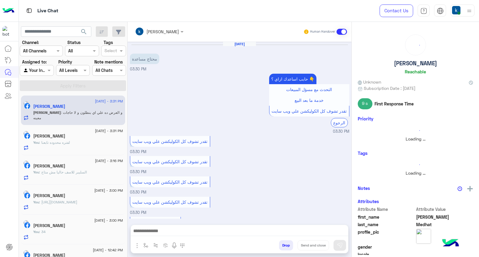
scroll to position [287, 0]
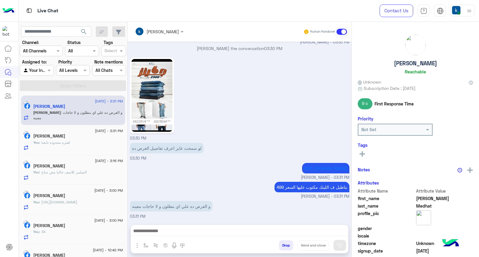
click at [300, 186] on p "بناطيل ف اللينك مكتوب عليها السعر 499" at bounding box center [312, 187] width 75 height 10
copy app-message "بناطيل ف اللينك مكتوب عليها السعر 499"
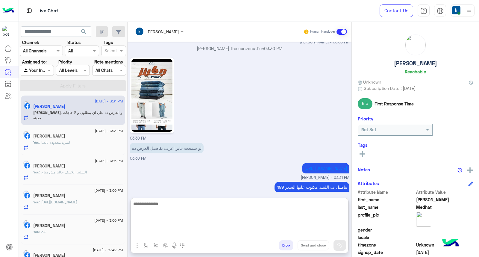
click at [203, 231] on textarea at bounding box center [239, 218] width 217 height 36
paste textarea "**********"
type textarea "**********"
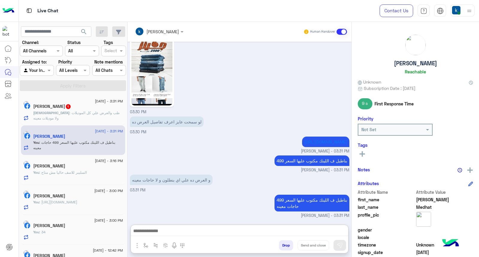
click at [101, 122] on div "[DATE] - 3:31 PM [PERSON_NAME] 1 [PERSON_NAME] : طب والعرض علي كل الموديلات ولا…" at bounding box center [73, 111] width 104 height 30
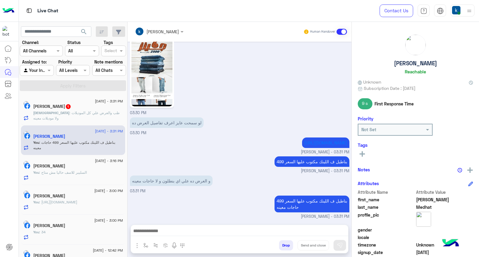
click at [101, 109] on div "[PERSON_NAME] 1" at bounding box center [78, 107] width 90 height 6
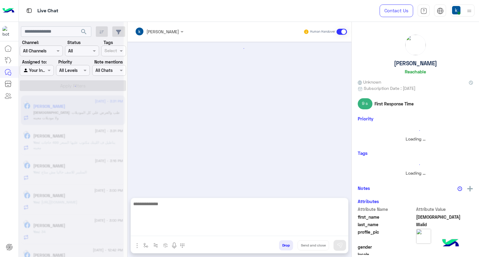
click at [174, 234] on textarea at bounding box center [239, 218] width 217 height 36
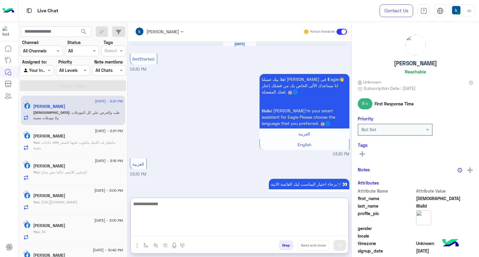
scroll to position [252, 0]
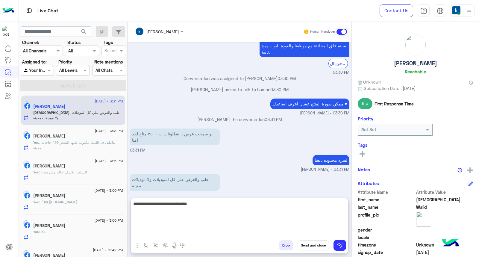
type textarea "**********"
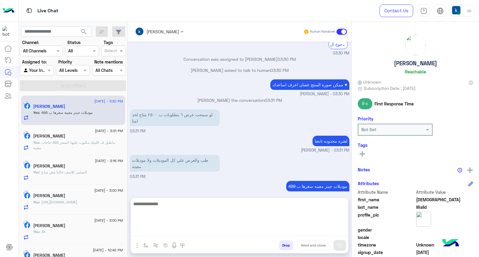
paste textarea "**********"
type textarea "**********"
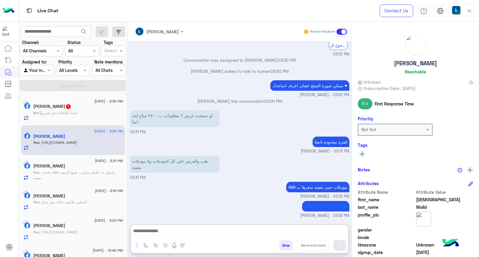
click at [71, 104] on span "1" at bounding box center [68, 106] width 6 height 5
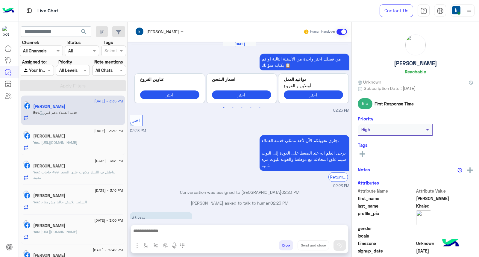
scroll to position [491, 0]
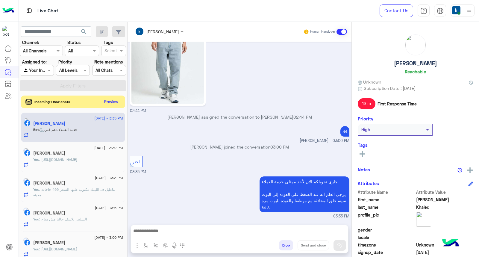
click at [117, 99] on button "Preview" at bounding box center [111, 102] width 19 height 8
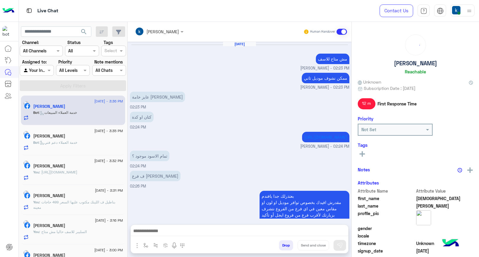
scroll to position [460, 0]
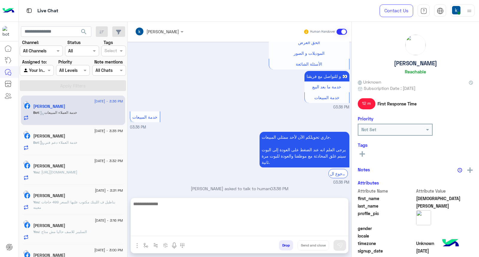
click at [155, 231] on textarea at bounding box center [239, 218] width 217 height 36
paste textarea "**********"
type textarea "**********"
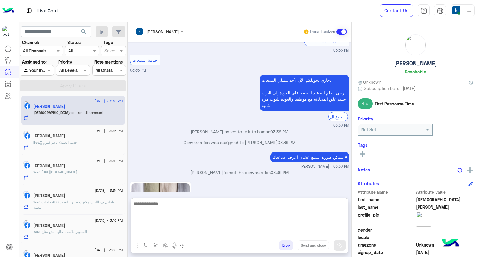
scroll to position [602, 0]
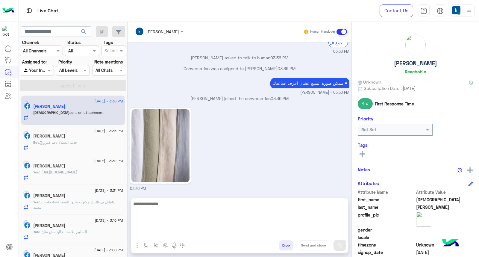
click at [189, 151] on img at bounding box center [160, 145] width 58 height 73
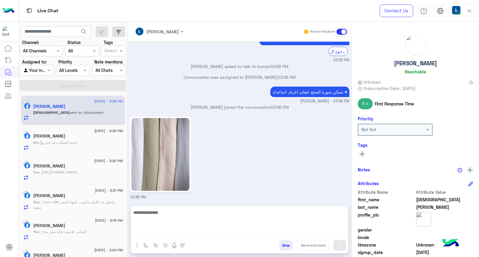
scroll to position [576, 0]
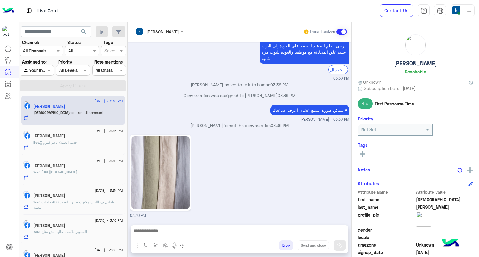
click at [240, 126] on p "[PERSON_NAME] joined the conversation 03:36 PM" at bounding box center [239, 125] width 219 height 6
click at [257, 126] on p "[PERSON_NAME] joined the conversation 03:36 PM" at bounding box center [239, 125] width 219 height 6
click at [218, 125] on p "[PERSON_NAME] joined the conversation 03:36 PM" at bounding box center [239, 125] width 219 height 6
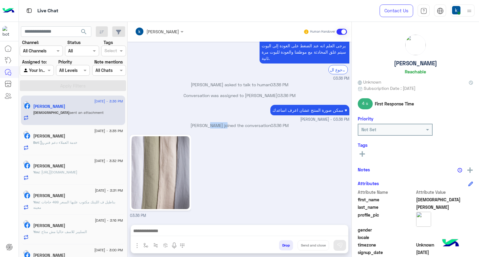
click at [218, 125] on p "[PERSON_NAME] joined the conversation 03:36 PM" at bounding box center [239, 125] width 219 height 6
click at [231, 127] on p "[PERSON_NAME] joined the conversation 03:36 PM" at bounding box center [239, 125] width 219 height 6
click at [232, 141] on div "03:36 PM" at bounding box center [239, 175] width 219 height 85
click at [211, 126] on p "[PERSON_NAME] joined the conversation 03:36 PM" at bounding box center [239, 125] width 219 height 6
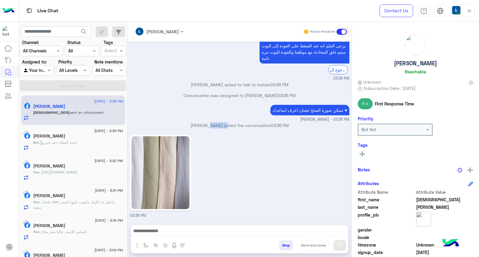
click at [211, 126] on p "[PERSON_NAME] joined the conversation 03:36 PM" at bounding box center [239, 125] width 219 height 6
click at [225, 128] on p "[PERSON_NAME] joined the conversation 03:36 PM" at bounding box center [239, 125] width 219 height 6
click at [241, 126] on p "[PERSON_NAME] joined the conversation 03:36 PM" at bounding box center [239, 125] width 219 height 6
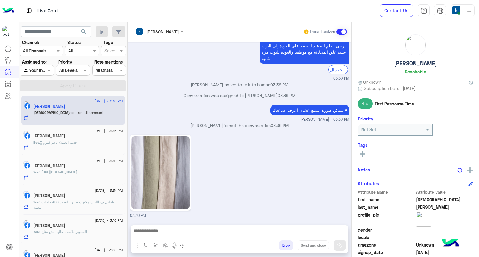
click at [254, 125] on p "[PERSON_NAME] joined the conversation 03:36 PM" at bounding box center [239, 125] width 219 height 6
click at [245, 126] on p "[PERSON_NAME] joined the conversation 03:36 PM" at bounding box center [239, 125] width 219 height 6
click at [242, 126] on p "[PERSON_NAME] joined the conversation 03:36 PM" at bounding box center [239, 125] width 219 height 6
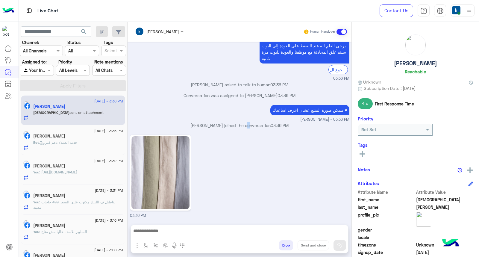
click at [242, 126] on p "[PERSON_NAME] joined the conversation 03:36 PM" at bounding box center [239, 125] width 219 height 6
click at [254, 126] on p "[PERSON_NAME] joined the conversation 03:36 PM" at bounding box center [239, 125] width 219 height 6
click at [287, 127] on span "03:36 PM" at bounding box center [280, 125] width 18 height 5
drag, startPoint x: 281, startPoint y: 127, endPoint x: 269, endPoint y: 128, distance: 12.6
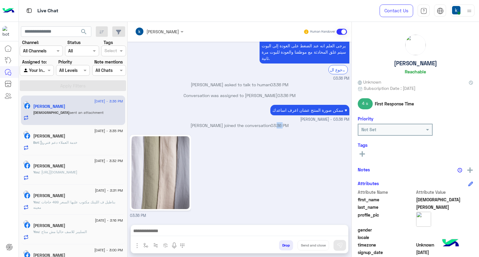
click at [270, 128] on p "[PERSON_NAME] joined the conversation 03:36 PM" at bounding box center [239, 125] width 219 height 6
click at [269, 128] on p "[PERSON_NAME] joined the conversation 03:36 PM" at bounding box center [239, 125] width 219 height 6
click at [272, 128] on span "03:36 PM" at bounding box center [280, 125] width 18 height 5
drag, startPoint x: 273, startPoint y: 127, endPoint x: 280, endPoint y: 127, distance: 6.9
click at [280, 127] on span "03:36 PM" at bounding box center [280, 125] width 18 height 5
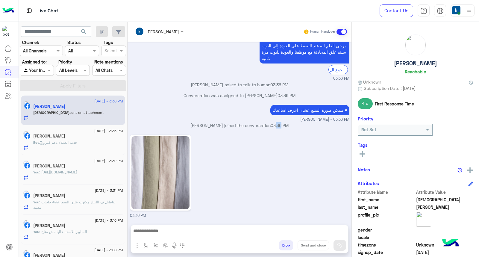
click at [280, 127] on span "03:36 PM" at bounding box center [280, 125] width 18 height 5
drag, startPoint x: 282, startPoint y: 127, endPoint x: 272, endPoint y: 127, distance: 10.8
click at [272, 127] on span "03:36 PM" at bounding box center [280, 125] width 18 height 5
click at [188, 227] on textarea at bounding box center [239, 231] width 217 height 9
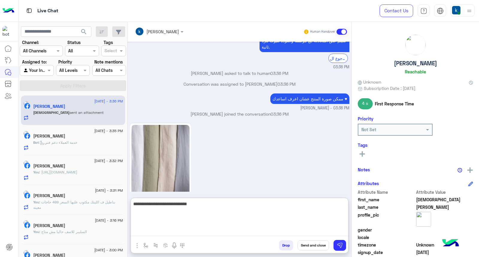
type textarea "**********"
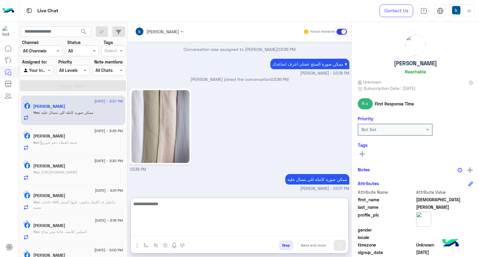
click at [214, 80] on p "[PERSON_NAME] joined the conversation 03:36 PM" at bounding box center [239, 79] width 219 height 6
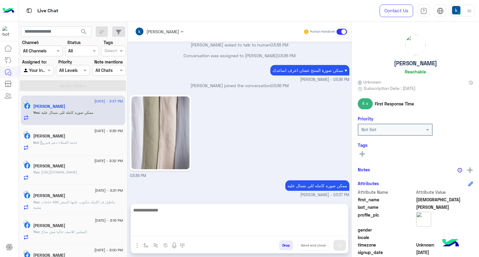
scroll to position [594, 0]
click at [214, 80] on div "ممكن صورة المنتج عشان اعرف اساعدك ♥ [PERSON_NAME] - 03:36 PM" at bounding box center [239, 72] width 219 height 19
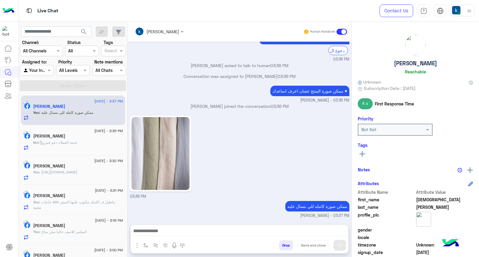
click at [232, 112] on div "[PERSON_NAME] joined the conversation 03:36 PM" at bounding box center [239, 108] width 219 height 11
click at [230, 105] on p "[PERSON_NAME] joined the conversation 03:36 PM" at bounding box center [239, 106] width 219 height 6
click at [243, 106] on p "[PERSON_NAME] joined the conversation 03:36 PM" at bounding box center [239, 106] width 219 height 6
click at [260, 106] on p "[PERSON_NAME] joined the conversation 03:36 PM" at bounding box center [239, 106] width 219 height 6
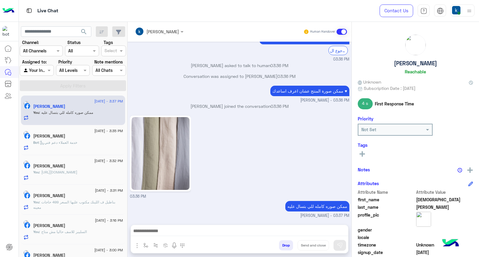
click at [260, 106] on p "[PERSON_NAME] joined the conversation 03:36 PM" at bounding box center [239, 106] width 219 height 6
click at [246, 100] on small "[PERSON_NAME] - 03:36 PM" at bounding box center [239, 101] width 219 height 6
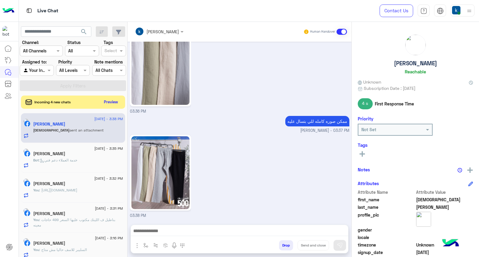
scroll to position [700, 0]
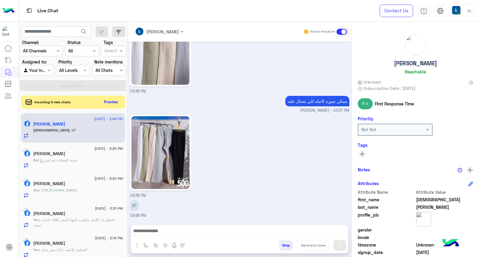
click at [173, 145] on img at bounding box center [160, 152] width 58 height 73
click at [167, 230] on textarea at bounding box center [239, 231] width 217 height 9
paste textarea "**********"
type textarea "**********"
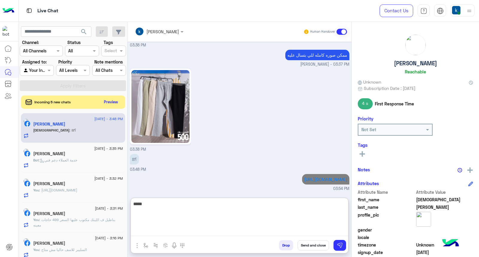
type textarea "*****"
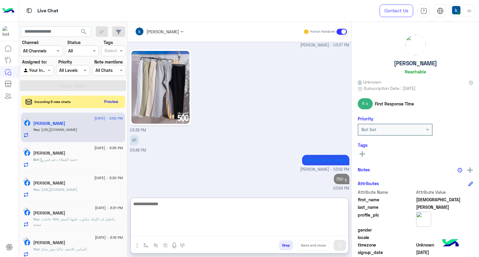
click at [115, 98] on button "Preview" at bounding box center [111, 102] width 19 height 8
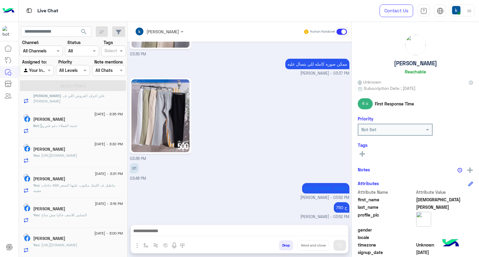
scroll to position [100, 0]
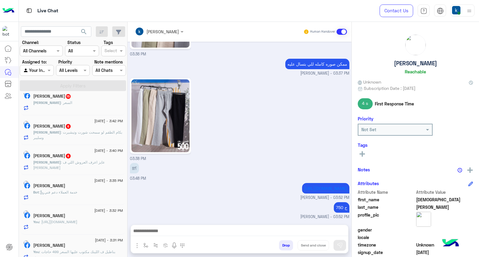
click at [75, 195] on p "Bot : خدمة العملاء دعم فني" at bounding box center [55, 192] width 44 height 5
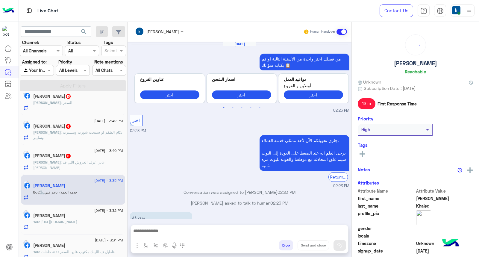
scroll to position [491, 0]
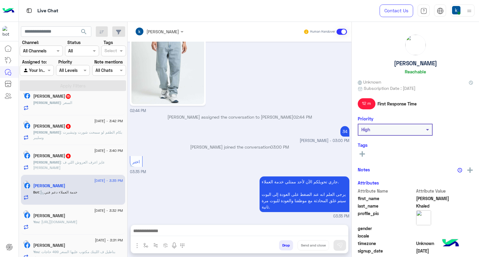
click at [157, 232] on textarea at bounding box center [239, 231] width 217 height 9
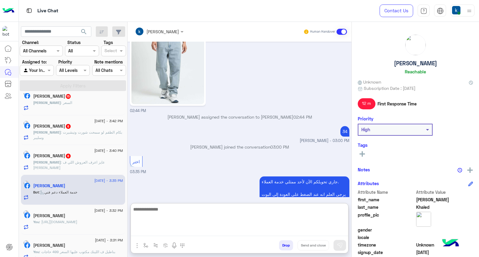
paste textarea "**********"
type textarea "**********"
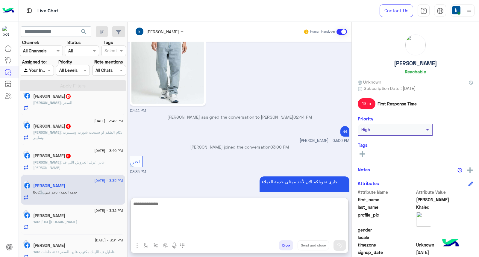
scroll to position [537, 0]
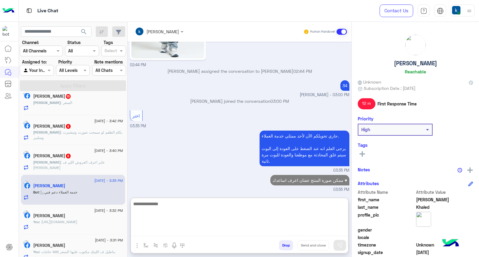
click at [91, 162] on span ": عايز اعرف العروش اللي ف عباس العقاد" at bounding box center [69, 165] width 72 height 10
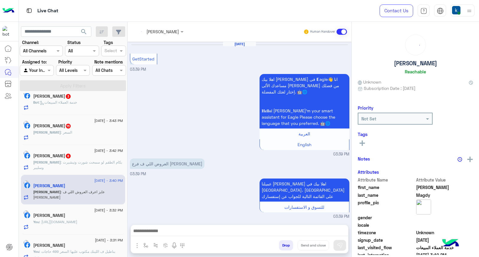
scroll to position [270, 0]
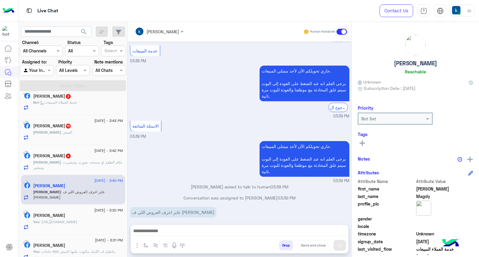
click at [194, 228] on textarea at bounding box center [239, 231] width 217 height 9
paste textarea "**********"
type textarea "**********"
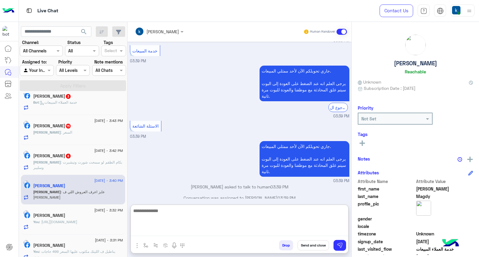
scroll to position [372, 0]
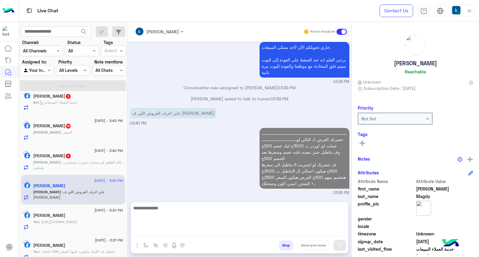
click at [87, 155] on div "Karim Muhammed 6" at bounding box center [78, 156] width 90 height 6
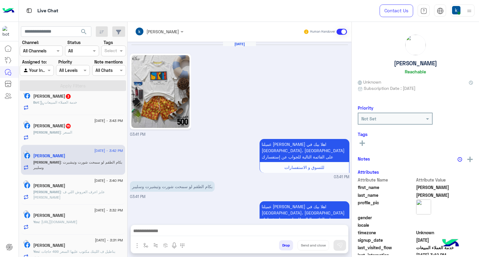
scroll to position [318, 0]
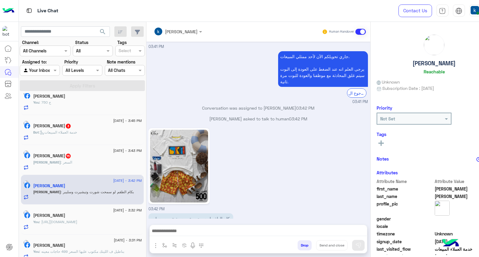
click at [198, 227] on textarea at bounding box center [258, 231] width 217 height 9
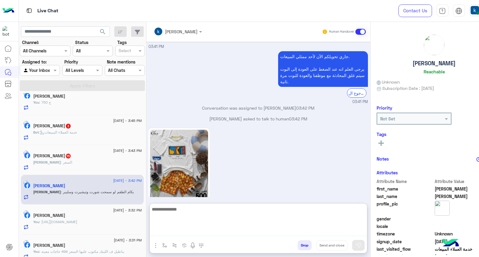
paste textarea "**********"
type textarea "**********"
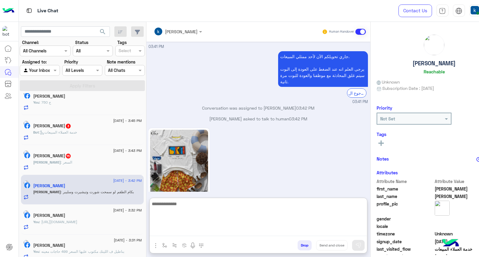
scroll to position [376, 0]
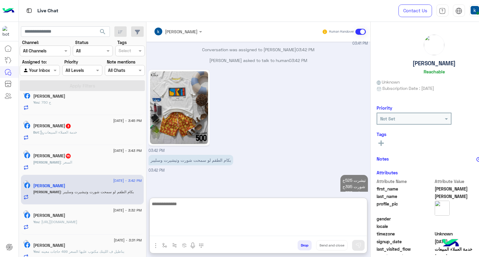
click at [98, 163] on div "Peter : السعر" at bounding box center [87, 165] width 108 height 10
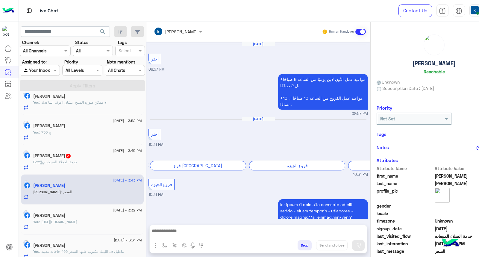
scroll to position [679, 0]
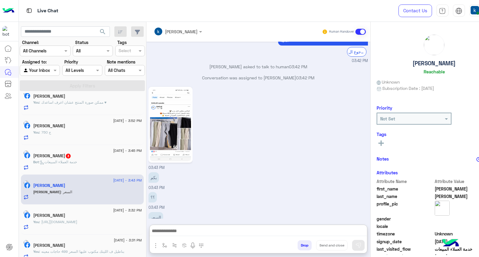
click at [171, 232] on textarea at bounding box center [258, 231] width 217 height 9
click at [166, 125] on img at bounding box center [170, 124] width 41 height 73
click at [91, 166] on div "Bot : خدمة العملاء المبيعات" at bounding box center [87, 164] width 108 height 10
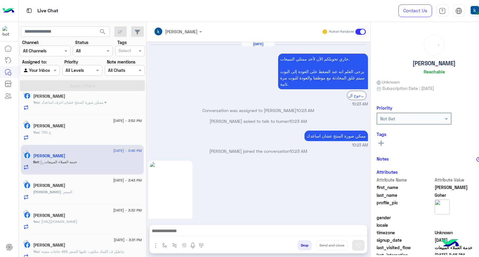
scroll to position [511, 0]
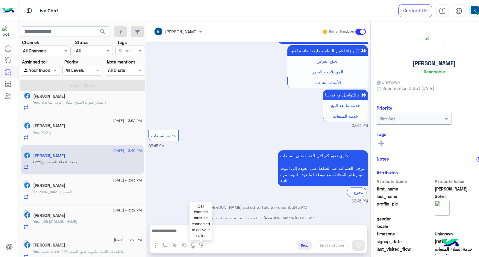
click at [186, 236] on div at bounding box center [258, 232] width 217 height 15
click at [186, 230] on textarea at bounding box center [258, 231] width 217 height 9
paste textarea "**********"
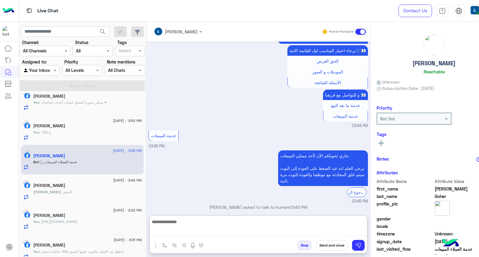
type textarea "**********"
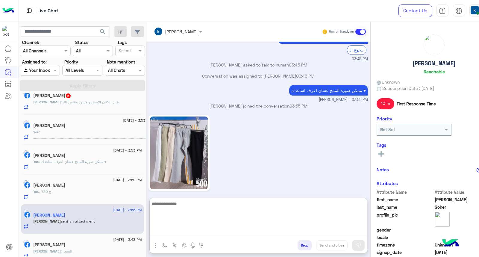
scroll to position [0, 0]
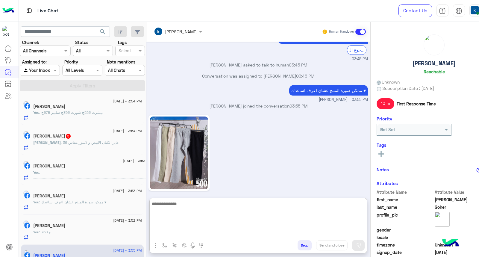
click at [95, 149] on div "احمد : عايز الكتان الابيض والاسور مقاس 36" at bounding box center [87, 145] width 108 height 10
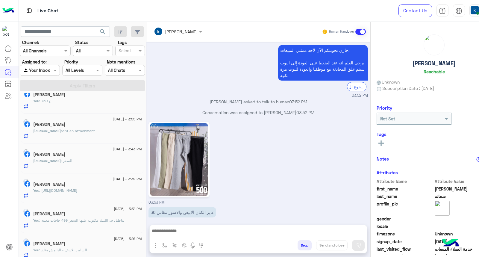
scroll to position [196, 0]
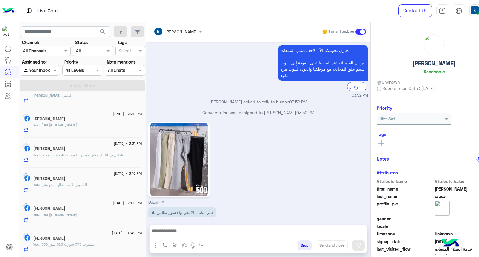
click at [91, 245] on span ": تيشيرت 575 شورت 525 شوز 550" at bounding box center [66, 244] width 55 height 4
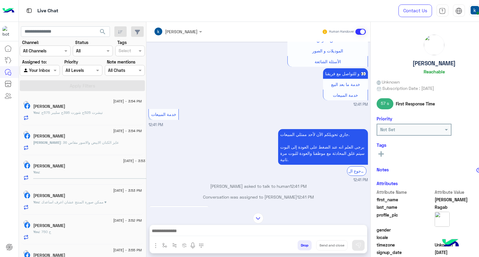
click at [94, 143] on span ": عايز الكتان الابيض والاسور مقاس 36" at bounding box center [90, 142] width 58 height 4
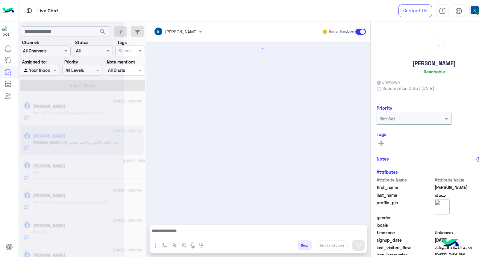
scroll to position [461, 0]
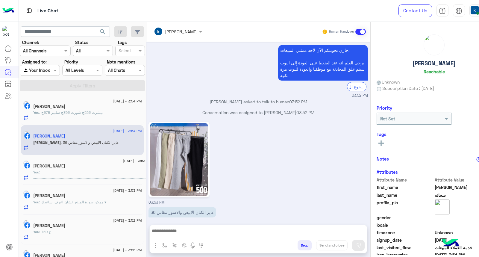
click at [196, 163] on img at bounding box center [179, 159] width 58 height 73
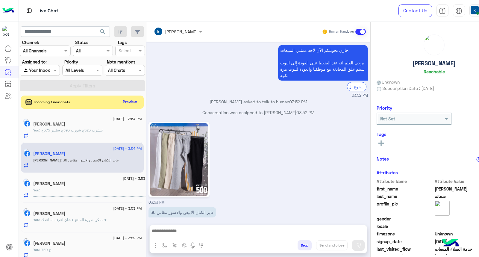
click at [188, 231] on textarea at bounding box center [258, 231] width 217 height 9
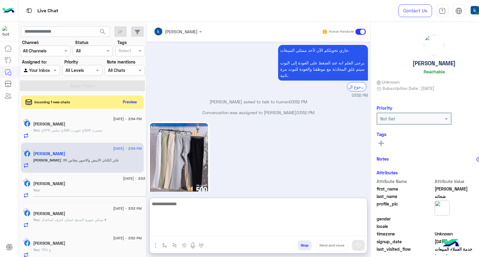
click at [186, 213] on textarea at bounding box center [258, 218] width 217 height 36
type textarea "**********"
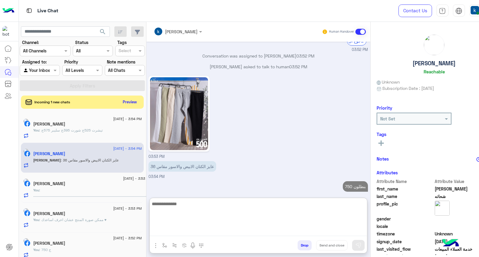
click at [350, 181] on p "750 بنطلون" at bounding box center [355, 186] width 25 height 10
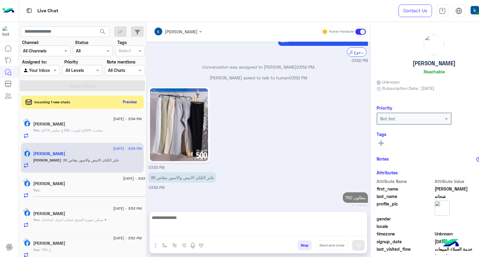
click at [350, 178] on div "عايز الكتان الابيض والاسور مقاس 36 03:54 PM" at bounding box center [258, 181] width 219 height 20
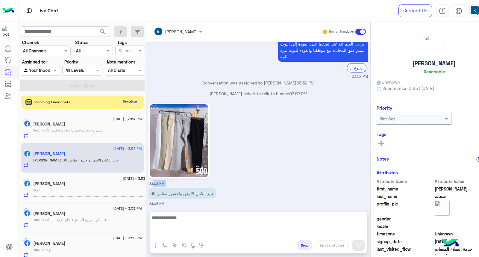
click at [350, 178] on div "03:53 PM" at bounding box center [258, 143] width 219 height 85
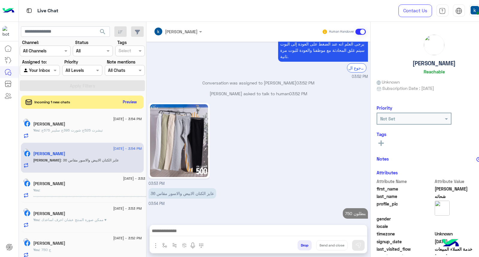
click at [352, 208] on p "750 بنطلون" at bounding box center [355, 213] width 25 height 10
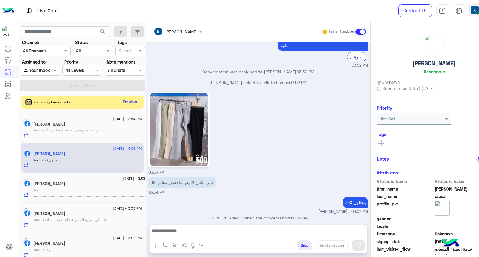
click at [348, 198] on p "750 بنطلون" at bounding box center [355, 202] width 25 height 10
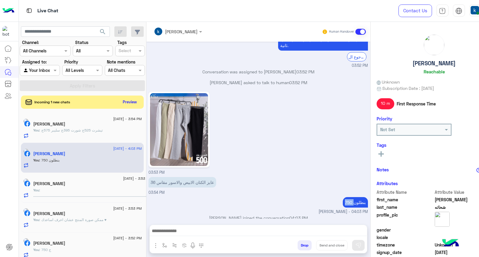
click at [349, 198] on p "750 بنطلون" at bounding box center [355, 202] width 25 height 10
copy app-message "750 بنطلون"
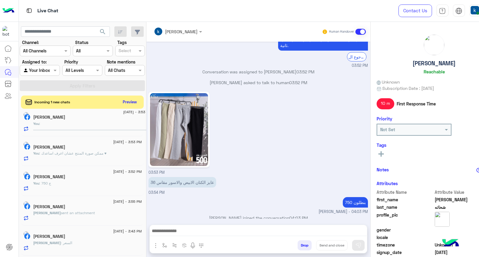
click at [87, 185] on div "You : 750 ج" at bounding box center [87, 186] width 108 height 10
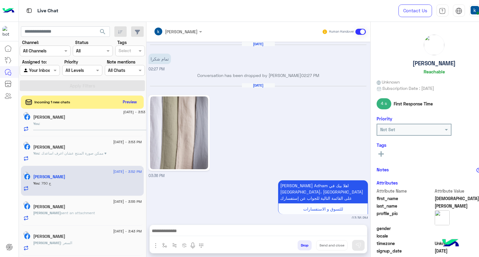
scroll to position [544, 0]
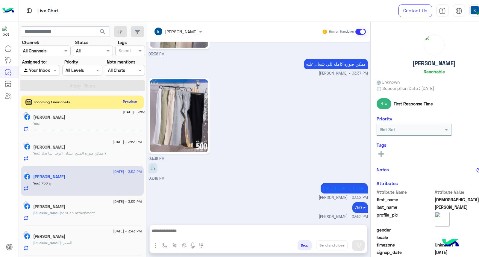
click at [188, 232] on textarea at bounding box center [258, 231] width 217 height 9
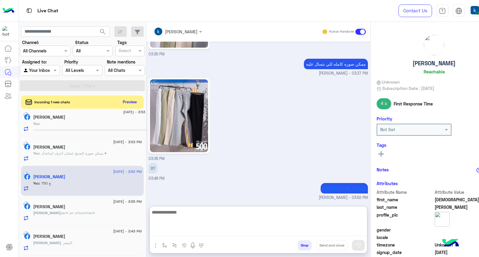
paste textarea "**********"
type textarea "**********"
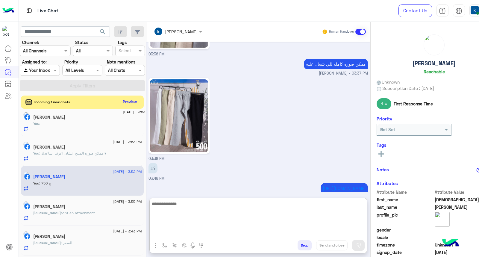
scroll to position [591, 0]
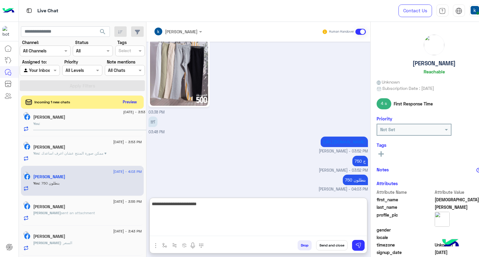
type textarea "**********"
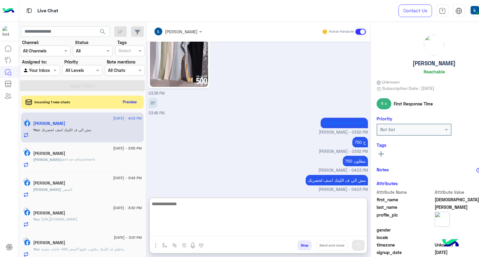
scroll to position [166, 0]
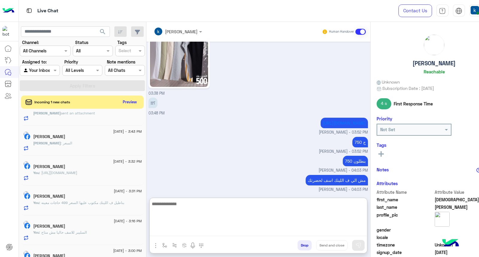
click at [73, 144] on div "Peter : السعر" at bounding box center [87, 145] width 108 height 10
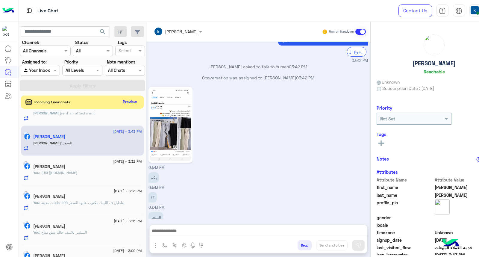
click at [181, 231] on textarea at bounding box center [258, 231] width 217 height 9
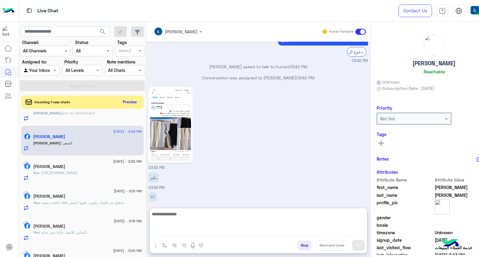
paste textarea "**********"
type textarea "**********"
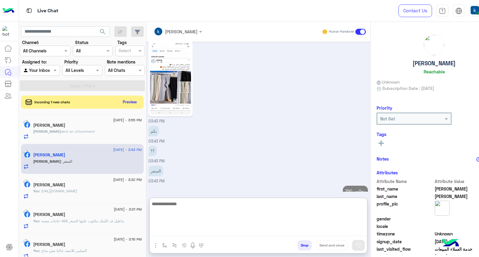
scroll to position [133, 0]
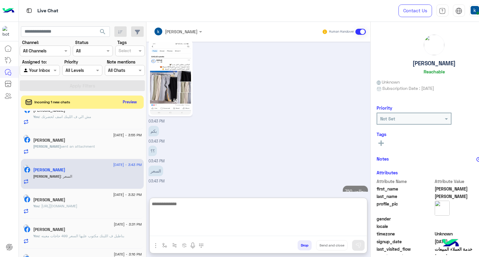
click at [72, 143] on div "Mahmoud Goher" at bounding box center [87, 141] width 108 height 6
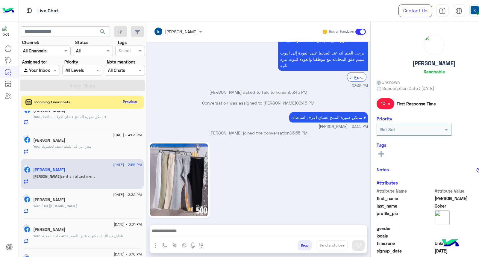
click at [192, 233] on textarea at bounding box center [258, 231] width 217 height 9
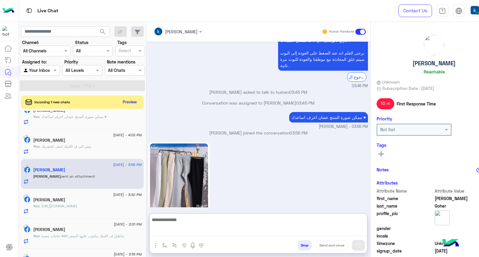
paste textarea "**********"
type textarea "**********"
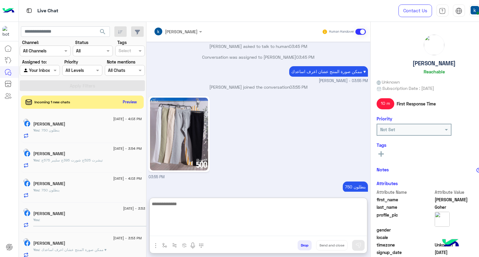
click at [89, 186] on div "احمد شحاته" at bounding box center [87, 184] width 108 height 6
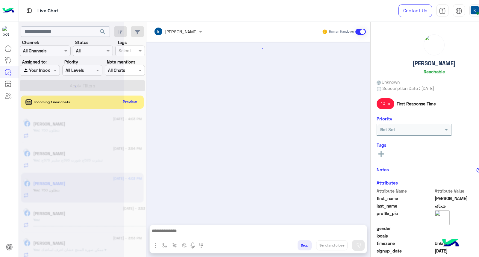
scroll to position [386, 0]
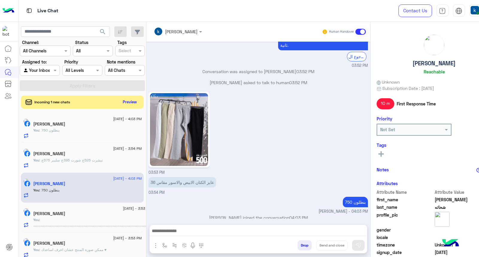
click at [189, 231] on textarea at bounding box center [258, 231] width 217 height 9
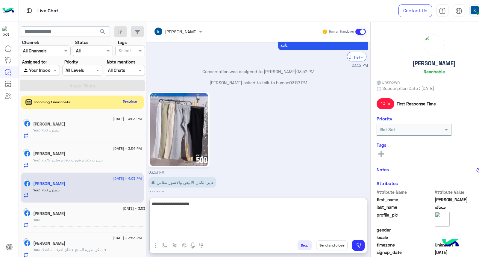
type textarea "**********"
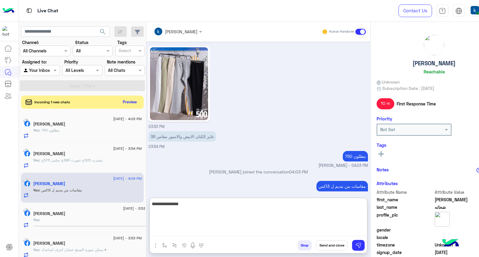
type textarea "**********"
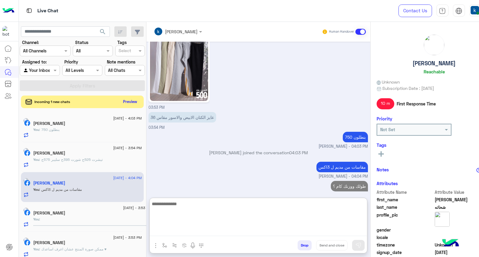
click at [128, 102] on button "Preview" at bounding box center [130, 102] width 19 height 8
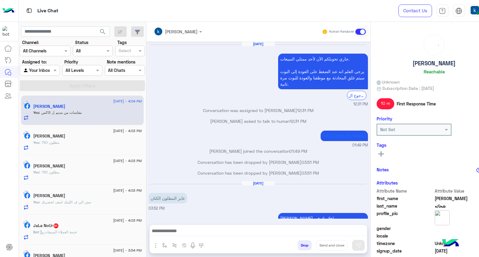
scroll to position [385, 0]
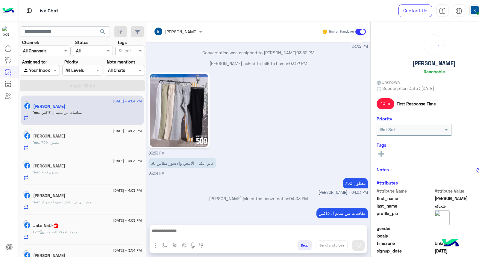
click at [77, 231] on span ": خدمة العملاء المبيعات" at bounding box center [58, 232] width 38 height 4
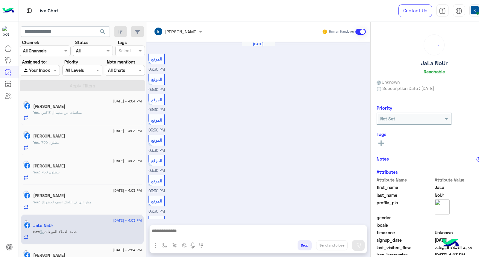
scroll to position [398, 0]
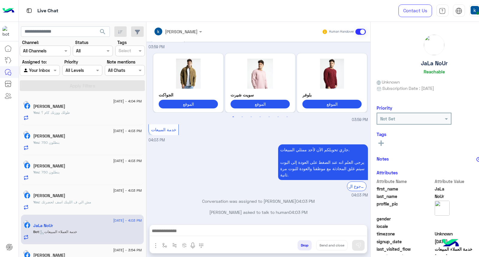
click at [174, 235] on textarea at bounding box center [258, 231] width 217 height 9
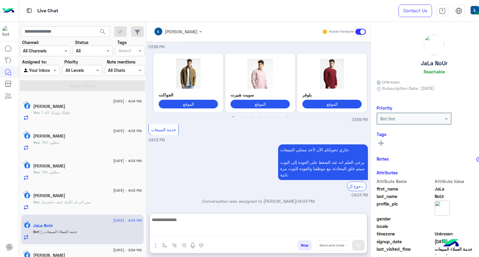
paste textarea "**********"
type textarea "**********"
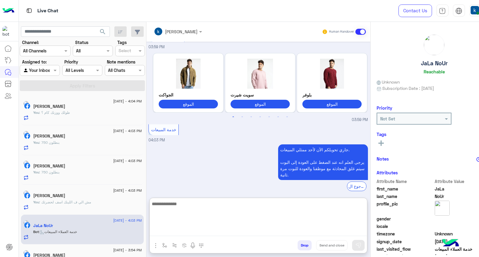
scroll to position [444, 0]
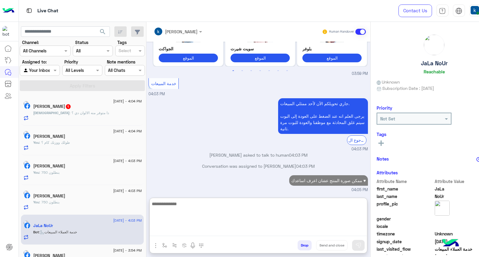
click at [83, 113] on span ": دا متوفر منه الالوان دي ؟" at bounding box center [89, 112] width 40 height 4
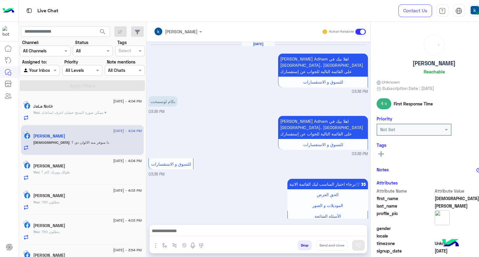
scroll to position [552, 0]
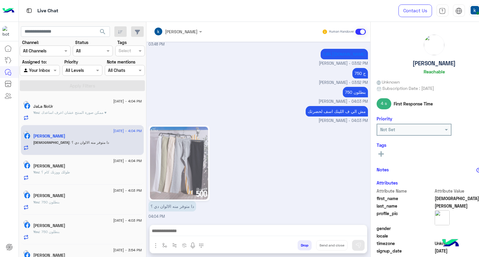
click at [186, 231] on textarea at bounding box center [258, 231] width 217 height 9
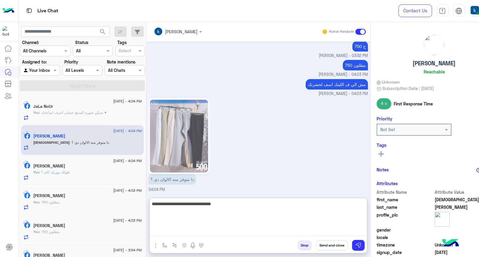
scroll to position [598, 0]
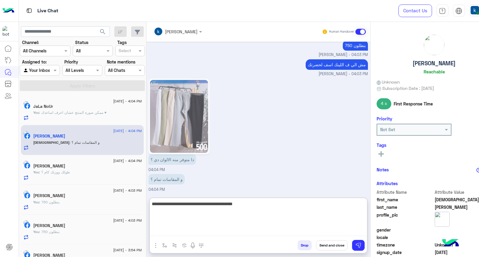
type textarea "**********"
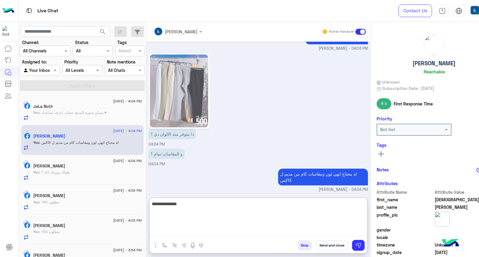
type textarea "**********"
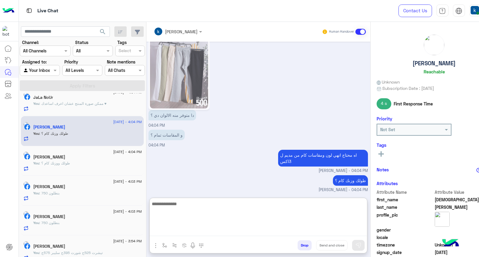
scroll to position [0, 0]
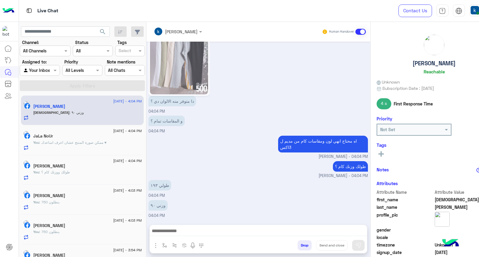
scroll to position [583, 0]
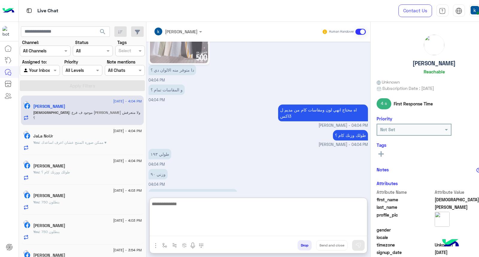
click at [187, 232] on textarea at bounding box center [258, 218] width 217 height 36
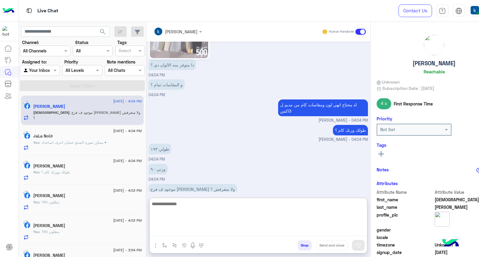
scroll to position [610, 0]
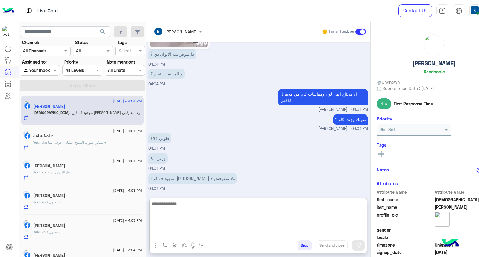
click at [186, 207] on textarea at bounding box center [258, 218] width 217 height 36
type textarea "**********"
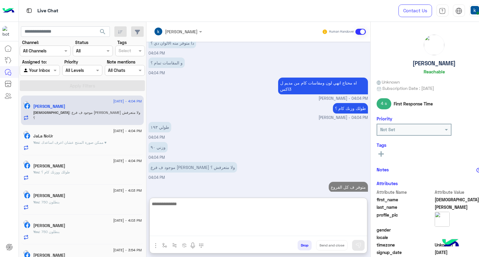
scroll to position [629, 0]
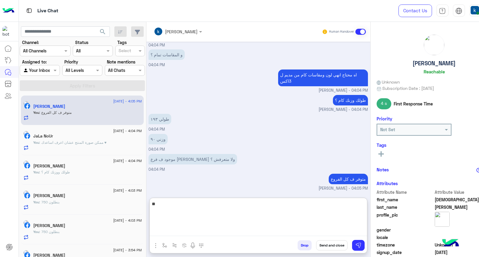
type textarea "*"
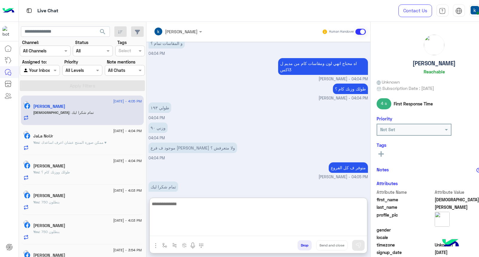
scroll to position [649, 0]
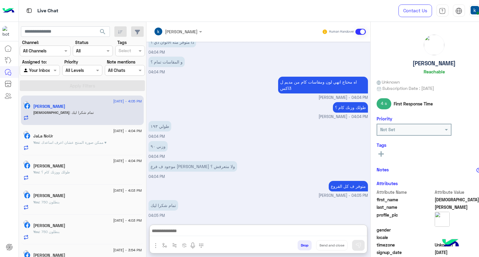
click at [307, 242] on button "Drop" at bounding box center [305, 245] width 14 height 10
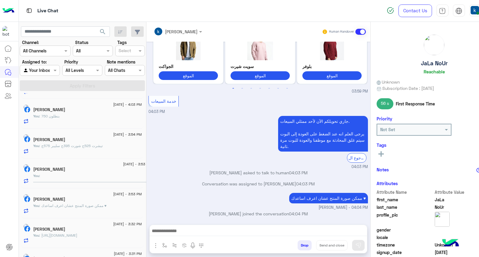
scroll to position [196, 0]
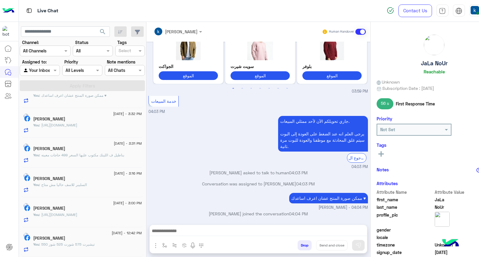
click at [81, 244] on span ": تيشيرت 575 شورت 525 شوز 550" at bounding box center [66, 244] width 55 height 4
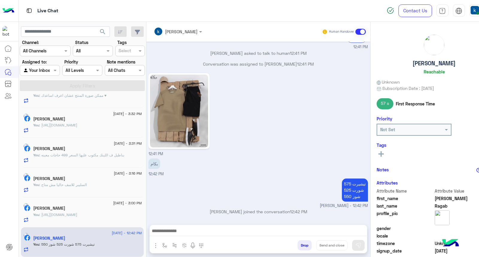
click at [300, 243] on button "Drop" at bounding box center [305, 245] width 14 height 10
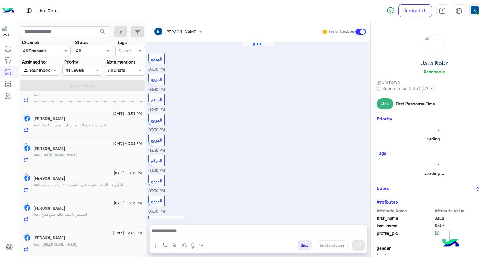
scroll to position [387, 0]
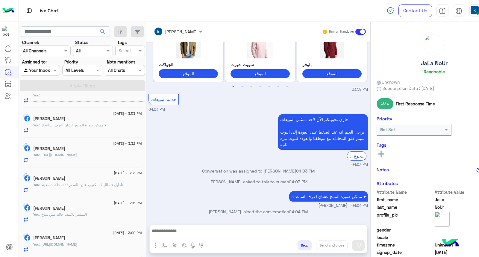
click at [65, 237] on h5 "[PERSON_NAME]" at bounding box center [49, 237] width 32 height 5
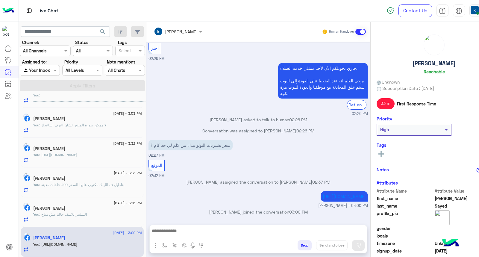
click at [306, 242] on button "Drop" at bounding box center [305, 245] width 14 height 10
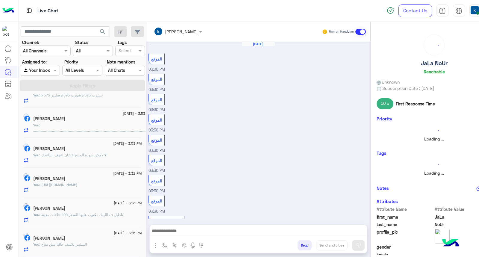
scroll to position [387, 0]
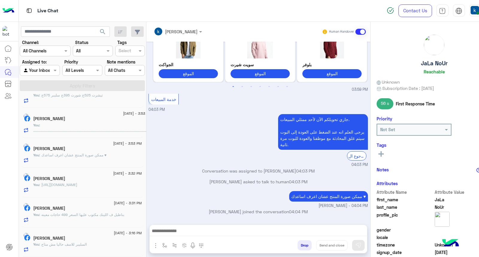
click at [65, 237] on h5 "Mahmoud Emam Emam" at bounding box center [49, 238] width 32 height 5
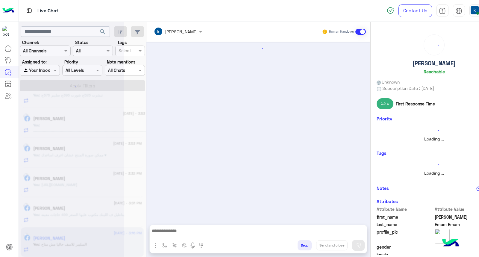
scroll to position [564, 0]
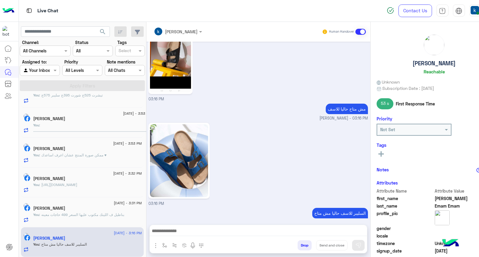
click at [302, 244] on button "Drop" at bounding box center [305, 245] width 14 height 10
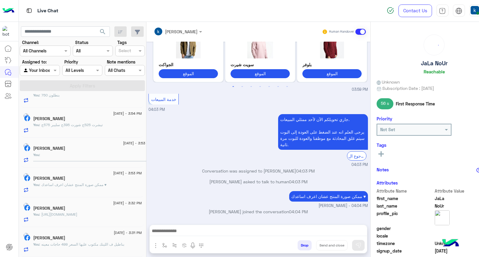
scroll to position [107, 0]
click at [83, 240] on div "Mohamed Medhat" at bounding box center [87, 239] width 108 height 6
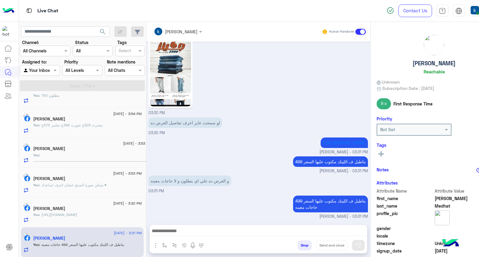
click at [304, 246] on button "Drop" at bounding box center [305, 245] width 14 height 10
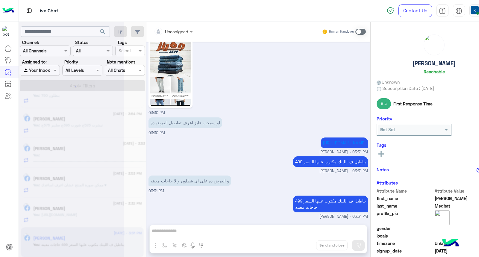
scroll to position [323, 0]
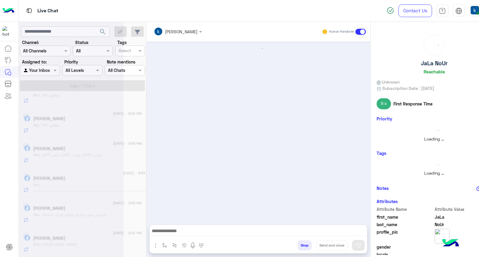
scroll to position [77, 0]
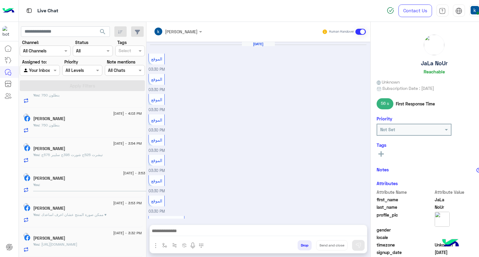
click at [65, 237] on h5 "Muhammed Walid" at bounding box center [49, 238] width 32 height 5
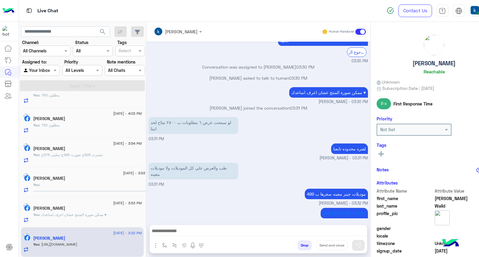
click at [305, 244] on button "Drop" at bounding box center [305, 245] width 14 height 10
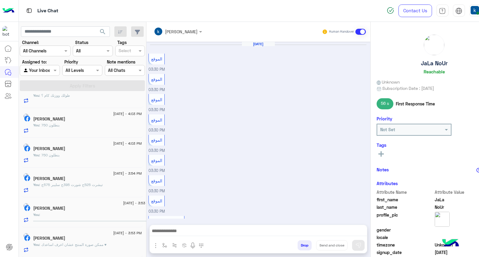
scroll to position [387, 0]
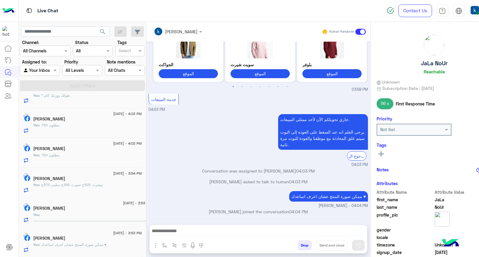
click at [71, 237] on div "Sarah Khaled" at bounding box center [87, 239] width 108 height 6
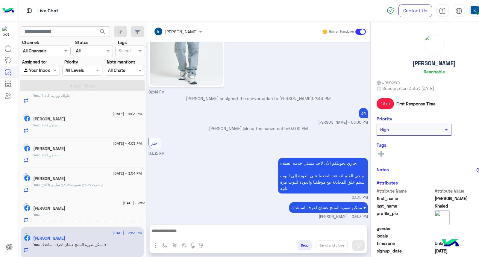
click at [300, 244] on button "Drop" at bounding box center [305, 245] width 14 height 10
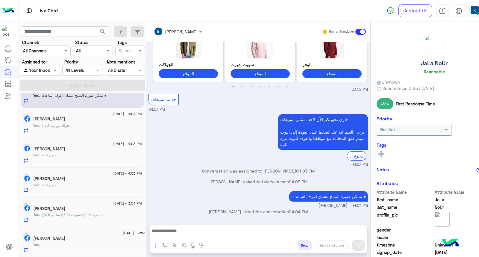
click at [100, 240] on div "Ibrahim Magdy" at bounding box center [92, 239] width 118 height 6
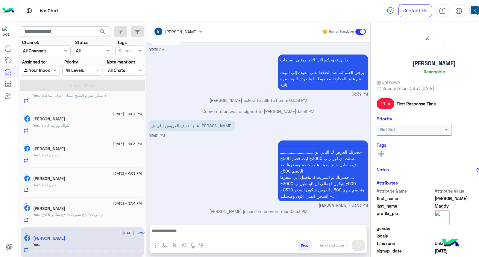
click at [299, 244] on button "Drop" at bounding box center [305, 245] width 14 height 10
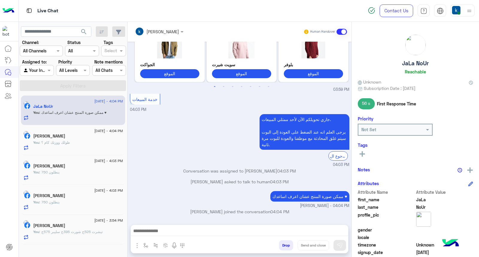
click at [82, 231] on span ": تيشرت 525ج شورت 395ج سليبر 575ج" at bounding box center [70, 231] width 63 height 4
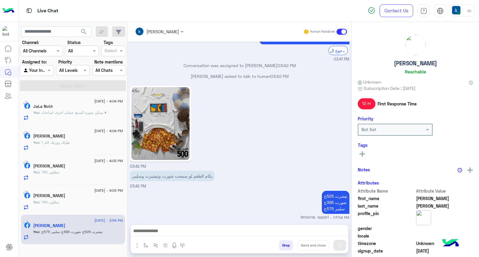
click at [284, 242] on button "Drop" at bounding box center [286, 245] width 14 height 10
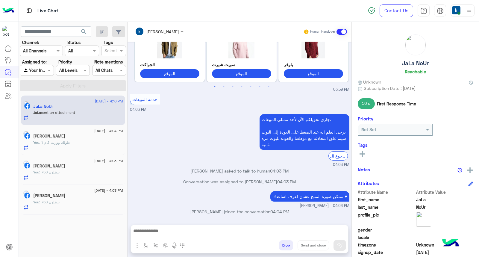
scroll to position [473, 0]
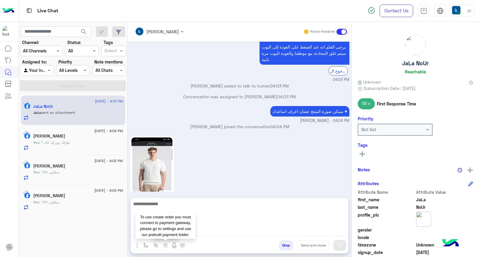
click at [167, 235] on textarea at bounding box center [239, 218] width 217 height 36
paste textarea "**********"
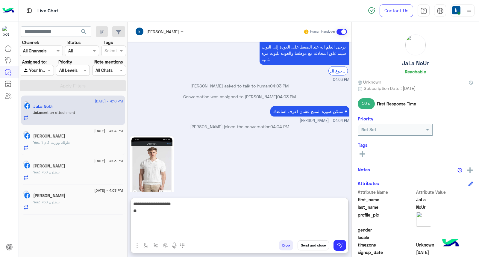
type textarea "**********"
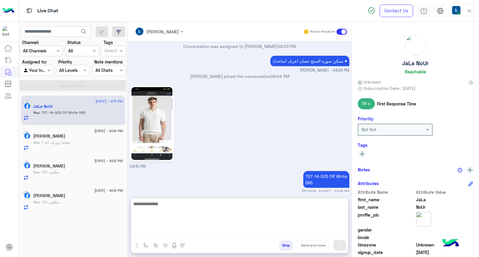
scroll to position [525, 0]
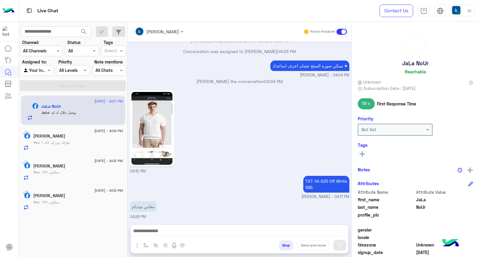
scroll to position [497, 0]
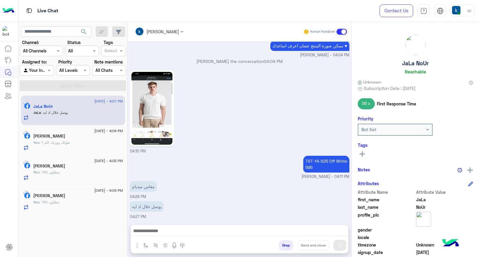
click at [324, 160] on p "TST-14-S25 Off White 595" at bounding box center [326, 164] width 46 height 17
copy p "TST-14-S25 Off White"
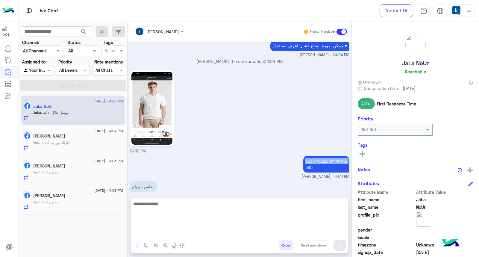
click at [186, 234] on textarea at bounding box center [239, 218] width 217 height 36
type textarea "**********"
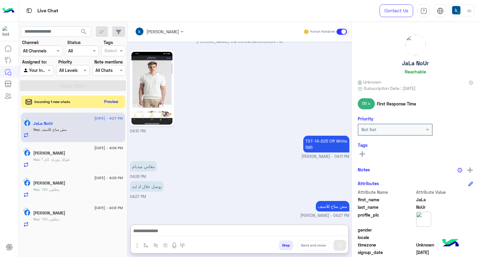
click at [107, 103] on button "Preview" at bounding box center [111, 102] width 19 height 8
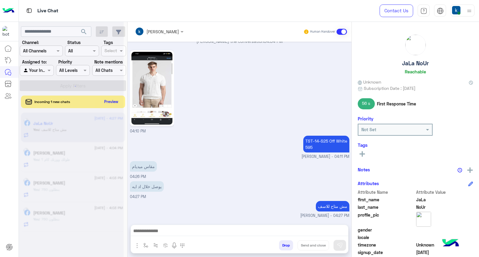
scroll to position [516, 0]
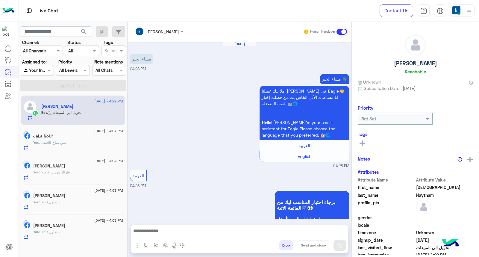
scroll to position [110, 0]
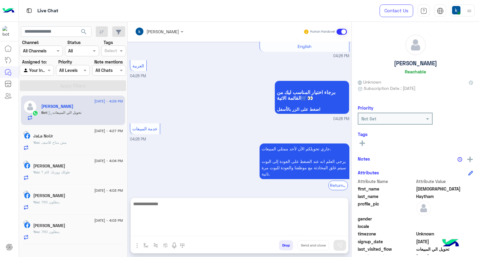
click at [174, 228] on textarea at bounding box center [239, 218] width 217 height 36
paste textarea "**********"
type textarea "**********"
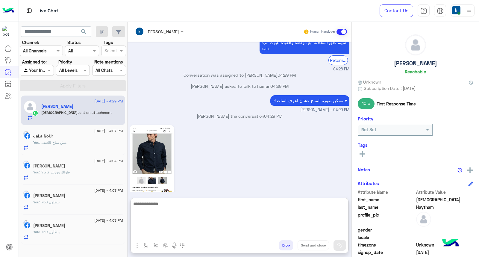
scroll to position [219, 0]
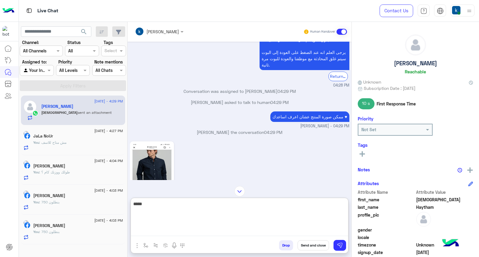
type textarea "******"
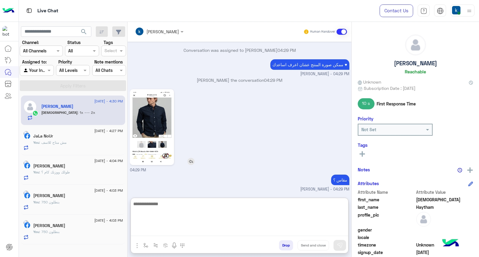
scroll to position [291, 0]
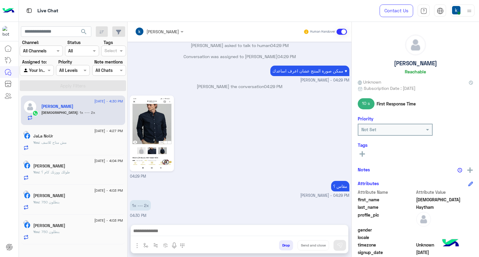
click at [135, 247] on img "button" at bounding box center [137, 245] width 7 height 7
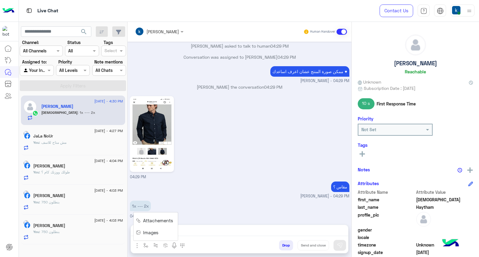
click at [140, 234] on img at bounding box center [138, 232] width 5 height 7
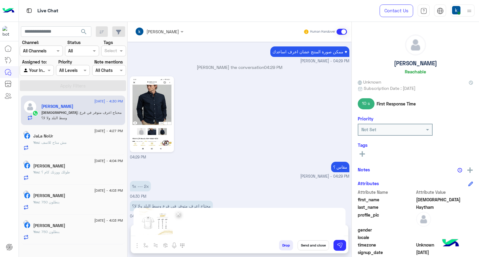
click at [179, 216] on span "×" at bounding box center [178, 213] width 6 height 13
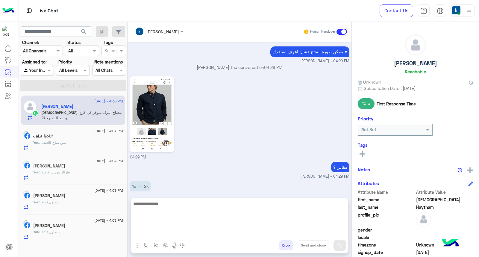
click at [174, 229] on textarea at bounding box center [239, 218] width 217 height 36
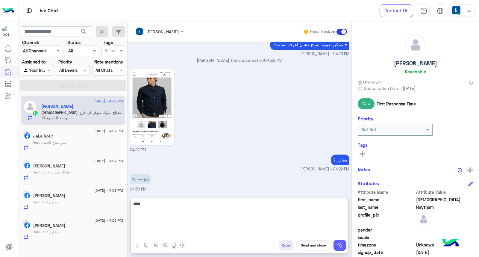
type textarea "****"
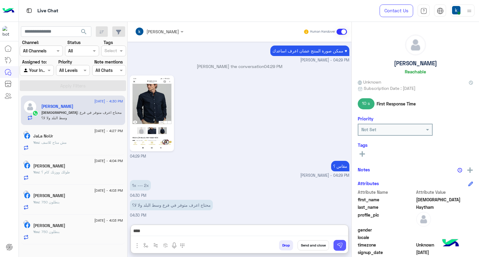
click at [337, 246] on img at bounding box center [340, 245] width 6 height 6
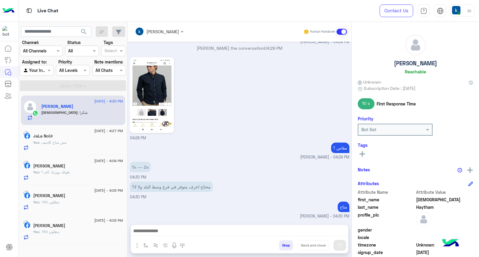
scroll to position [323, 0]
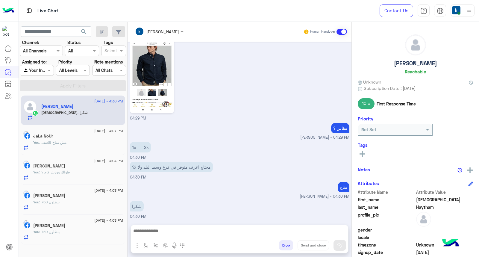
click at [282, 246] on button "Drop" at bounding box center [286, 245] width 14 height 10
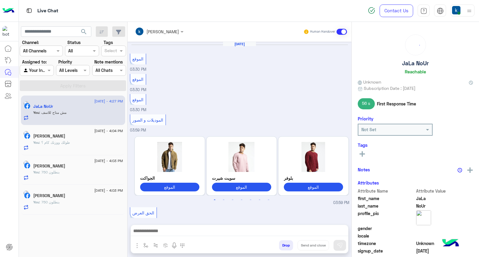
scroll to position [456, 0]
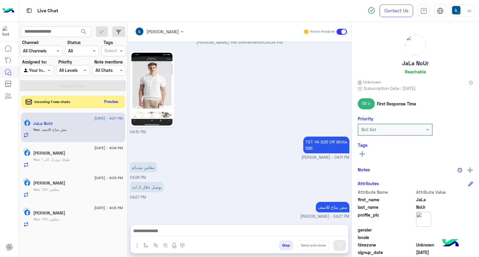
click at [107, 102] on button "Preview" at bounding box center [111, 102] width 19 height 8
click at [109, 102] on button "Preview" at bounding box center [111, 102] width 19 height 8
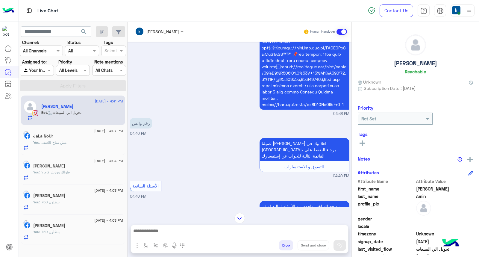
scroll to position [309, 0]
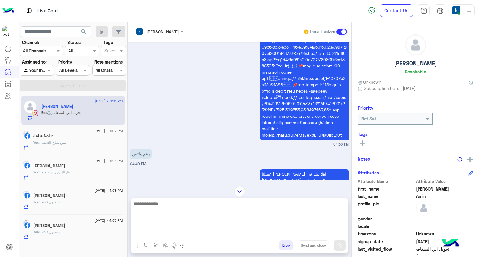
click at [166, 231] on textarea at bounding box center [239, 218] width 217 height 36
paste textarea "**********"
type textarea "**********"
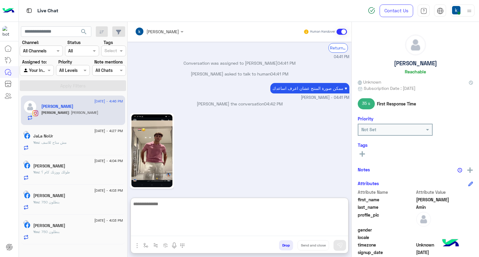
scroll to position [804, 0]
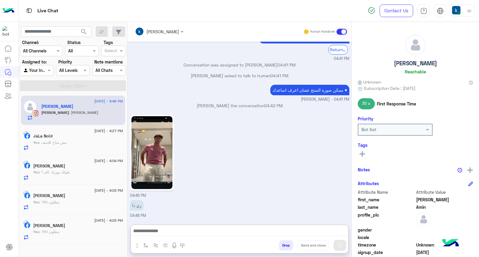
click at [149, 121] on img at bounding box center [151, 152] width 41 height 73
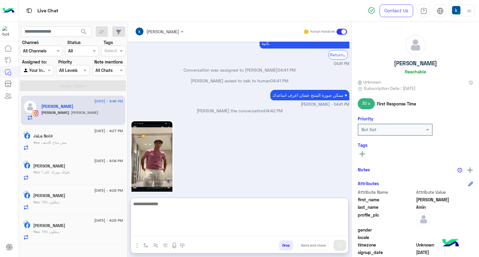
click at [169, 228] on textarea at bounding box center [239, 218] width 217 height 36
paste textarea "**********"
type textarea "**********"
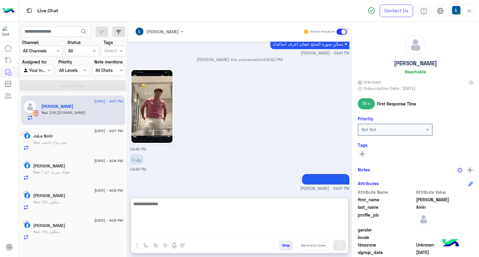
scroll to position [829, 0]
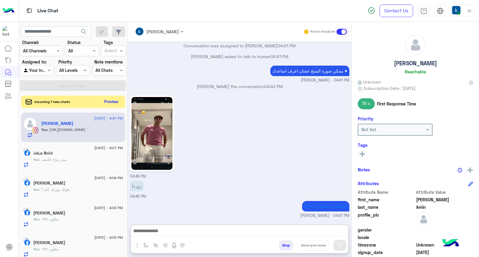
click at [111, 101] on button "Preview" at bounding box center [111, 102] width 19 height 8
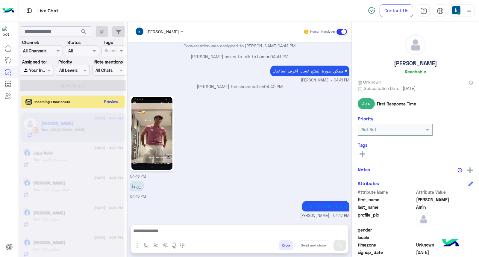
scroll to position [802, 0]
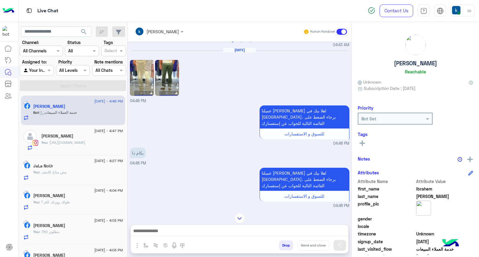
scroll to position [331, 0]
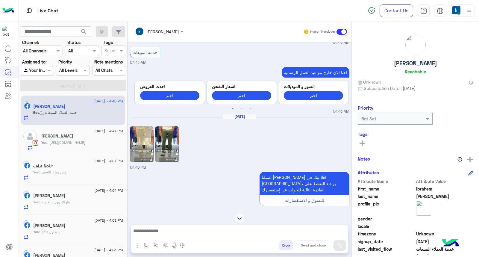
click at [144, 126] on img at bounding box center [142, 144] width 24 height 36
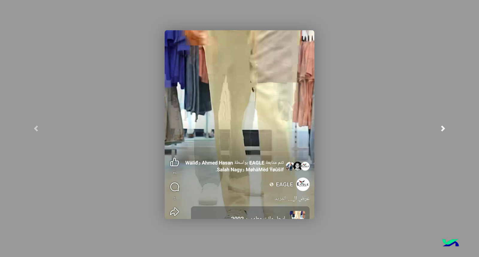
click at [447, 111] on link at bounding box center [443, 128] width 72 height 257
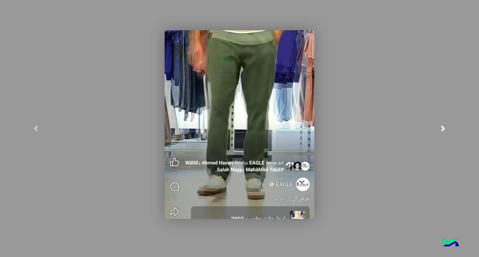
click at [479, 119] on link at bounding box center [443, 128] width 72 height 257
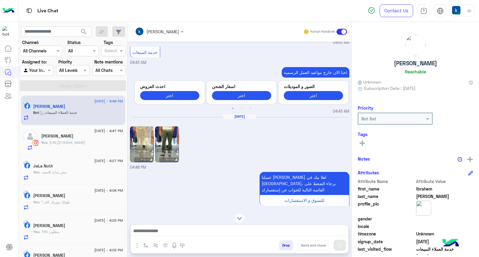
click at [147, 132] on img at bounding box center [142, 144] width 24 height 36
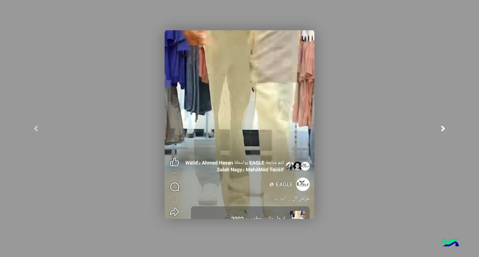
click at [461, 116] on link at bounding box center [443, 128] width 72 height 257
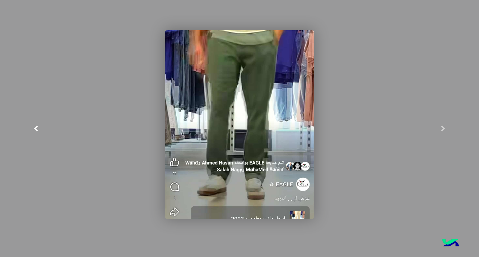
click at [50, 110] on link at bounding box center [36, 128] width 72 height 257
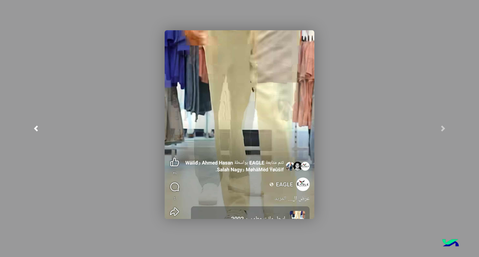
click at [50, 110] on link at bounding box center [36, 128] width 72 height 257
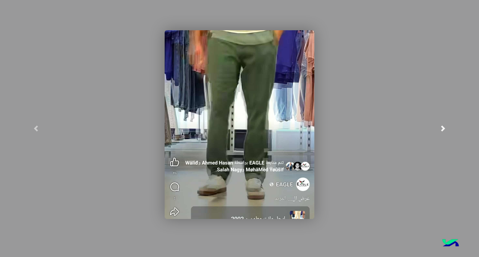
click at [443, 133] on link at bounding box center [443, 128] width 72 height 257
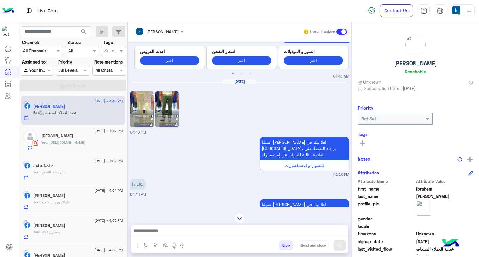
scroll to position [364, 0]
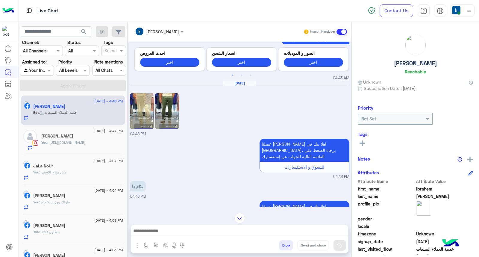
click at [172, 102] on img at bounding box center [167, 111] width 24 height 36
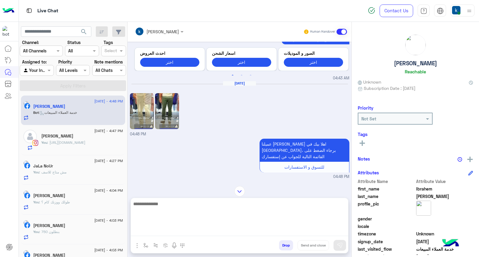
click at [173, 233] on textarea at bounding box center [239, 218] width 217 height 36
paste textarea "**********"
type textarea "**********"
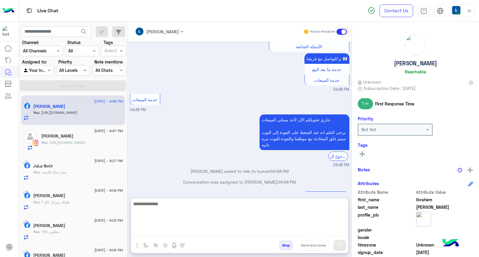
scroll to position [621, 0]
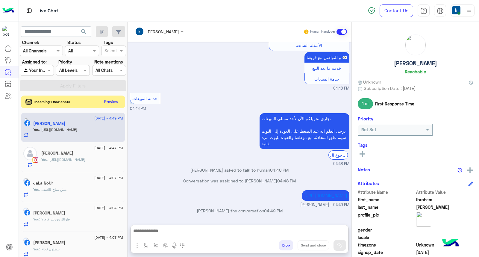
click at [104, 101] on button "Preview" at bounding box center [111, 102] width 19 height 8
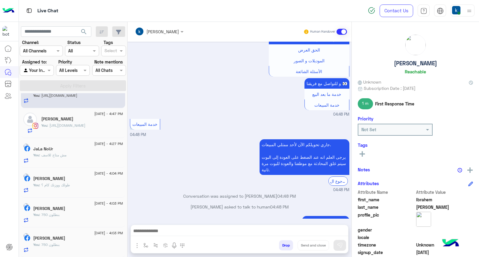
scroll to position [0, 0]
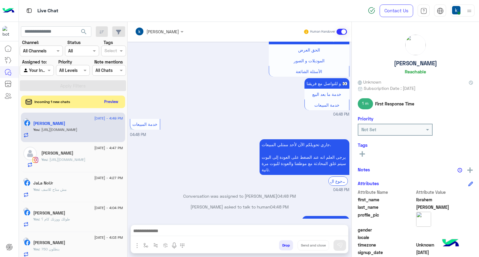
click at [108, 99] on button "Preview" at bounding box center [111, 102] width 19 height 8
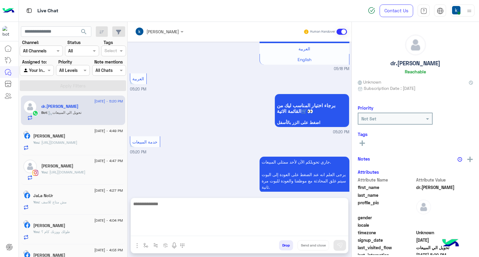
click at [176, 231] on textarea at bounding box center [239, 218] width 217 height 36
paste textarea "**********"
type textarea "**********"
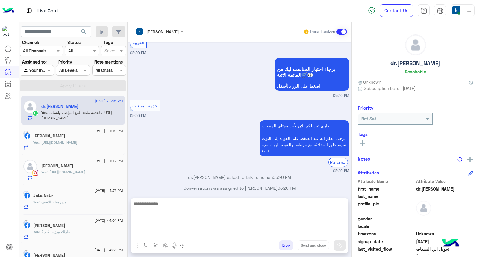
click at [199, 231] on textarea at bounding box center [239, 218] width 217 height 36
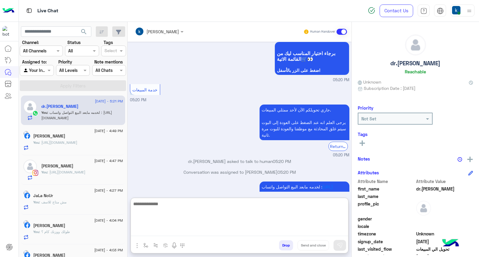
paste textarea "**********"
type textarea "**********"
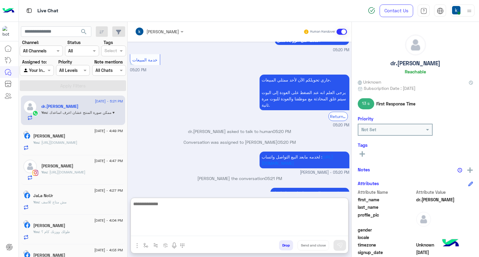
scroll to position [684, 0]
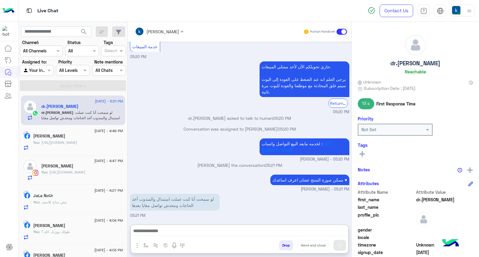
click at [153, 25] on div "khaled mohamed Human Handover" at bounding box center [240, 32] width 224 height 20
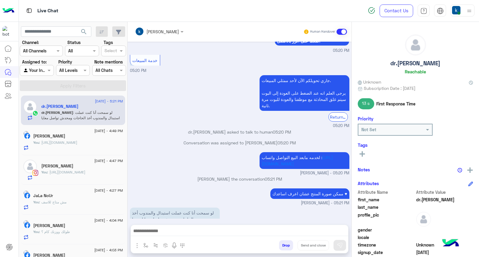
click at [163, 28] on input "text" at bounding box center [151, 31] width 33 height 6
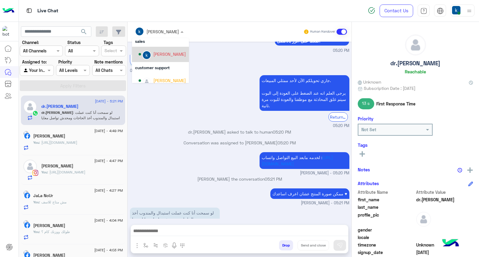
scroll to position [38, 0]
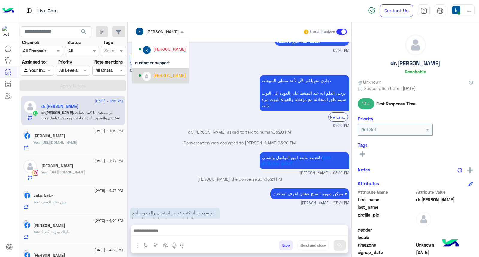
click at [165, 75] on div "Bassem Hisham" at bounding box center [169, 75] width 33 height 6
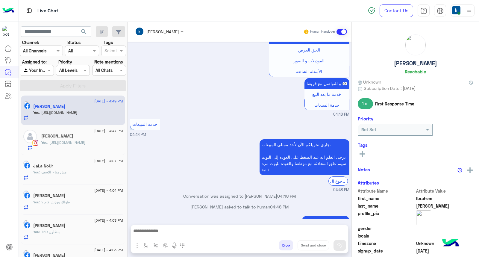
scroll to position [17, 0]
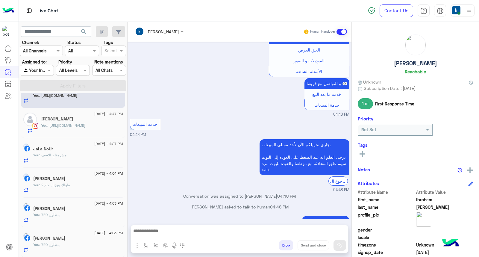
click at [76, 150] on div "JaLa NoUr" at bounding box center [78, 149] width 90 height 6
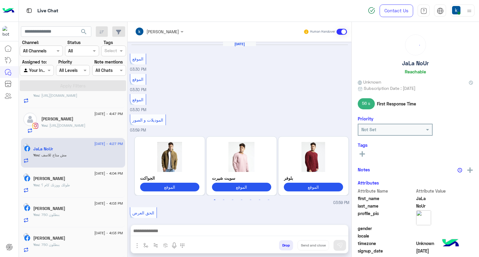
scroll to position [456, 0]
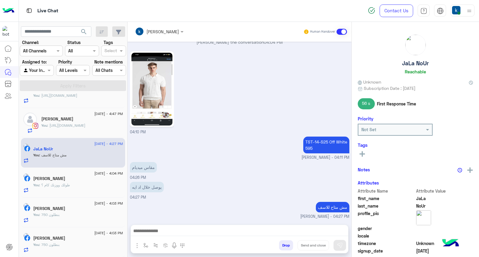
click at [284, 244] on button "Drop" at bounding box center [286, 245] width 14 height 10
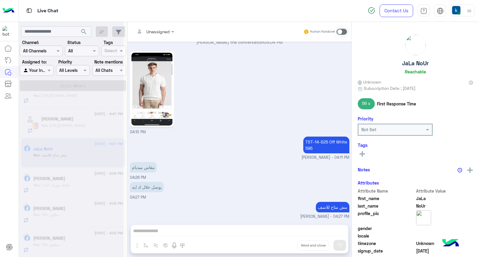
scroll to position [467, 0]
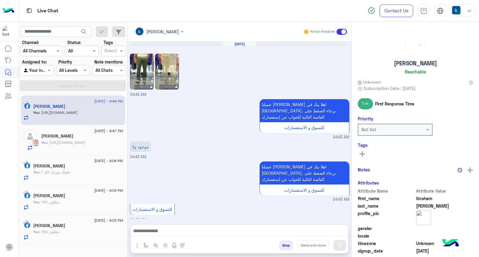
scroll to position [525, 0]
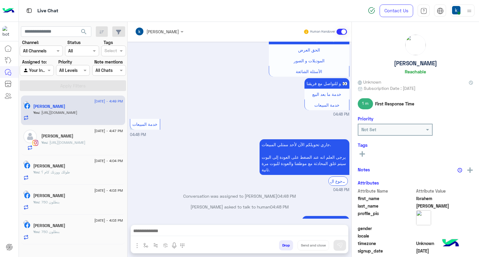
click at [73, 232] on div "You : 750 بنطلون" at bounding box center [78, 234] width 90 height 10
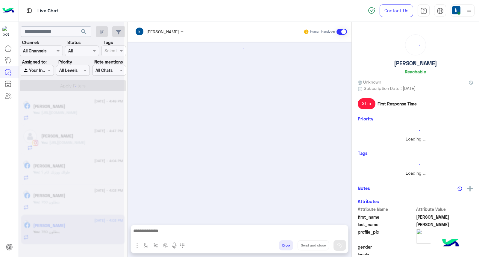
scroll to position [634, 0]
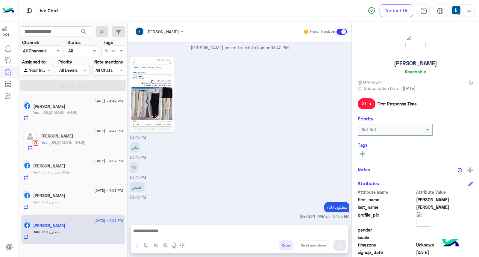
click at [284, 243] on button "Drop" at bounding box center [286, 245] width 14 height 10
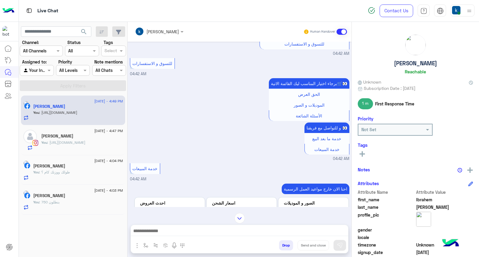
scroll to position [684, 0]
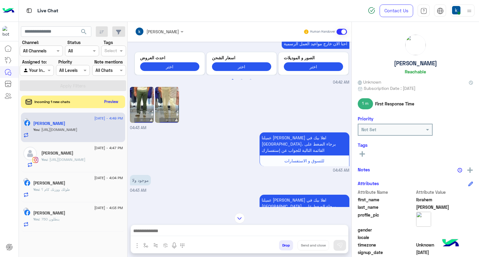
click at [107, 103] on button "Preview" at bounding box center [111, 102] width 19 height 8
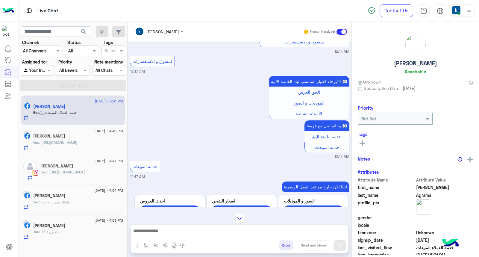
scroll to position [190, 0]
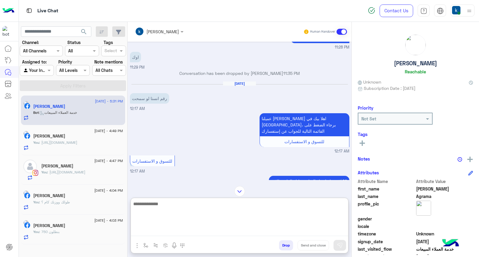
click at [157, 230] on textarea at bounding box center [239, 218] width 217 height 36
paste textarea "**********"
type textarea "**********"
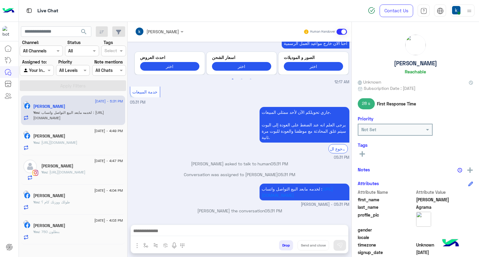
scroll to position [426, 0]
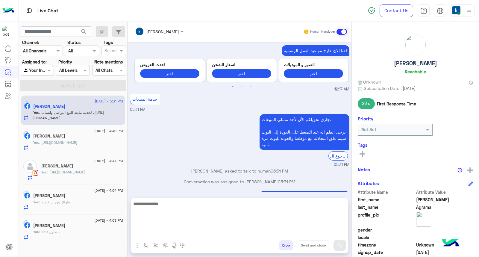
click at [180, 230] on textarea at bounding box center [239, 218] width 217 height 36
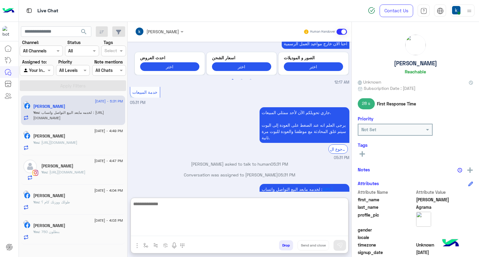
paste textarea "**********"
type textarea "**********"
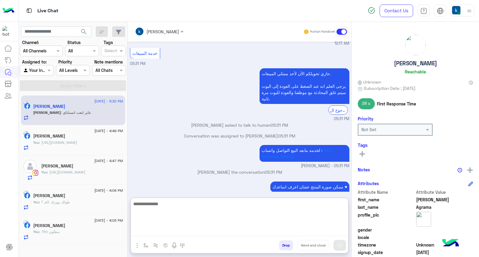
scroll to position [490, 0]
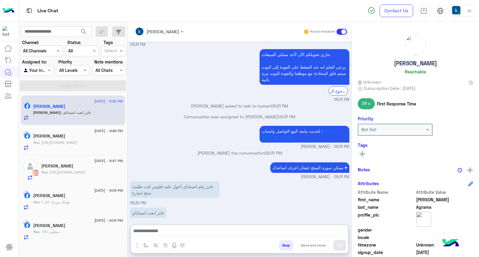
click at [156, 25] on div "khaled mohamed Human Handover" at bounding box center [240, 32] width 224 height 20
click at [156, 29] on input "text" at bounding box center [151, 31] width 33 height 6
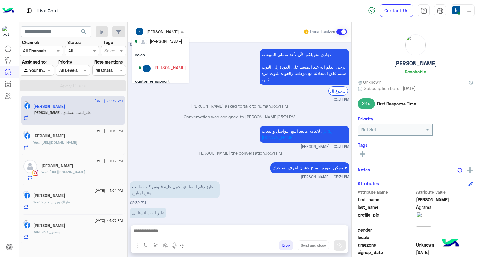
scroll to position [38, 0]
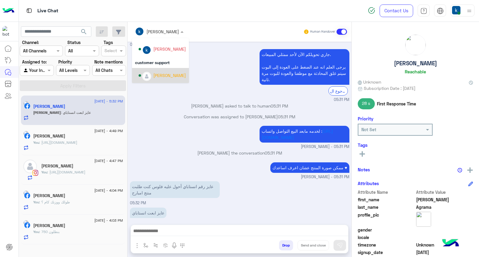
click at [162, 77] on div "Bassem Hisham" at bounding box center [169, 75] width 33 height 6
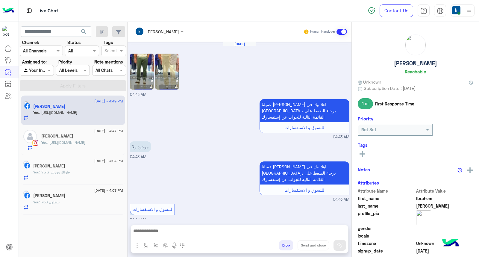
scroll to position [525, 0]
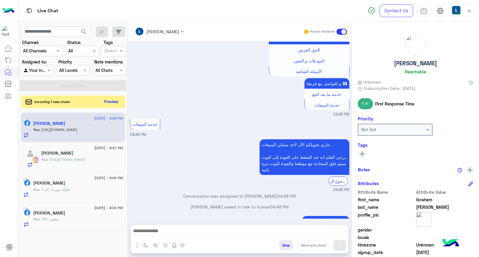
click at [112, 99] on button "Preview" at bounding box center [111, 102] width 19 height 8
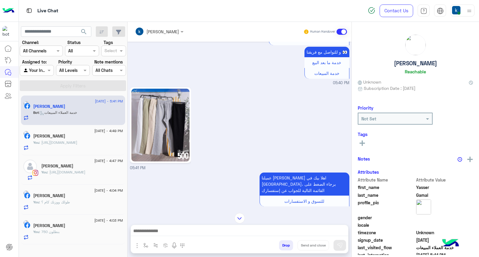
scroll to position [621, 0]
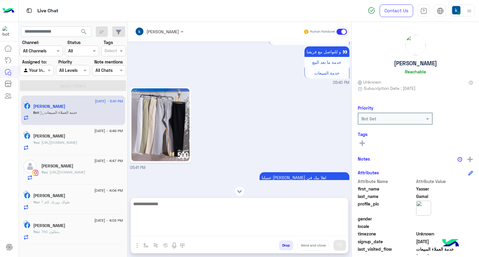
click at [167, 232] on textarea at bounding box center [239, 218] width 217 height 36
click at [168, 217] on textarea at bounding box center [239, 218] width 217 height 36
type textarea "***"
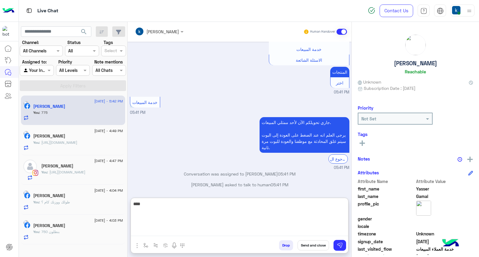
scroll to position [844, 0]
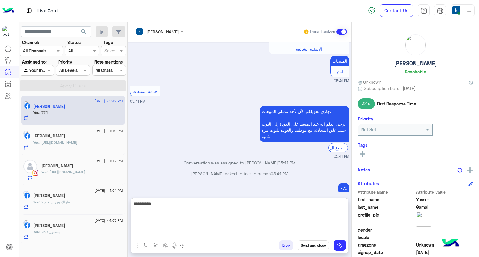
type textarea "**********"
type textarea "*"
type textarea "********"
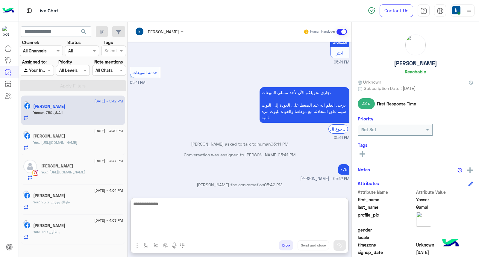
scroll to position [883, 0]
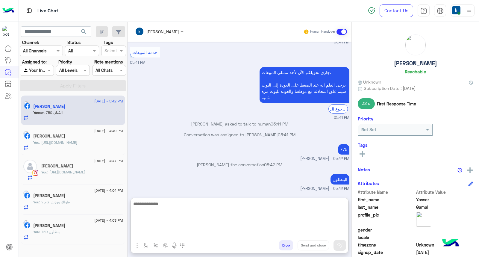
click at [152, 211] on textarea at bounding box center [239, 218] width 217 height 36
click at [168, 212] on textarea at bounding box center [239, 218] width 217 height 36
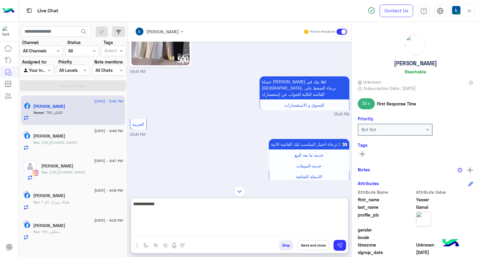
type textarea "**********"
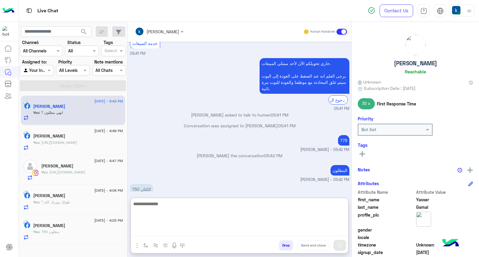
scroll to position [902, 0]
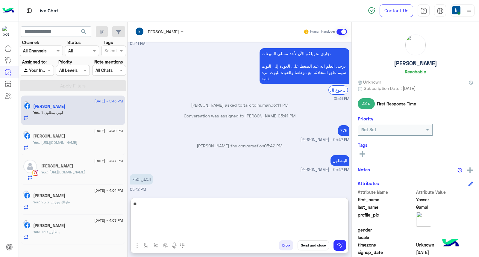
type textarea "*"
type textarea "*********"
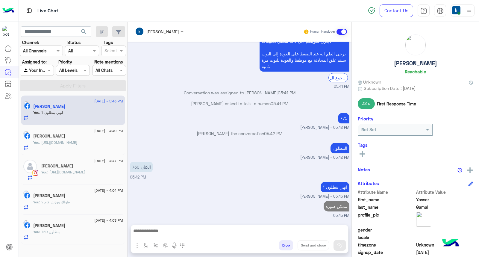
click at [74, 199] on div "احمد شحاته" at bounding box center [78, 196] width 90 height 6
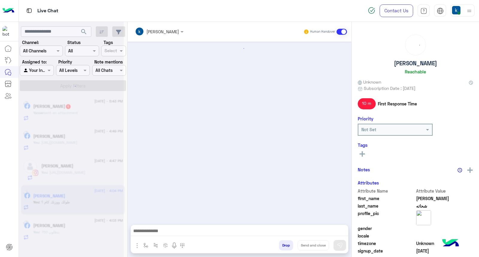
scroll to position [349, 0]
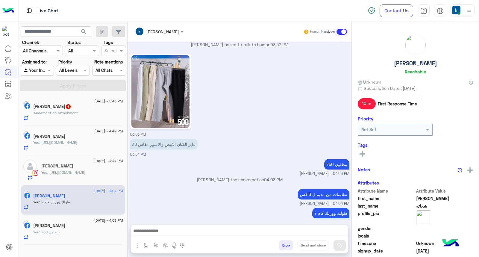
click at [71, 108] on span "1" at bounding box center [68, 106] width 5 height 5
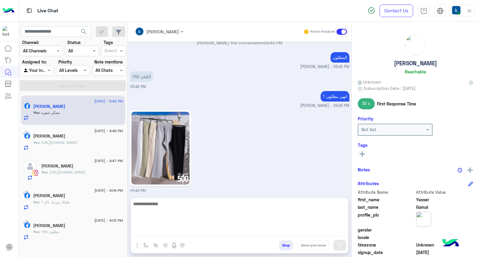
click at [184, 230] on textarea at bounding box center [239, 218] width 217 height 36
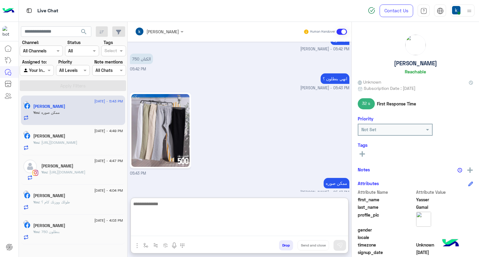
scroll to position [685, 0]
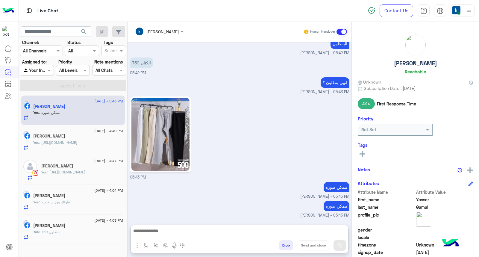
click at [161, 128] on img at bounding box center [160, 134] width 58 height 73
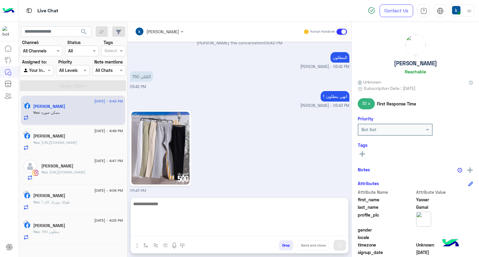
click at [188, 233] on textarea at bounding box center [239, 218] width 217 height 36
click at [188, 234] on textarea "***" at bounding box center [239, 218] width 217 height 36
type textarea "*****"
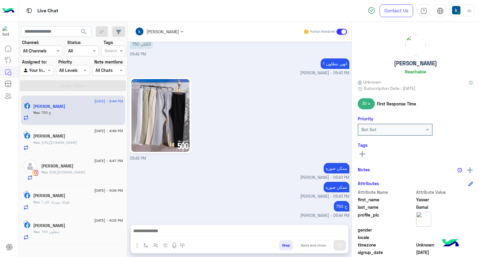
click at [85, 169] on div "Mahmoud Amin" at bounding box center [82, 166] width 82 height 6
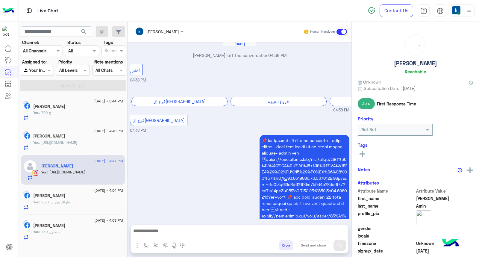
scroll to position [668, 0]
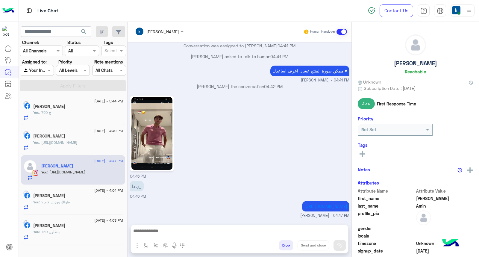
click at [292, 249] on div "Drop Send and close" at bounding box center [268, 246] width 159 height 13
drag, startPoint x: 289, startPoint y: 249, endPoint x: 284, endPoint y: 247, distance: 5.4
click at [288, 249] on button "Drop" at bounding box center [286, 245] width 14 height 10
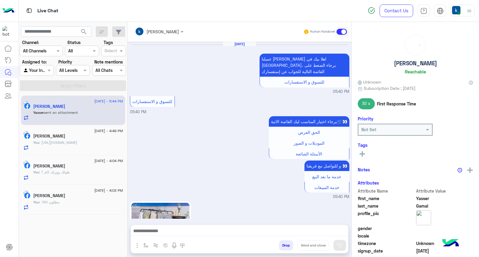
scroll to position [584, 0]
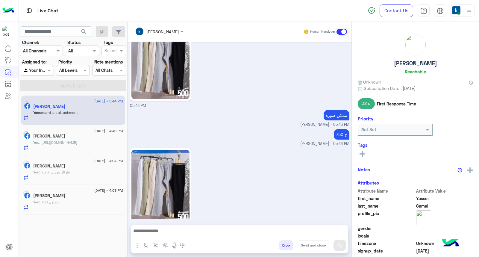
click at [57, 137] on h5 "Ibrahem Hassan" at bounding box center [49, 136] width 32 height 5
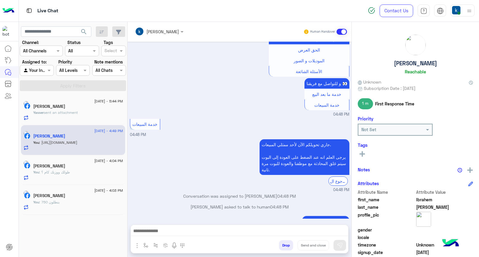
click at [281, 246] on button "Drop" at bounding box center [286, 245] width 14 height 10
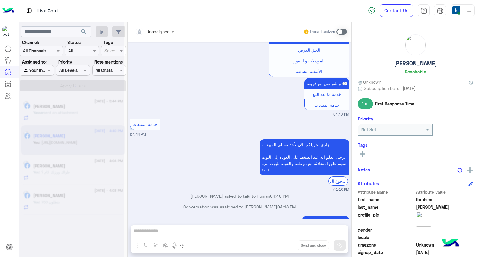
scroll to position [536, 0]
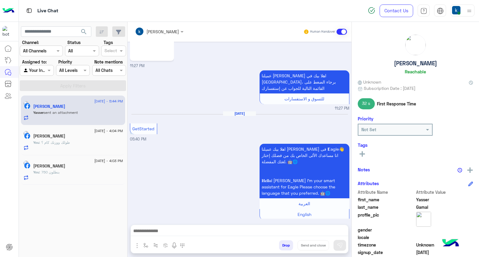
scroll to position [1128, 0]
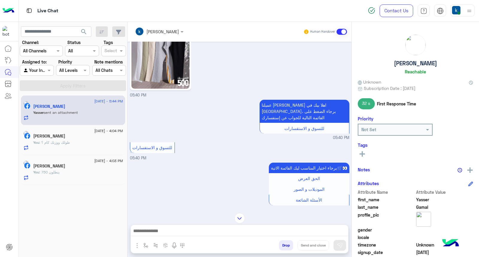
click at [85, 170] on div "You : 750 بنطلون" at bounding box center [78, 174] width 90 height 10
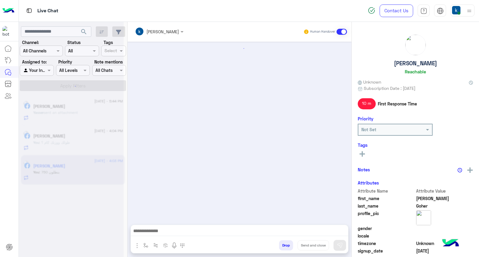
scroll to position [549, 0]
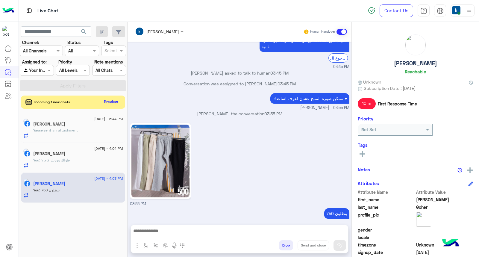
click at [115, 92] on app-inbox-users-filters "search Channel: Channel All Channels Status Channel All Tags Select Assigned to…" at bounding box center [73, 58] width 109 height 72
click at [114, 103] on button "Preview" at bounding box center [111, 102] width 19 height 8
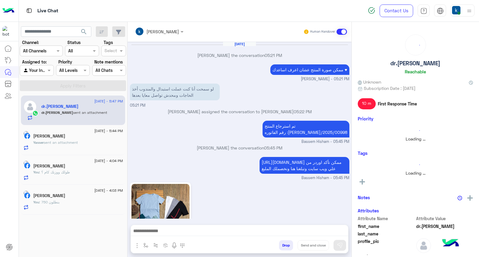
scroll to position [385, 0]
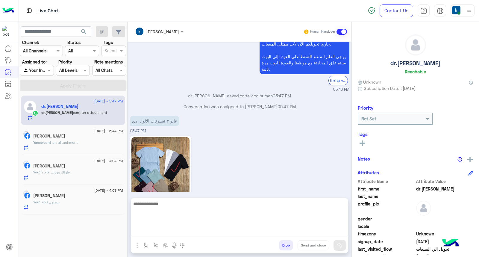
click at [158, 233] on textarea at bounding box center [239, 218] width 217 height 36
type textarea "****"
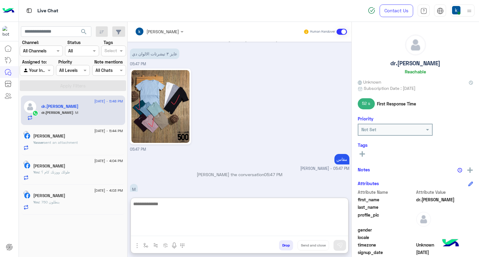
scroll to position [462, 0]
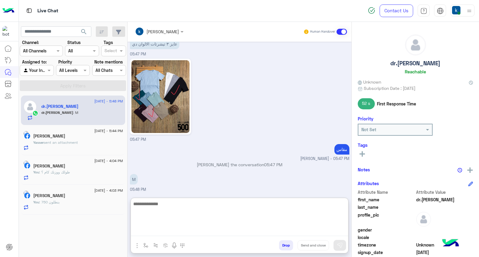
paste textarea "**********"
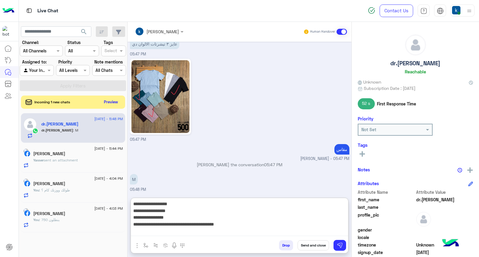
type textarea "**********"
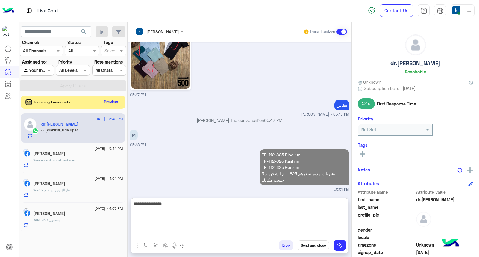
type textarea "**********"
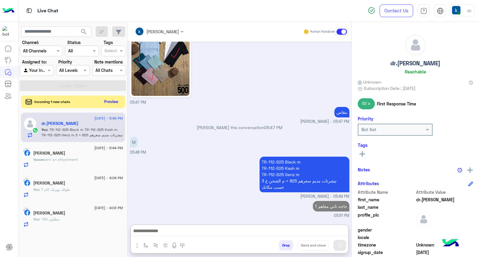
click at [111, 101] on button "Preview" at bounding box center [111, 102] width 19 height 8
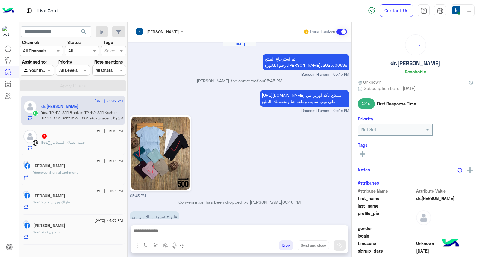
scroll to position [412, 0]
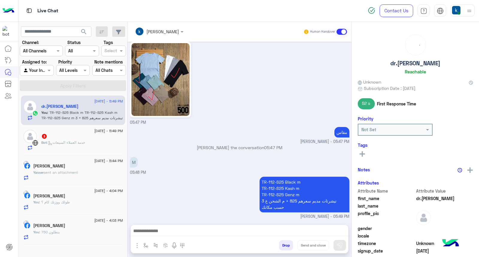
click at [85, 142] on span ": خدمة العملاء المبيعات" at bounding box center [66, 142] width 38 height 4
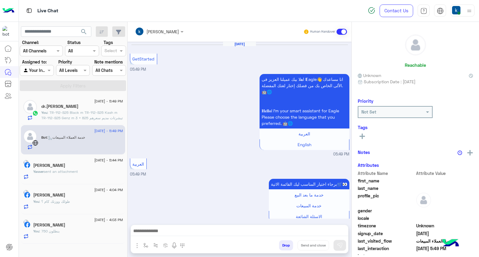
scroll to position [130, 0]
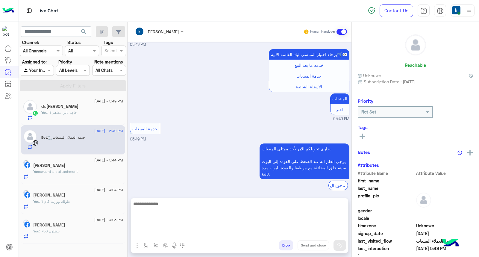
click at [185, 229] on textarea at bounding box center [239, 218] width 217 height 36
paste textarea "**********"
type textarea "**********"
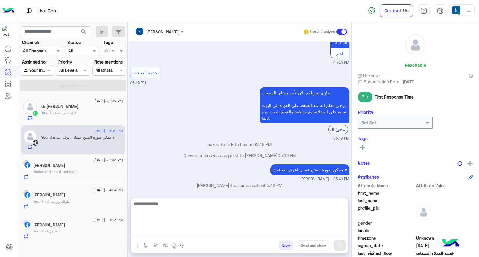
scroll to position [187, 0]
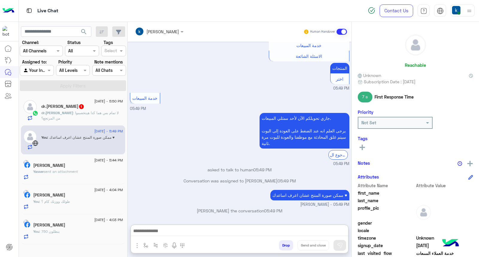
click at [72, 112] on span ": لا تمام بس هما كدا هيتخصموا من المرتجع؟" at bounding box center [80, 115] width 78 height 10
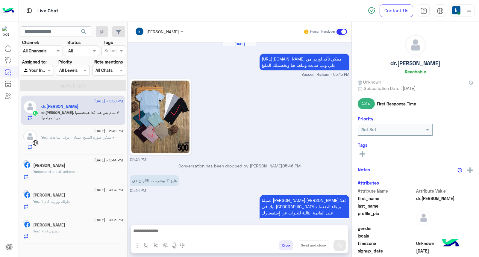
scroll to position [421, 0]
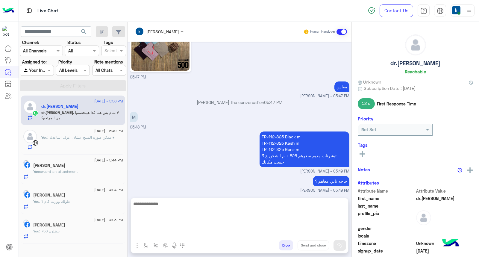
click at [166, 231] on textarea at bounding box center [239, 218] width 217 height 36
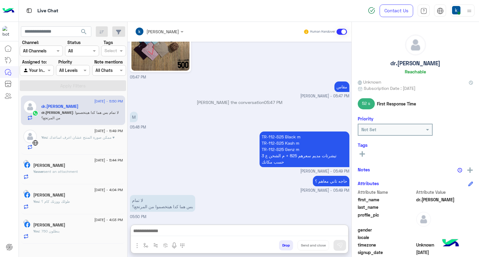
click at [158, 28] on input "text" at bounding box center [151, 31] width 33 height 6
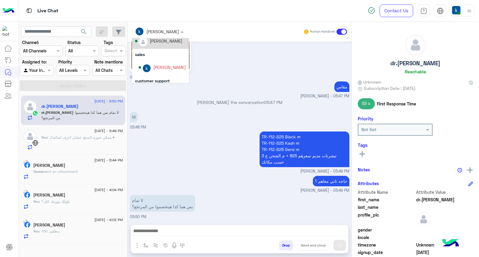
scroll to position [38, 0]
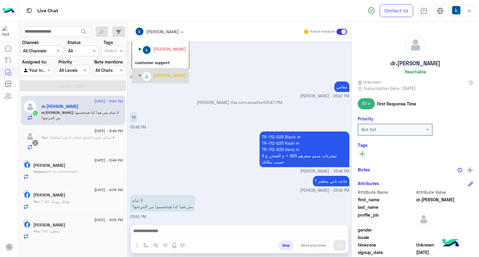
click at [164, 72] on div "Bassem Hisham" at bounding box center [169, 75] width 33 height 6
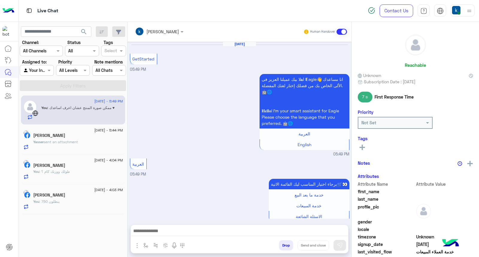
scroll to position [160, 0]
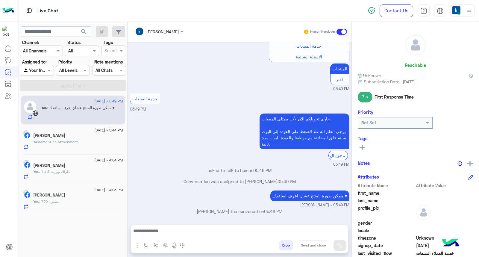
click at [285, 247] on button "Drop" at bounding box center [286, 245] width 14 height 10
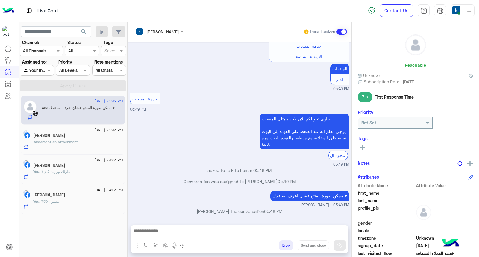
click at [285, 247] on div "khaled mohamed Human Handover Aug 11, 2025 GetStarted 05:49 PM اهلا بيك عميلنا …" at bounding box center [240, 140] width 224 height 237
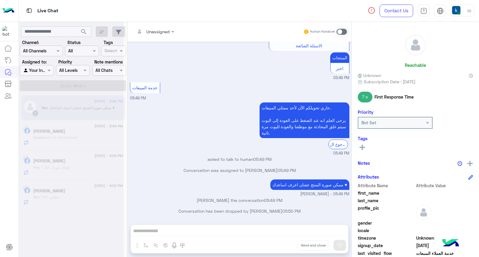
click at [285, 247] on div "Unassigned Human Handover Aug 11, 2025 GetStarted 05:49 PM اهلا بيك عميلنا العز…" at bounding box center [240, 140] width 224 height 237
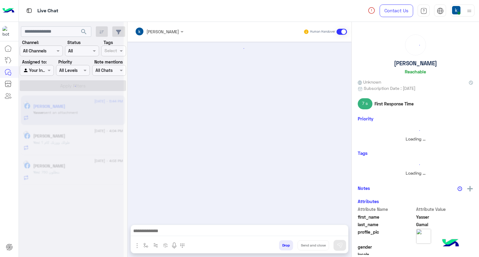
click at [285, 247] on button "Drop" at bounding box center [286, 245] width 14 height 10
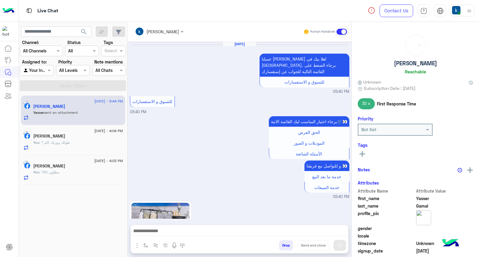
click at [285, 247] on button "Drop" at bounding box center [286, 245] width 14 height 10
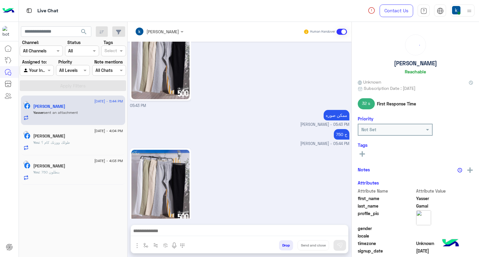
click at [285, 247] on div "khaled mohamed Human Handover Aug 11, 2025 عميلنا العزيز Yasser اهلا بيك في إيج…" at bounding box center [240, 140] width 224 height 237
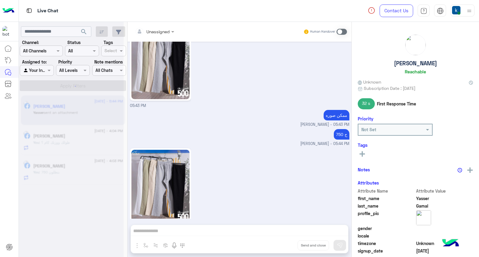
click at [285, 247] on div "Unassigned Human Handover Aug 11, 2025 عميلنا العزيز Yasser اهلا بيك في إيجل، ب…" at bounding box center [240, 140] width 224 height 237
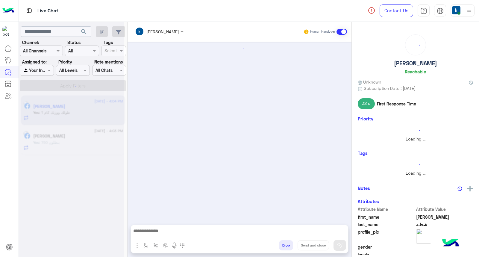
click at [285, 247] on button "Drop" at bounding box center [286, 245] width 14 height 10
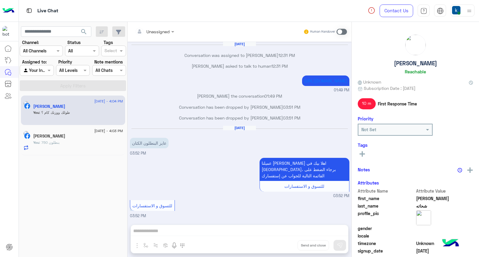
click at [285, 247] on div "Unassigned Human Handover Aug 2, 2025 Conversation was assigned to mohamed ahme…" at bounding box center [240, 140] width 224 height 237
click at [0, 0] on button "Drop" at bounding box center [0, 0] width 0 height 0
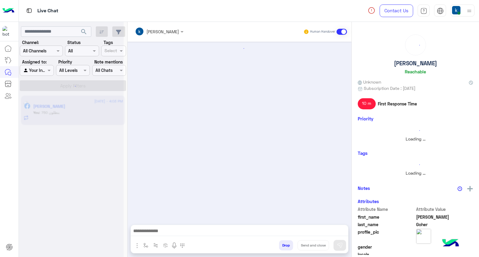
click at [285, 247] on button "Drop" at bounding box center [286, 245] width 14 height 10
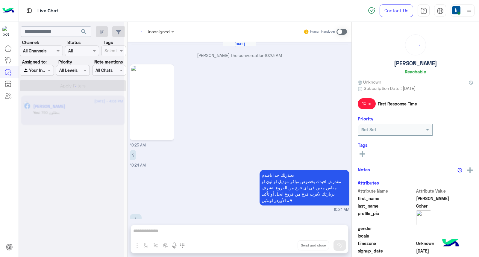
scroll to position [561, 0]
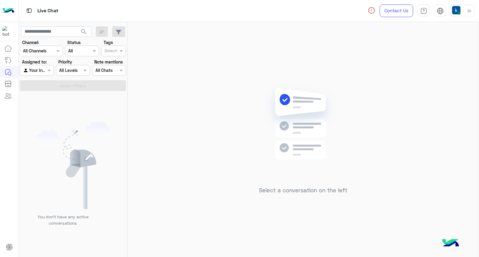
click at [458, 11] on img at bounding box center [456, 10] width 8 height 8
click at [271, 76] on div "Select a conversation on the left" at bounding box center [303, 140] width 351 height 237
